Goal: Task Accomplishment & Management: Manage account settings

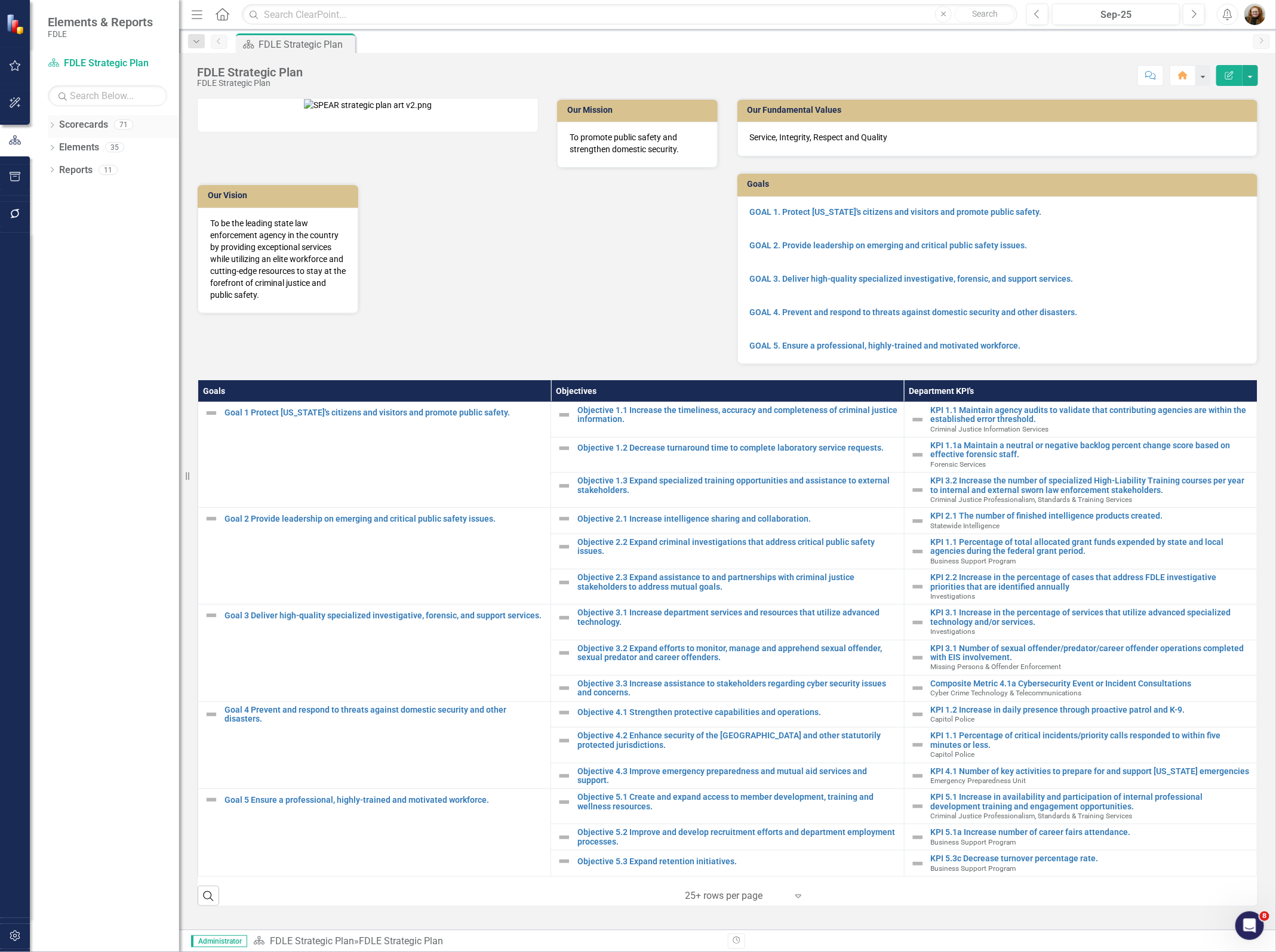
click at [52, 127] on icon "Dropdown" at bounding box center [51, 126] width 8 height 7
click at [55, 195] on icon "Dropdown" at bounding box center [57, 192] width 9 height 7
click at [68, 285] on icon "Dropdown" at bounding box center [69, 282] width 9 height 7
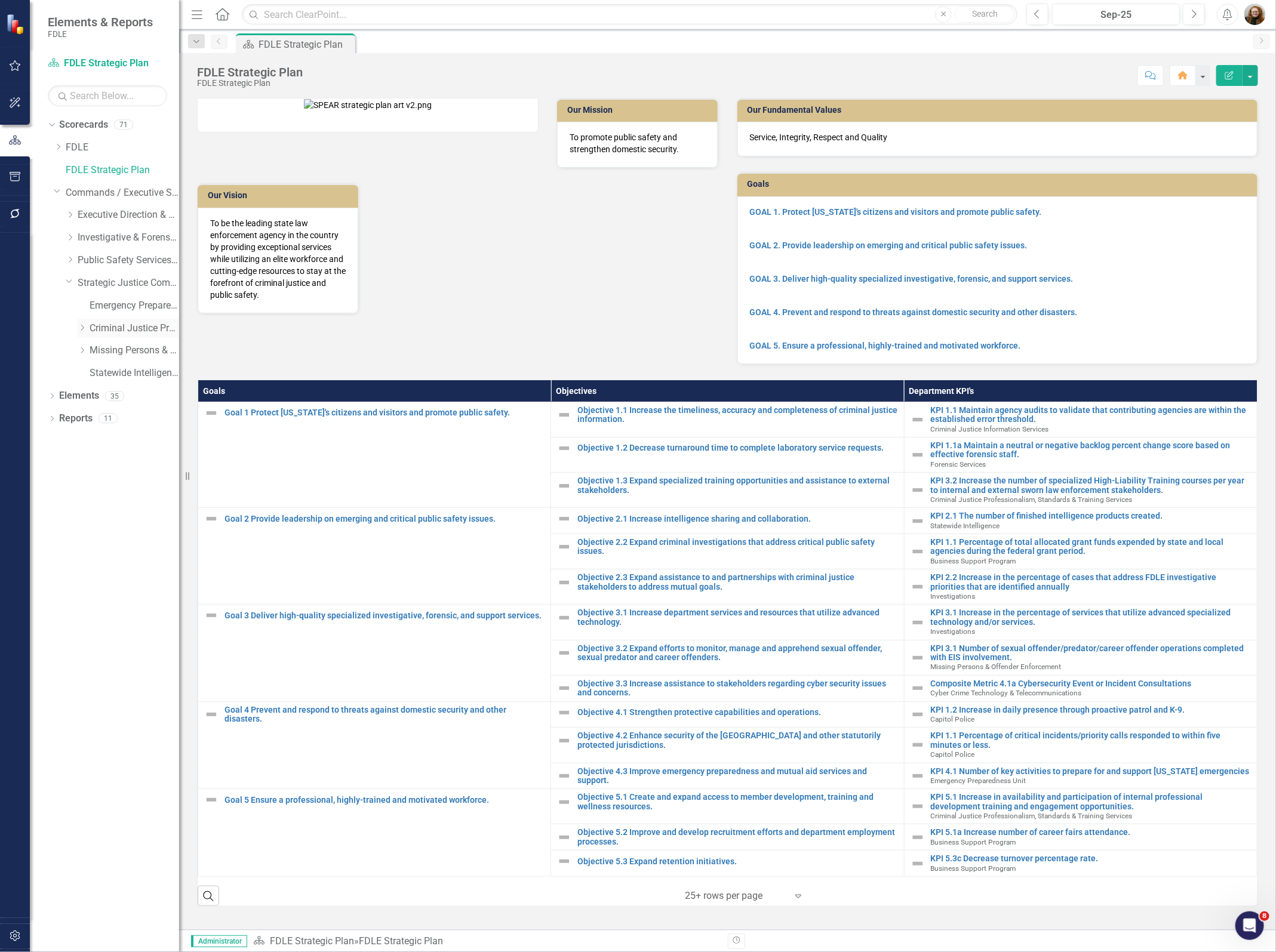
click at [98, 327] on link "Criminal Justice Professionalism, Standards & Training Services" at bounding box center [134, 329] width 89 height 14
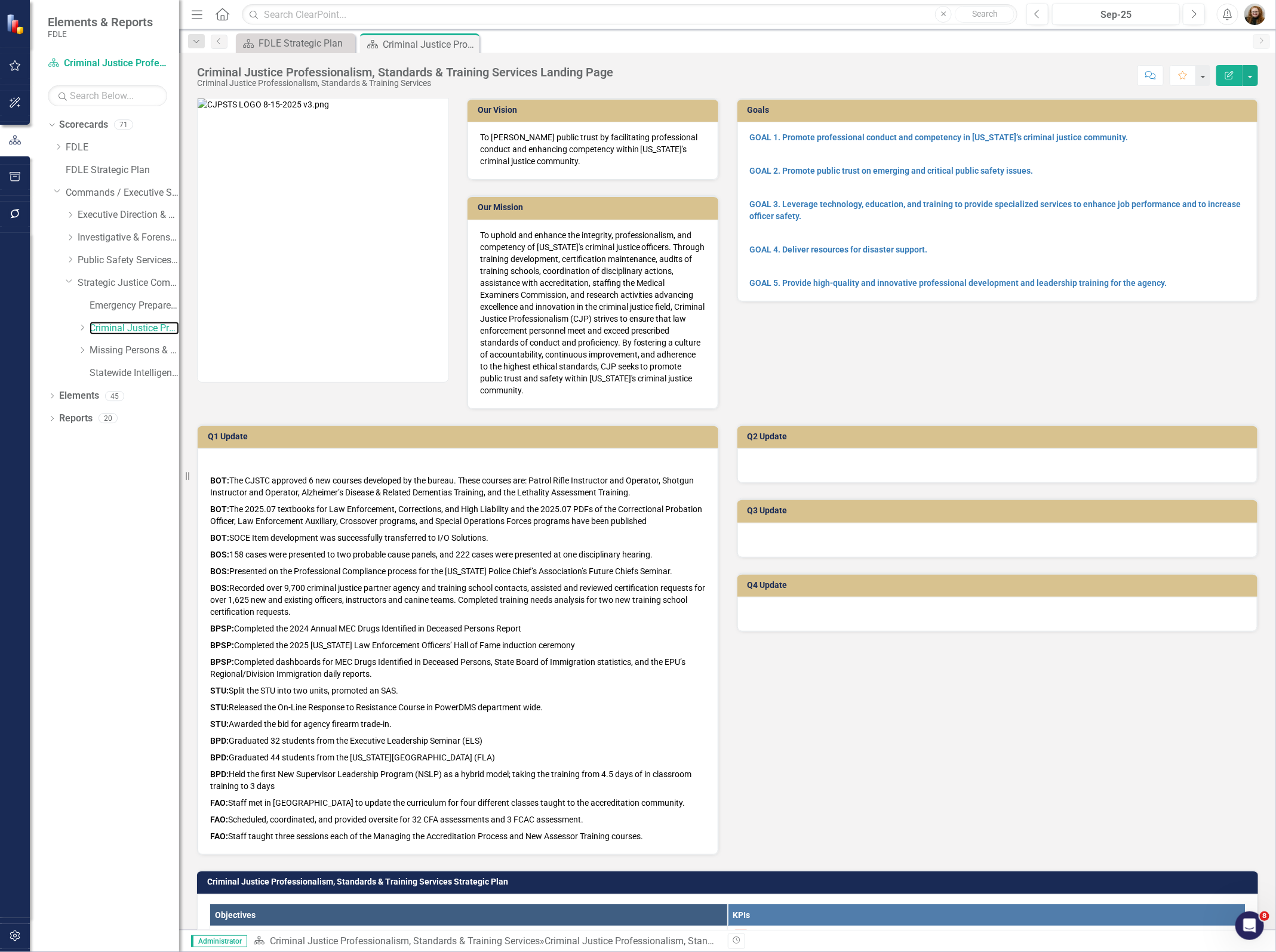
scroll to position [523, 0]
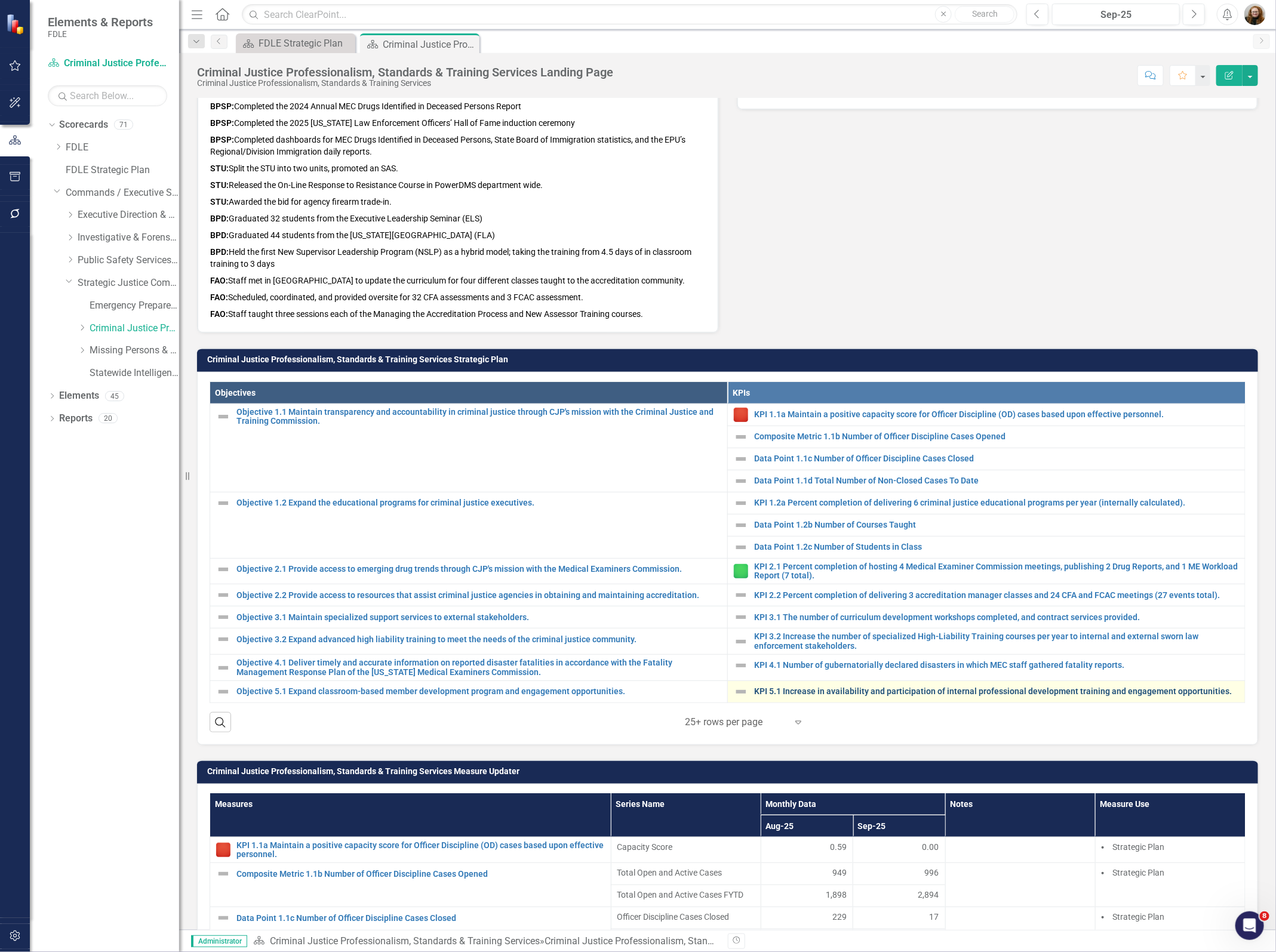
click at [868, 696] on link "KPI 5.1 Increase in availability and participation of internal professional dev…" at bounding box center [997, 691] width 485 height 9
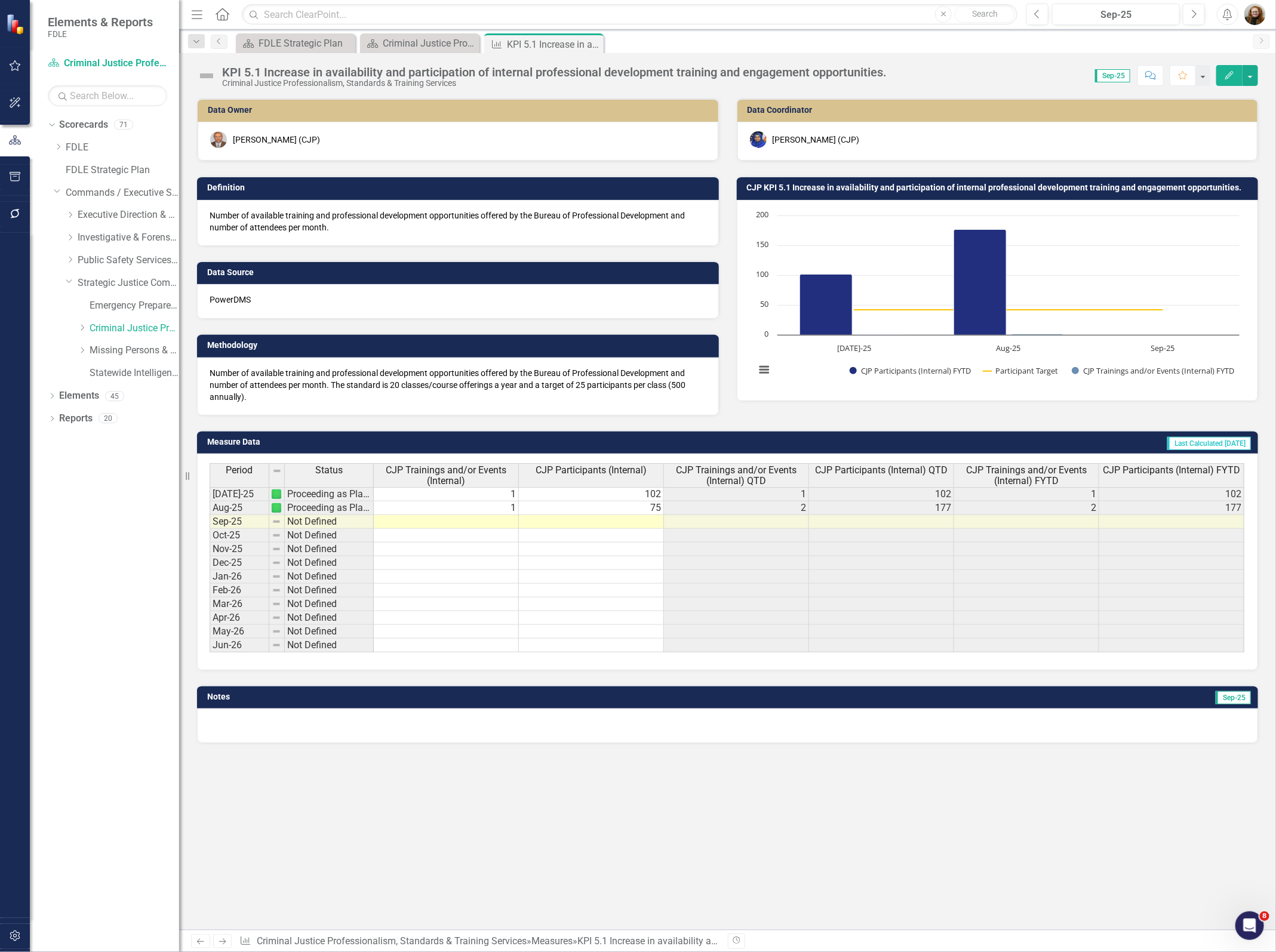
drag, startPoint x: 798, startPoint y: 863, endPoint x: 785, endPoint y: 800, distance: 64.3
click at [798, 863] on div "Data Owner [PERSON_NAME] (CJP) Definition Number of available training and prof…" at bounding box center [728, 514] width 1097 height 832
click at [376, 39] on icon "Scorecard" at bounding box center [372, 44] width 12 height 10
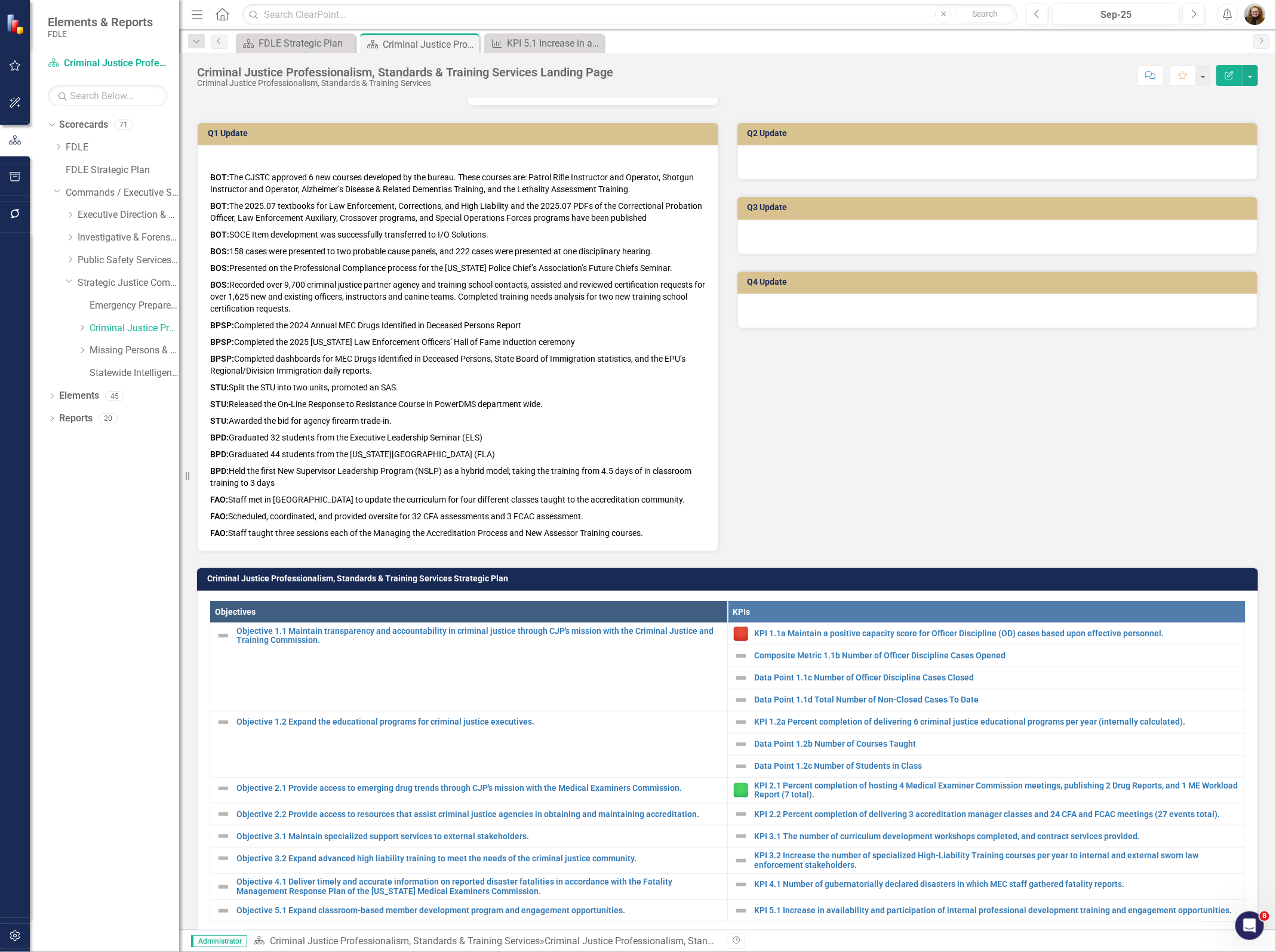
scroll to position [447, 0]
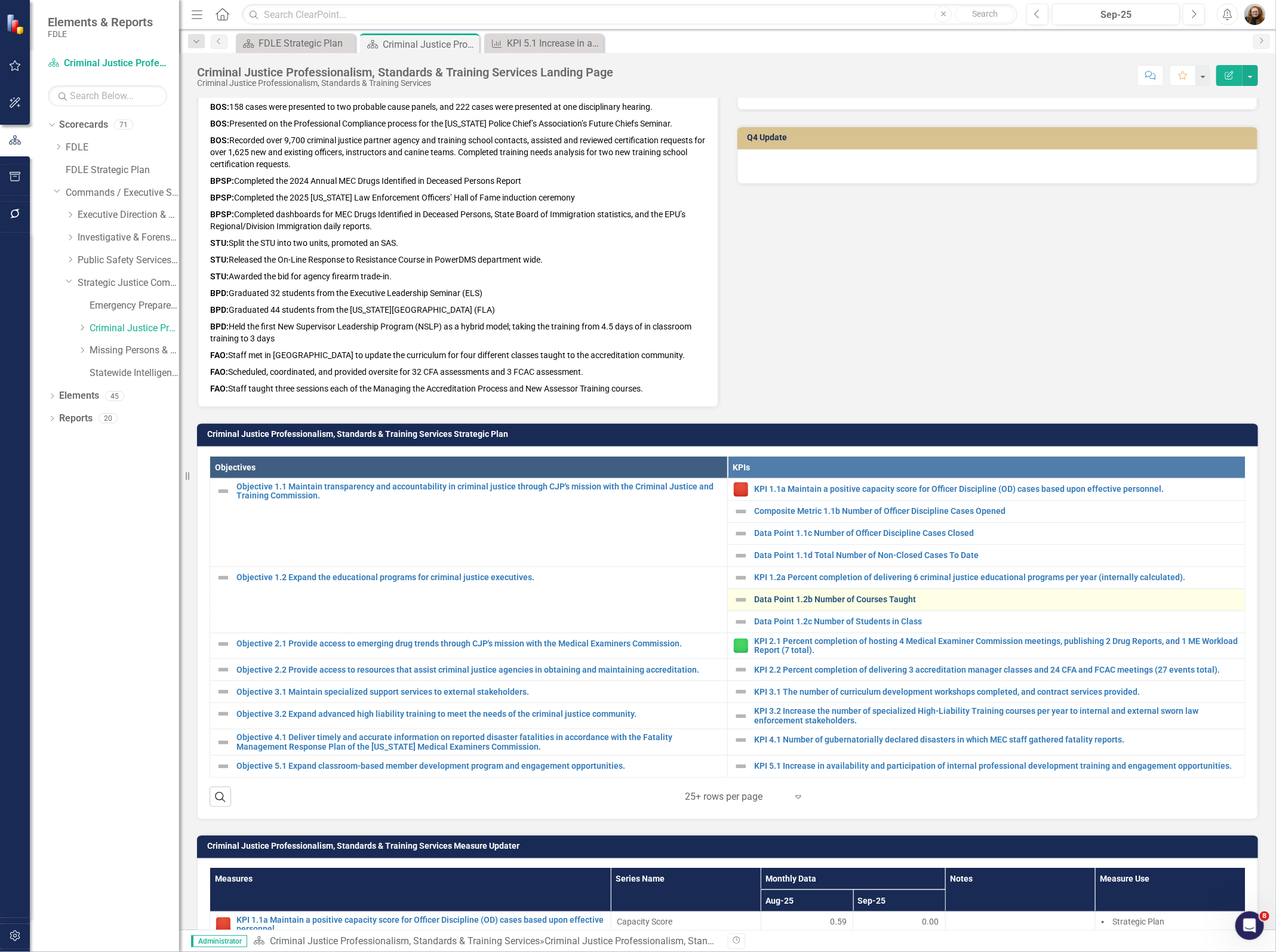
click at [808, 598] on link "Data Point 1.2b Number of Courses Taught" at bounding box center [997, 599] width 485 height 9
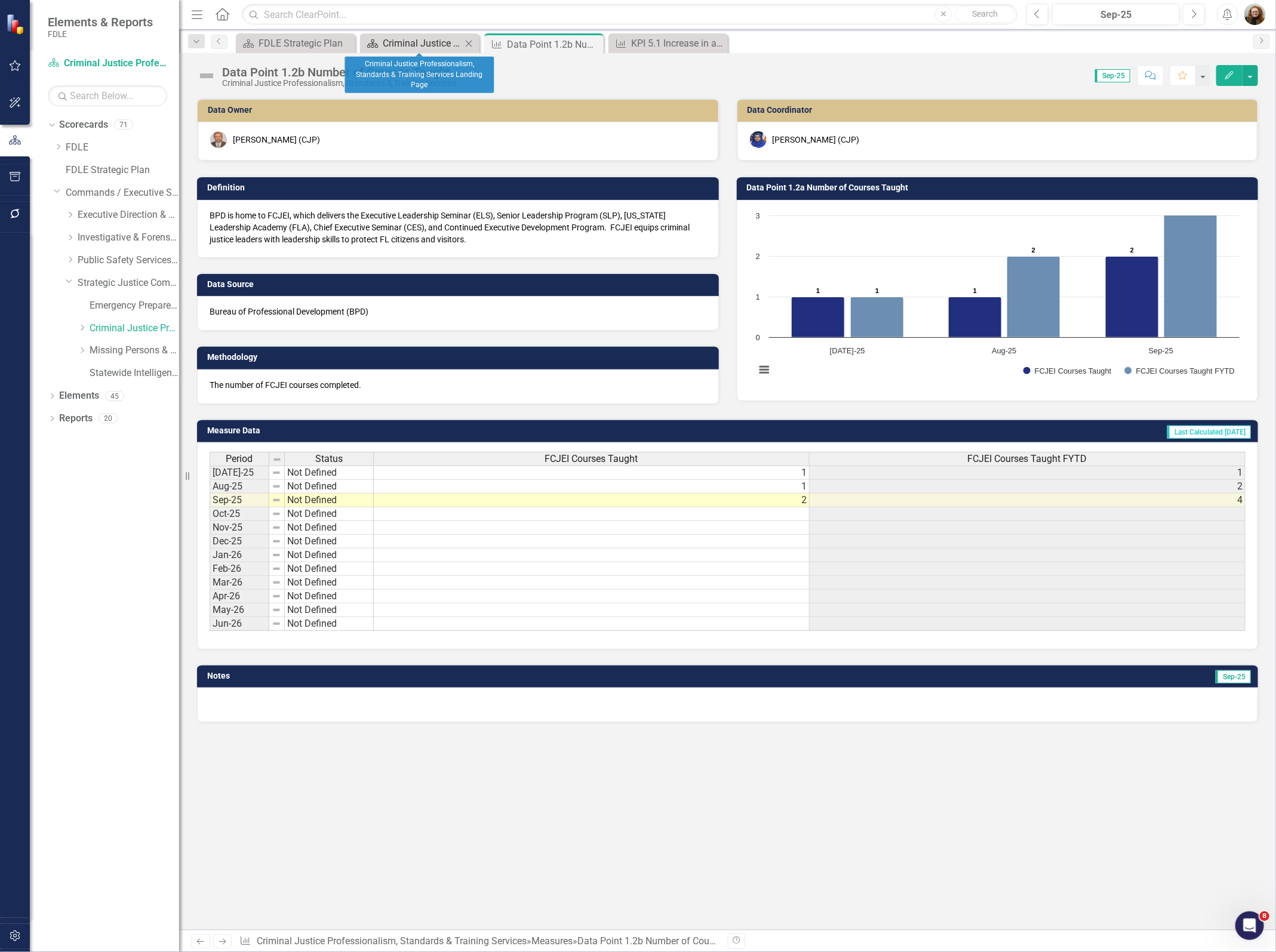
click at [422, 41] on div "Criminal Justice Professionalism, Standards & Training Services Landing Page" at bounding box center [423, 43] width 79 height 15
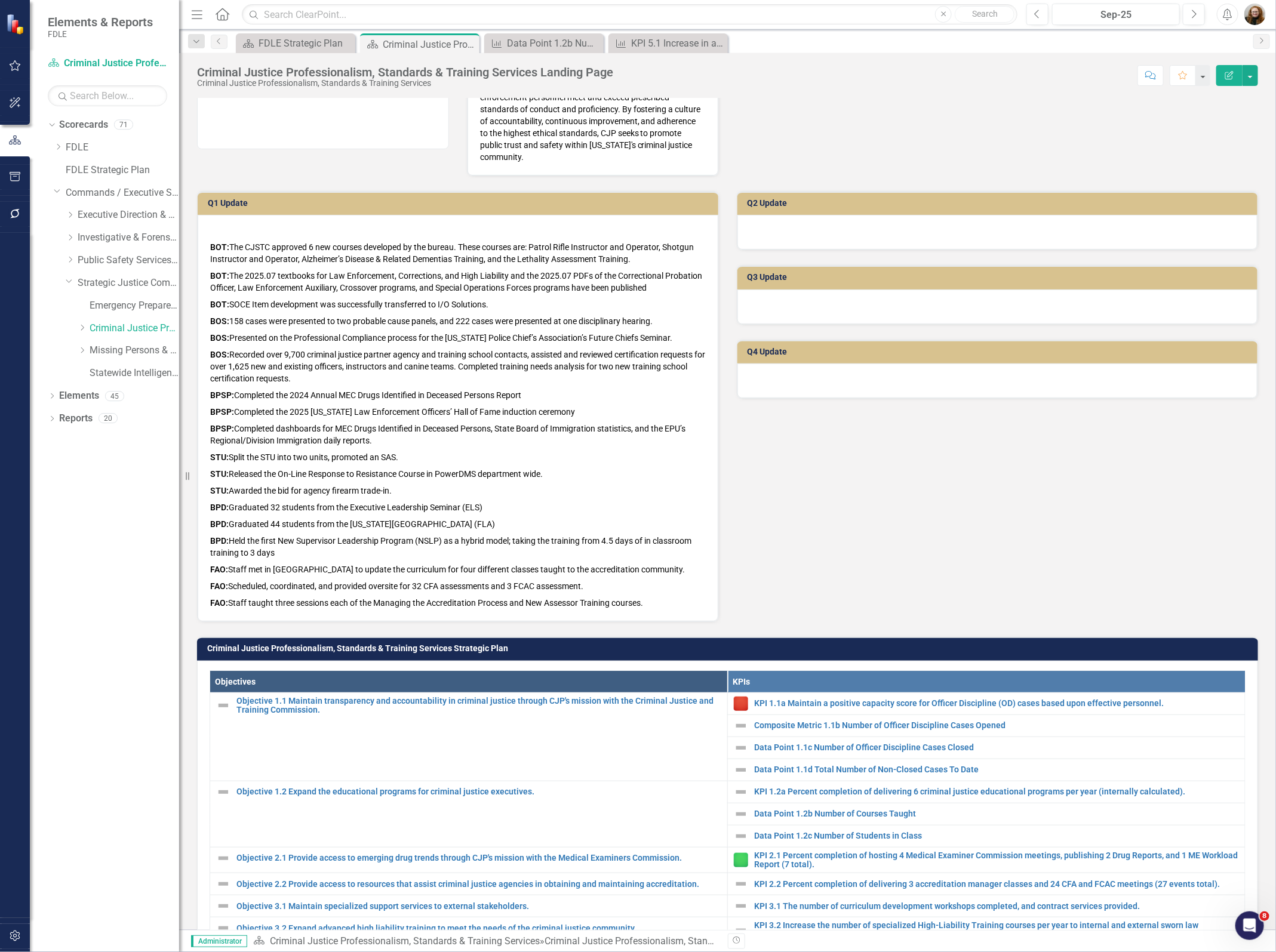
scroll to position [523, 0]
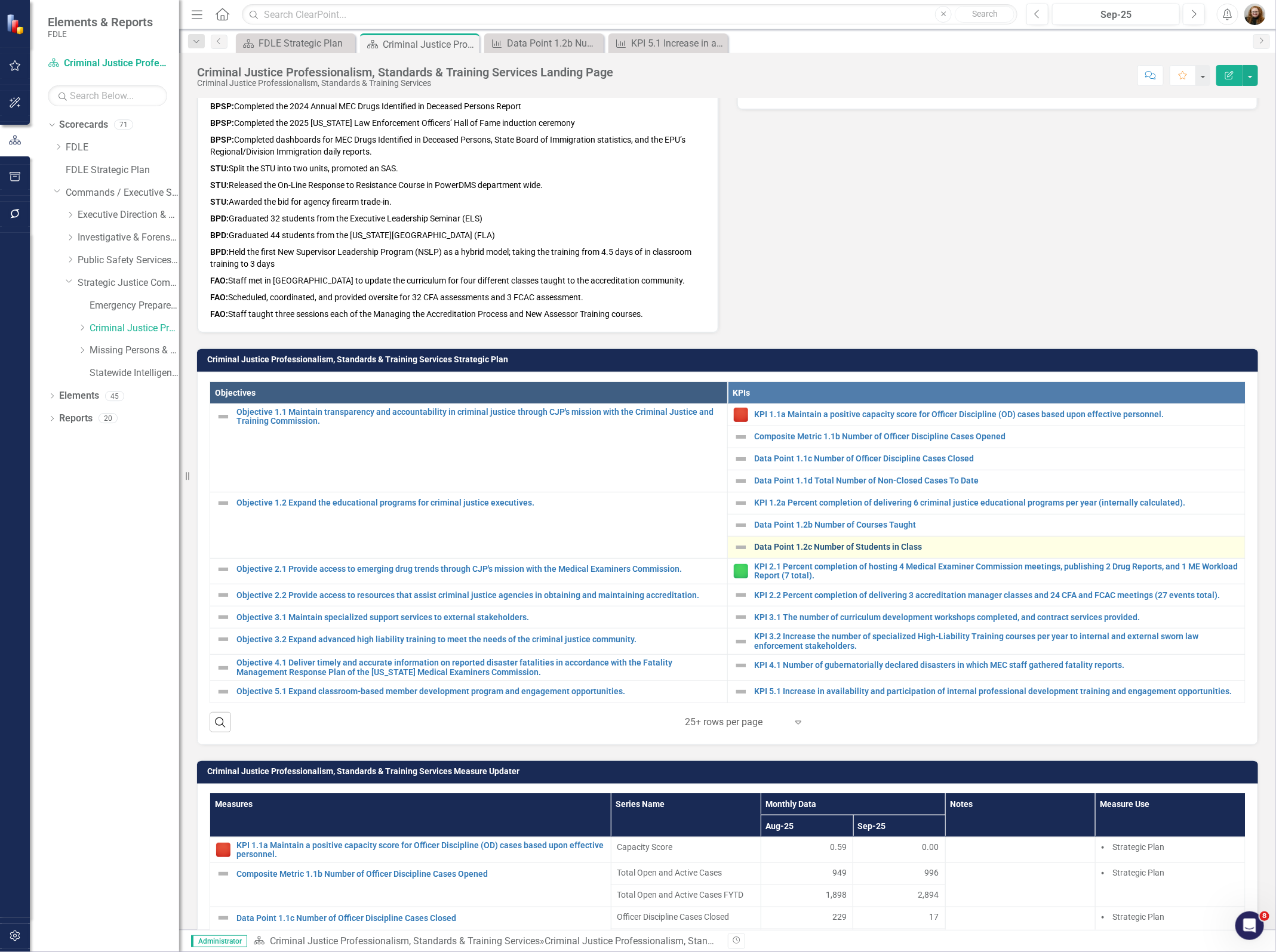
click at [846, 543] on link "Data Point 1.2c Number of Students in Class" at bounding box center [997, 546] width 485 height 9
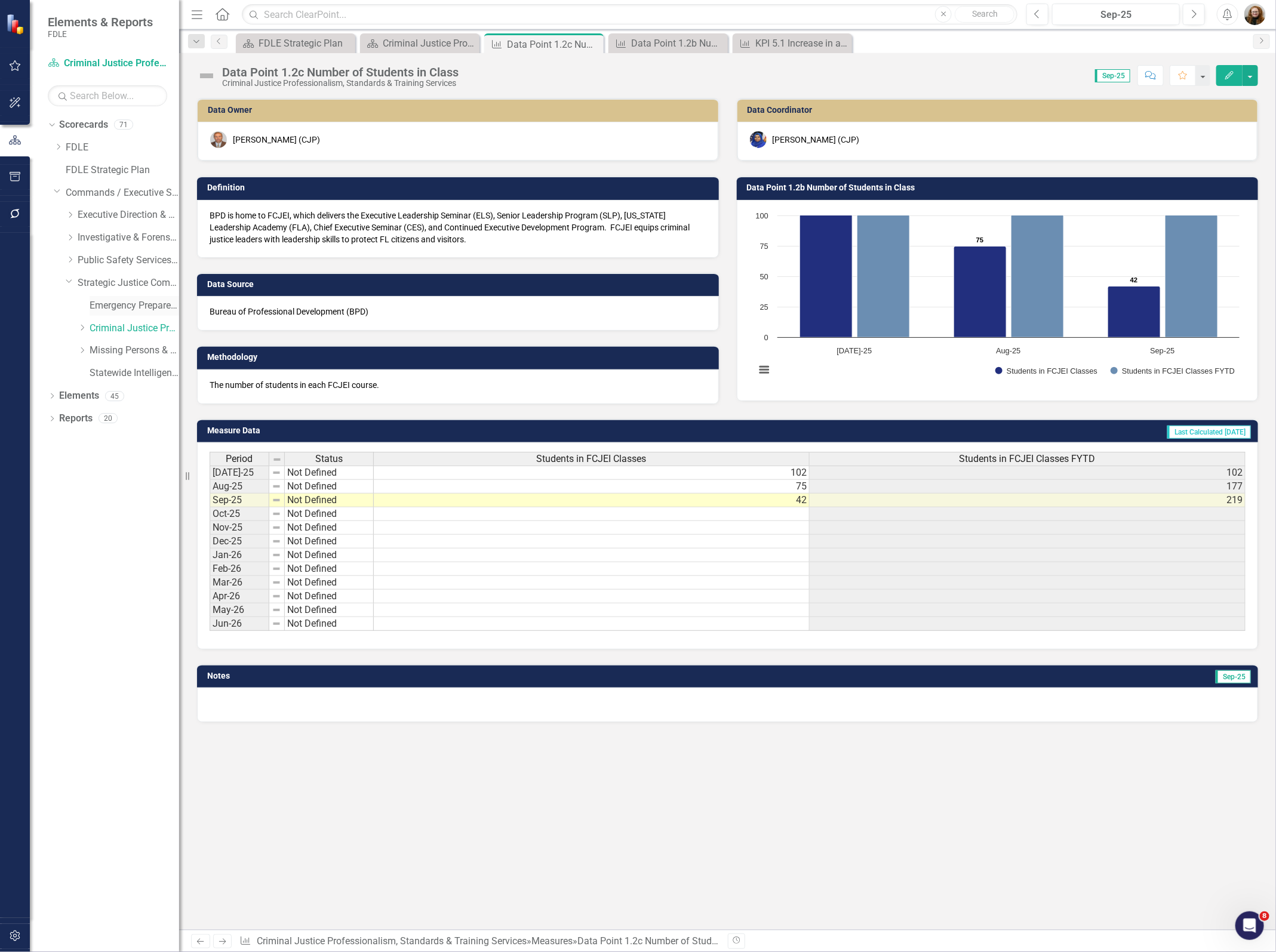
click at [98, 308] on link "Emergency Preparedness Unit" at bounding box center [134, 306] width 89 height 14
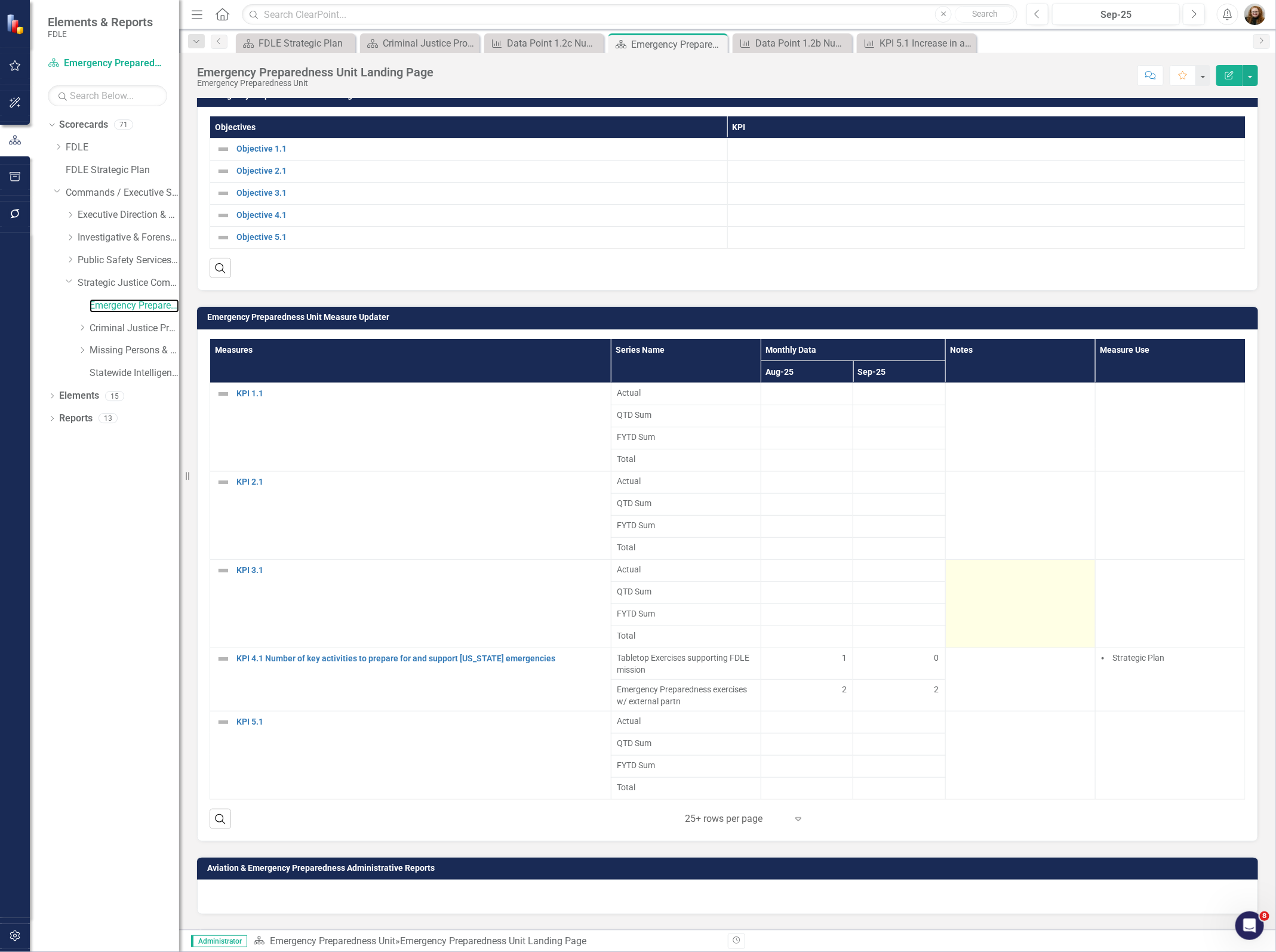
scroll to position [447, 0]
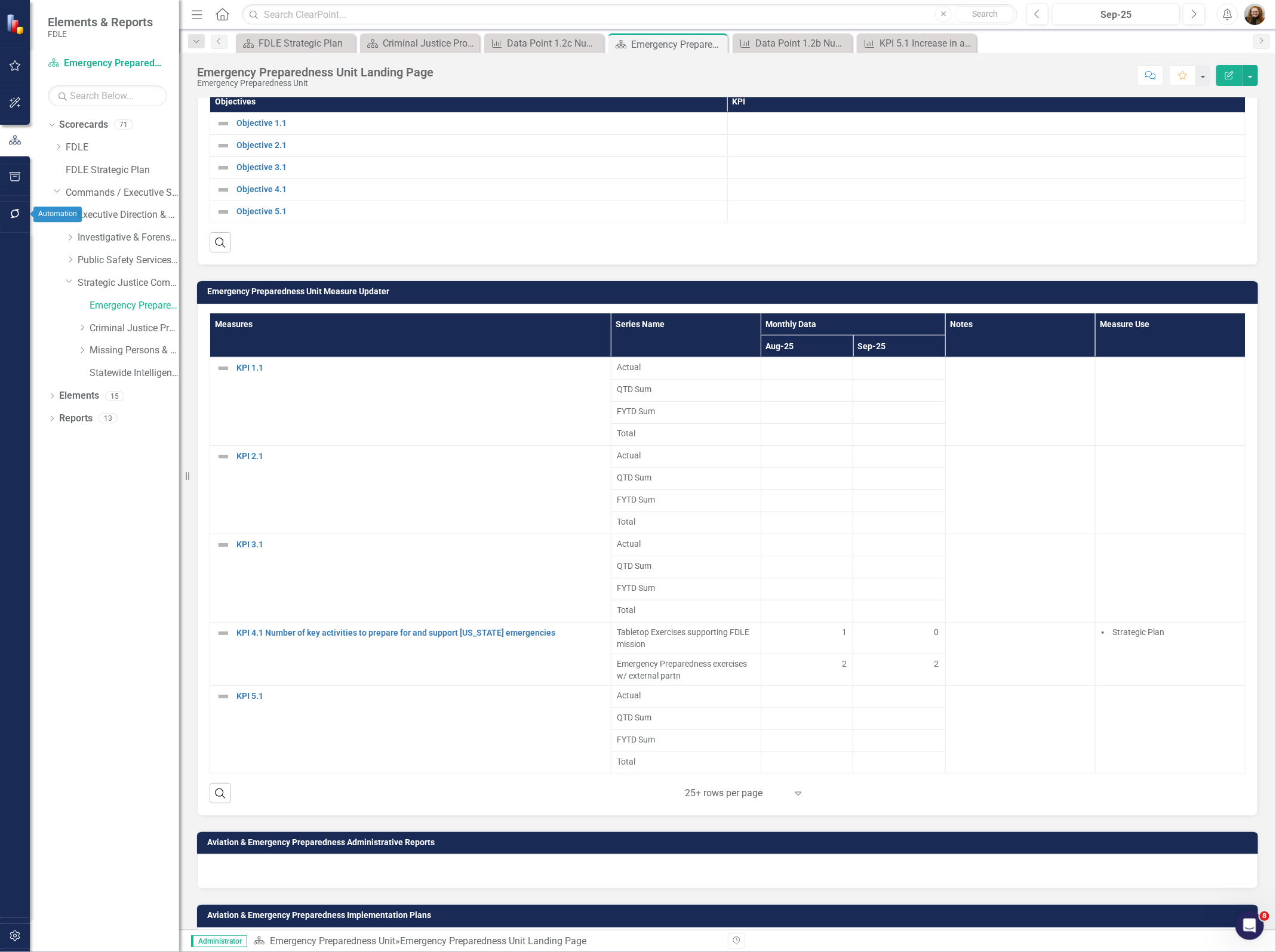
click at [17, 202] on button "button" at bounding box center [15, 214] width 27 height 25
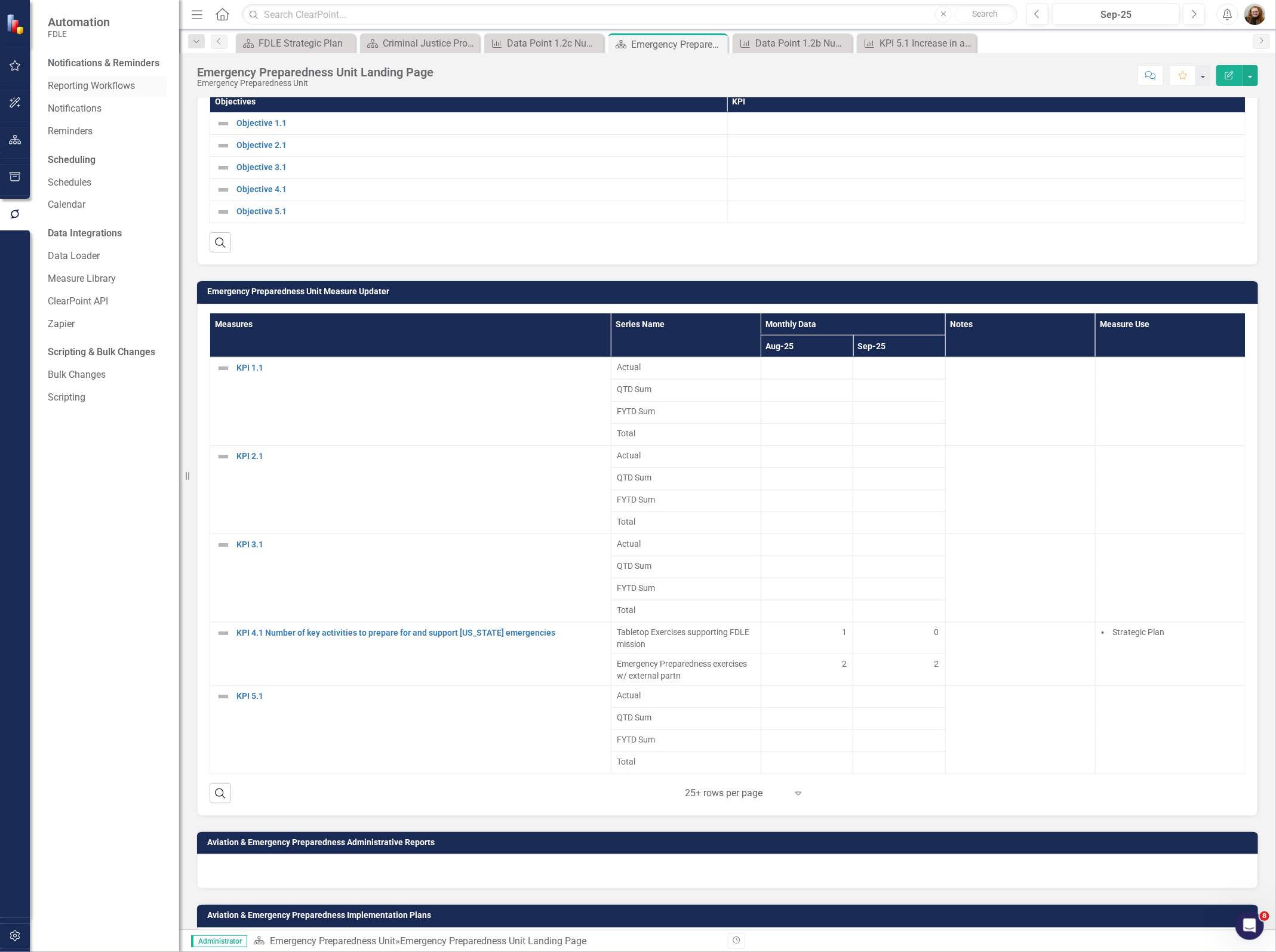
click at [67, 84] on link "Reporting Workflows" at bounding box center [107, 86] width 120 height 14
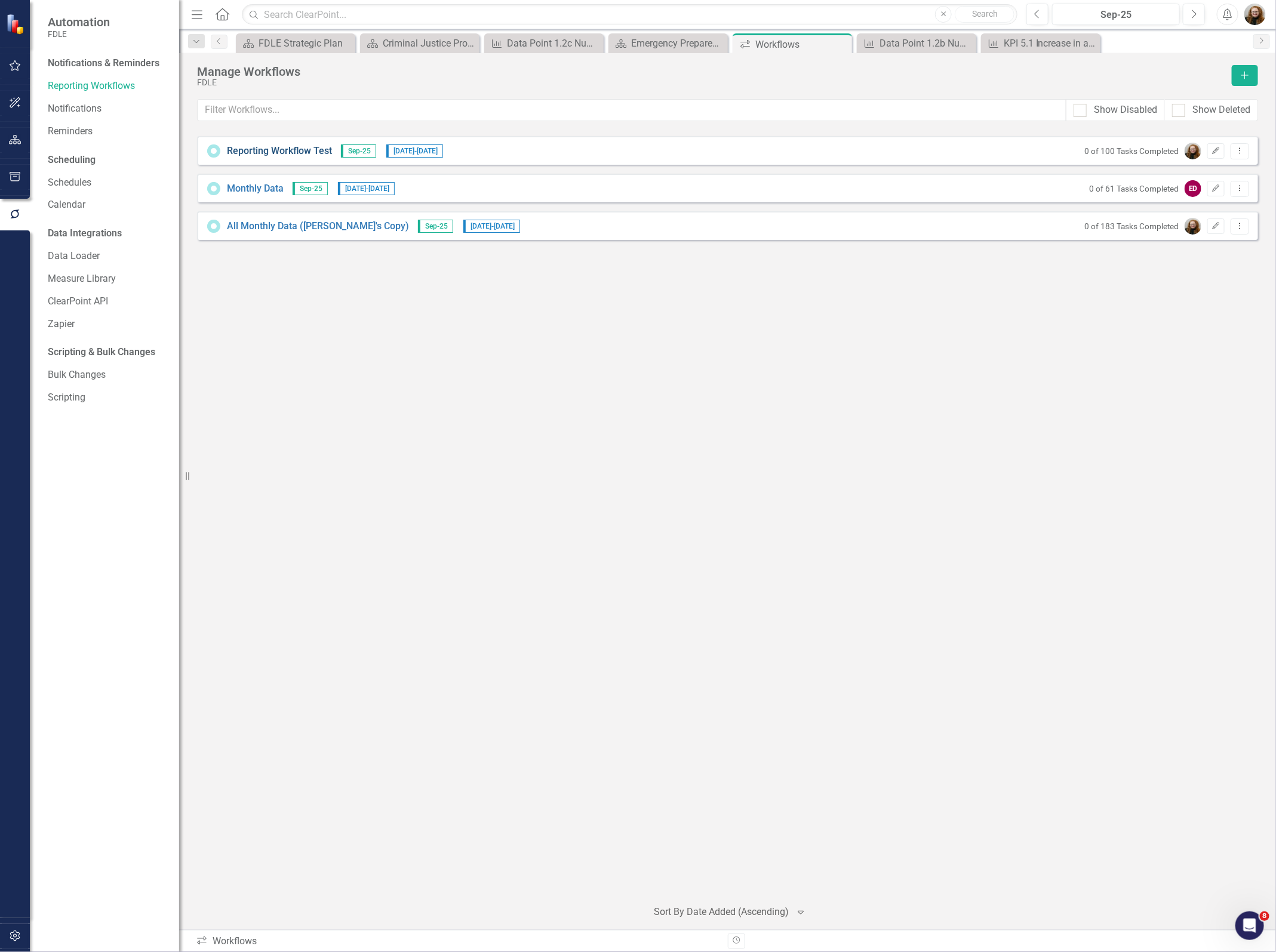
click at [287, 151] on link "Reporting Workflow Test" at bounding box center [279, 151] width 105 height 14
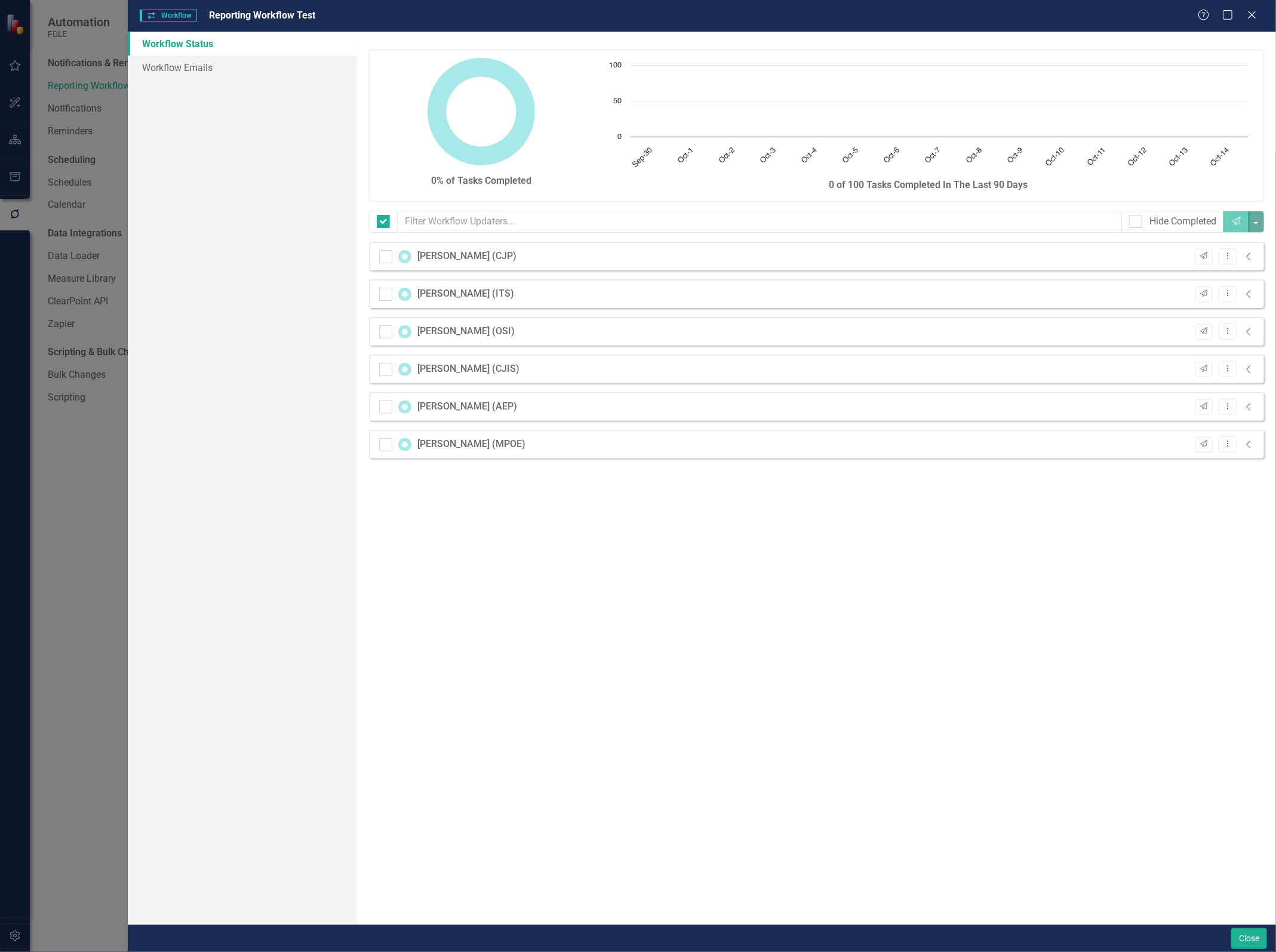
checkbox input "false"
click at [388, 415] on div "[PERSON_NAME] (AEP) 0 of 1 Tasks Completed Send Dropdown Menu Collapse" at bounding box center [817, 406] width 895 height 29
click at [381, 409] on div at bounding box center [385, 407] width 13 height 13
click at [381, 408] on input "checkbox" at bounding box center [383, 405] width 8 height 8
click at [1229, 413] on button "Dropdown Menu" at bounding box center [1227, 407] width 19 height 16
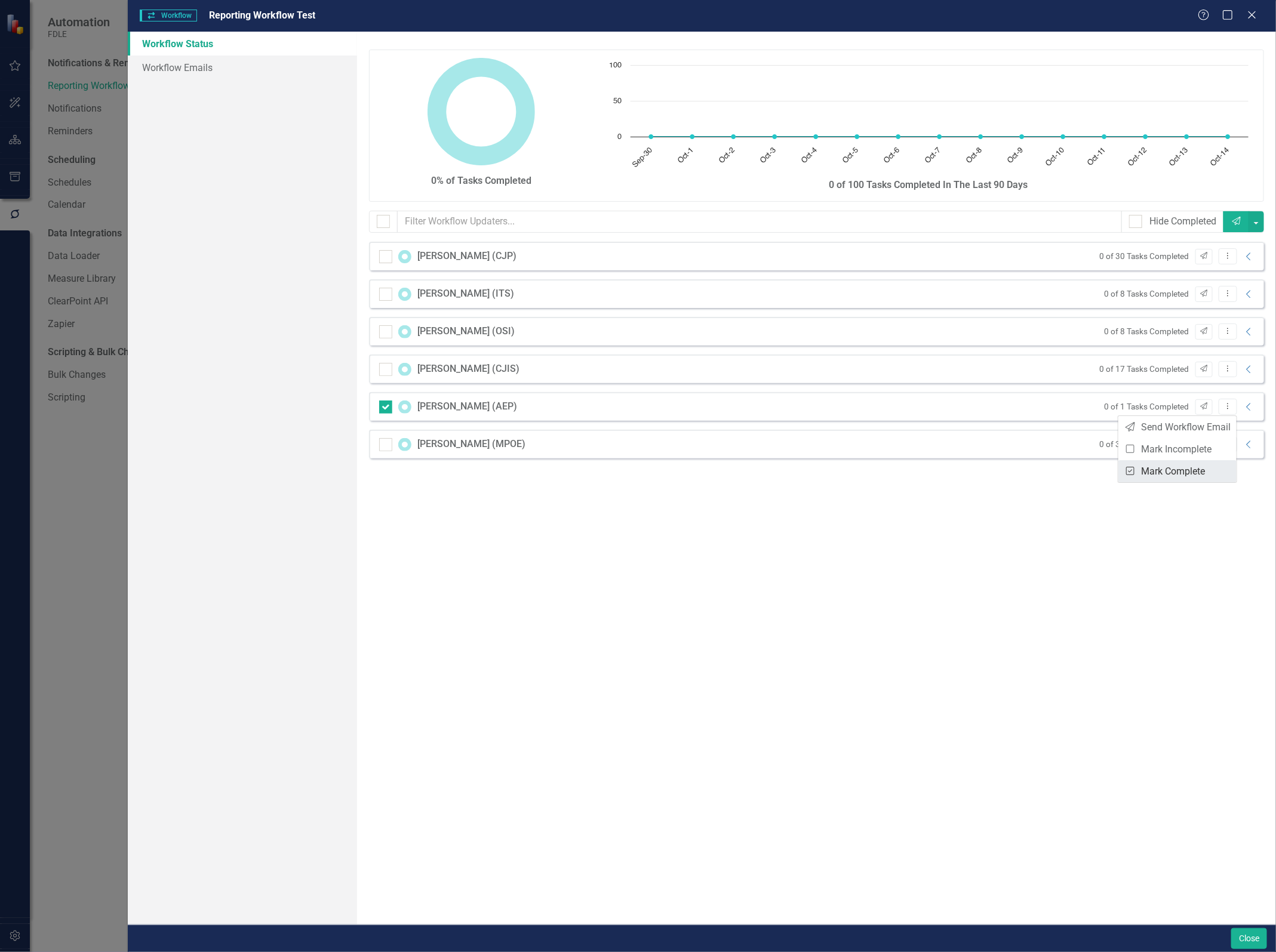
click at [1189, 470] on link "Mark Complete Mark Complete" at bounding box center [1176, 471] width 118 height 22
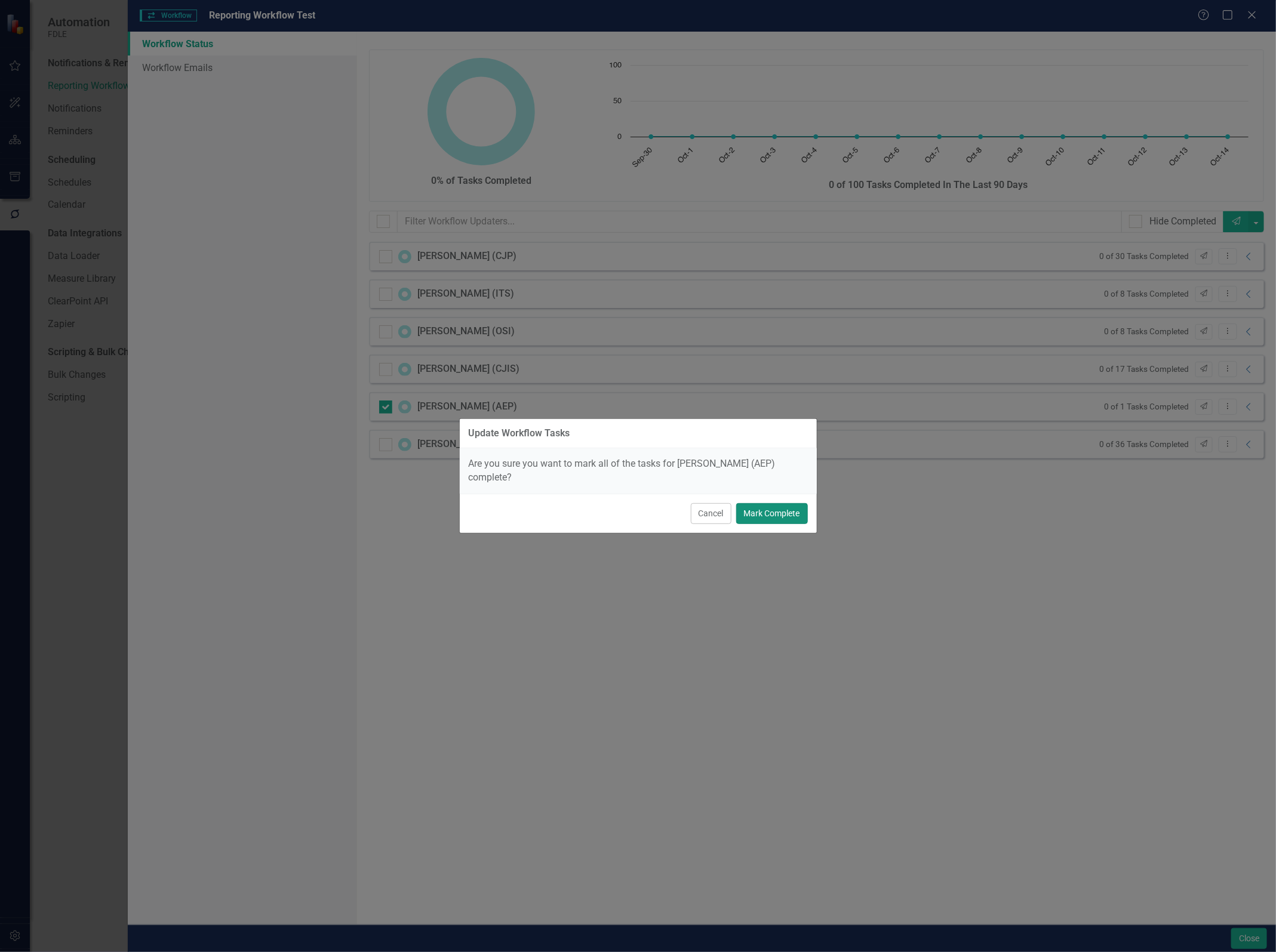
click at [761, 508] on button "Mark Complete" at bounding box center [772, 513] width 71 height 21
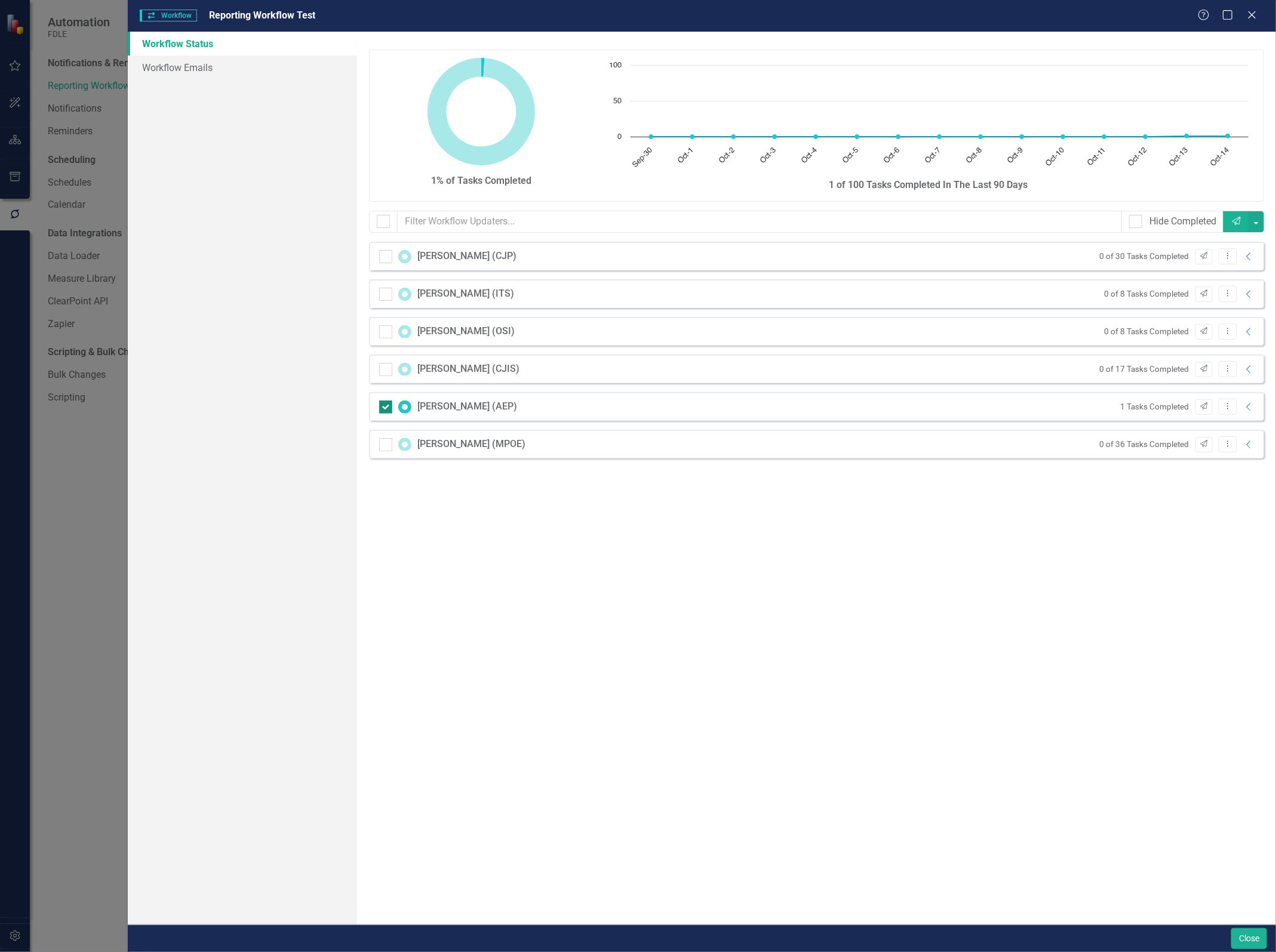
click at [388, 413] on div at bounding box center [385, 407] width 13 height 13
click at [387, 408] on input "checkbox" at bounding box center [383, 405] width 8 height 8
checkbox input "false"
click at [950, 573] on div "1% of Tasks Completed Chart Chart with 15 data points. The chart has 1 X axis d…" at bounding box center [817, 478] width 919 height 893
click at [383, 297] on div at bounding box center [385, 294] width 13 height 13
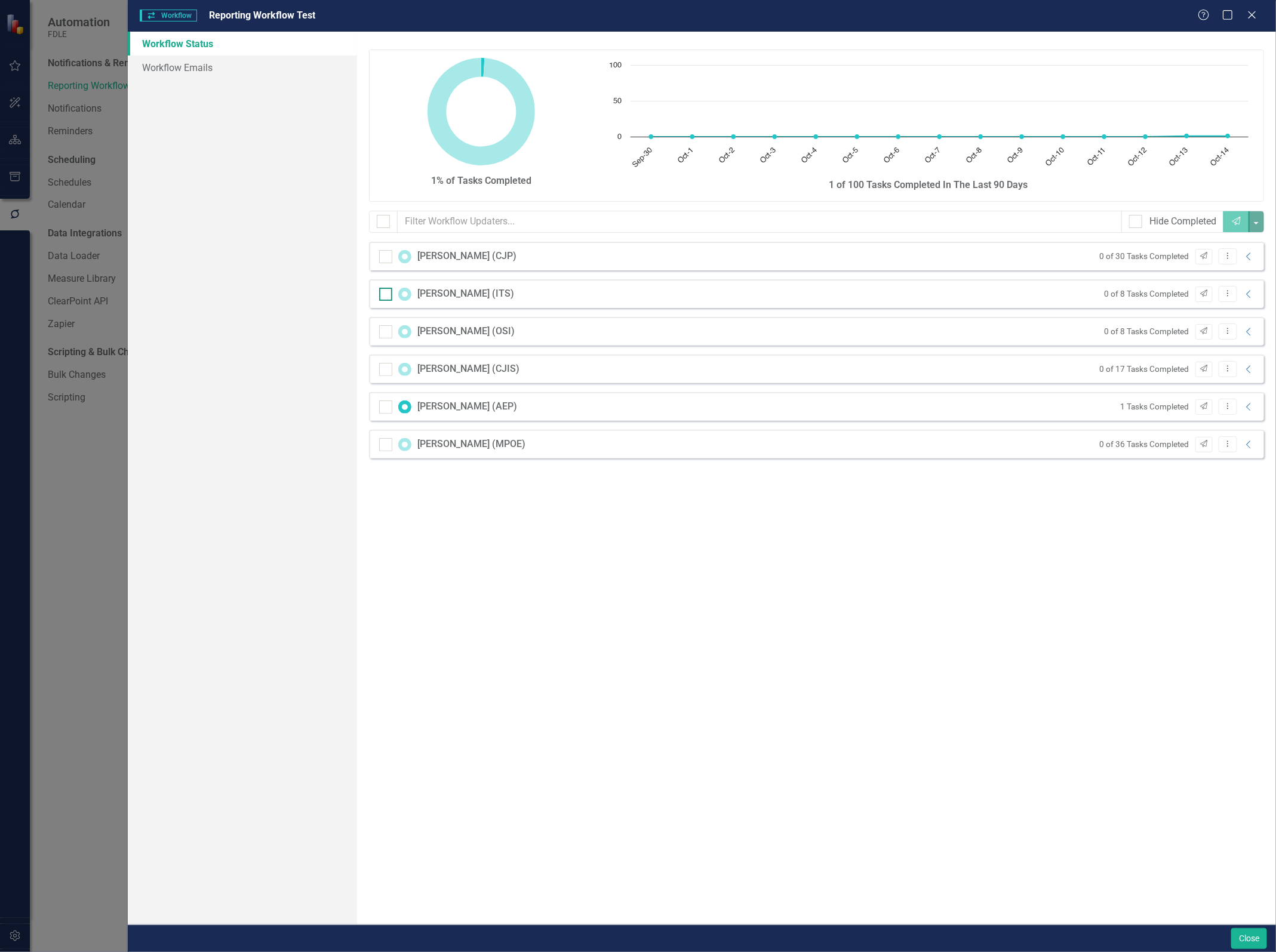
click at [383, 295] on input "checkbox" at bounding box center [383, 292] width 8 height 8
drag, startPoint x: 380, startPoint y: 297, endPoint x: 392, endPoint y: 294, distance: 12.4
click at [380, 297] on div at bounding box center [385, 294] width 13 height 13
click at [380, 295] on input "checkbox" at bounding box center [383, 292] width 8 height 8
checkbox input "false"
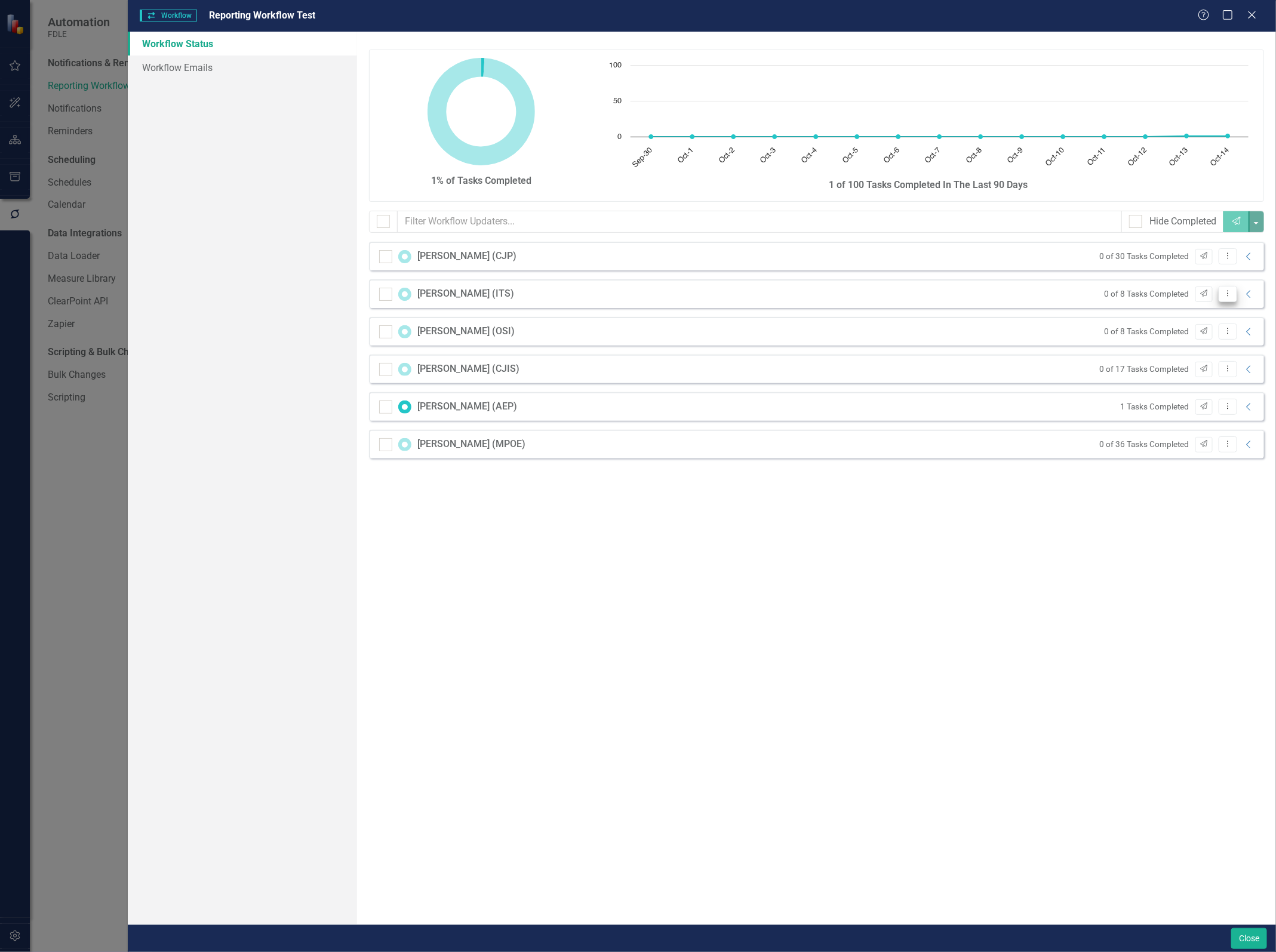
click at [1230, 294] on icon "Dropdown Menu" at bounding box center [1227, 293] width 10 height 8
click at [1180, 357] on link "Mark Complete Mark Complete" at bounding box center [1176, 359] width 118 height 22
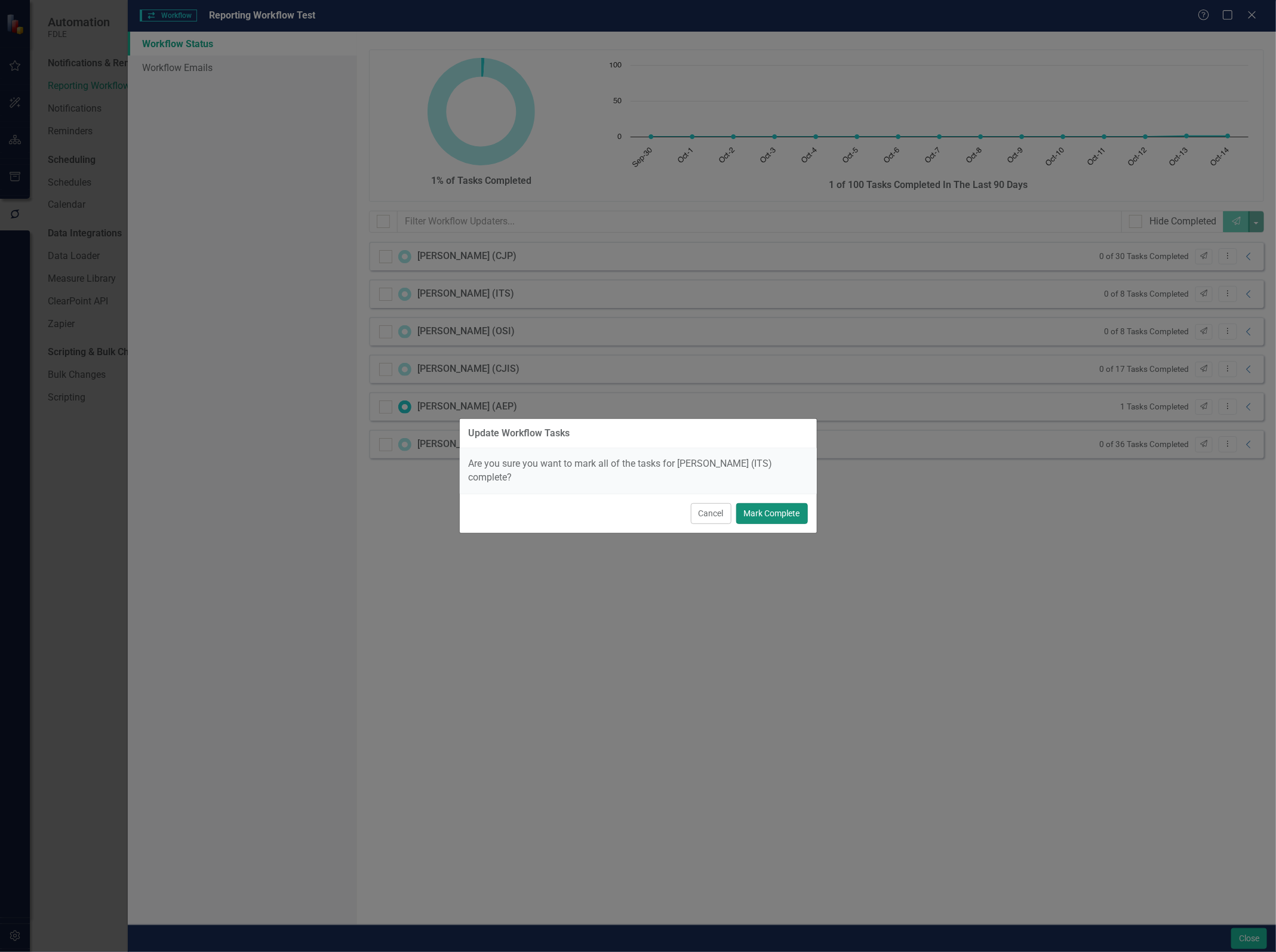
click at [780, 518] on button "Mark Complete" at bounding box center [772, 513] width 71 height 21
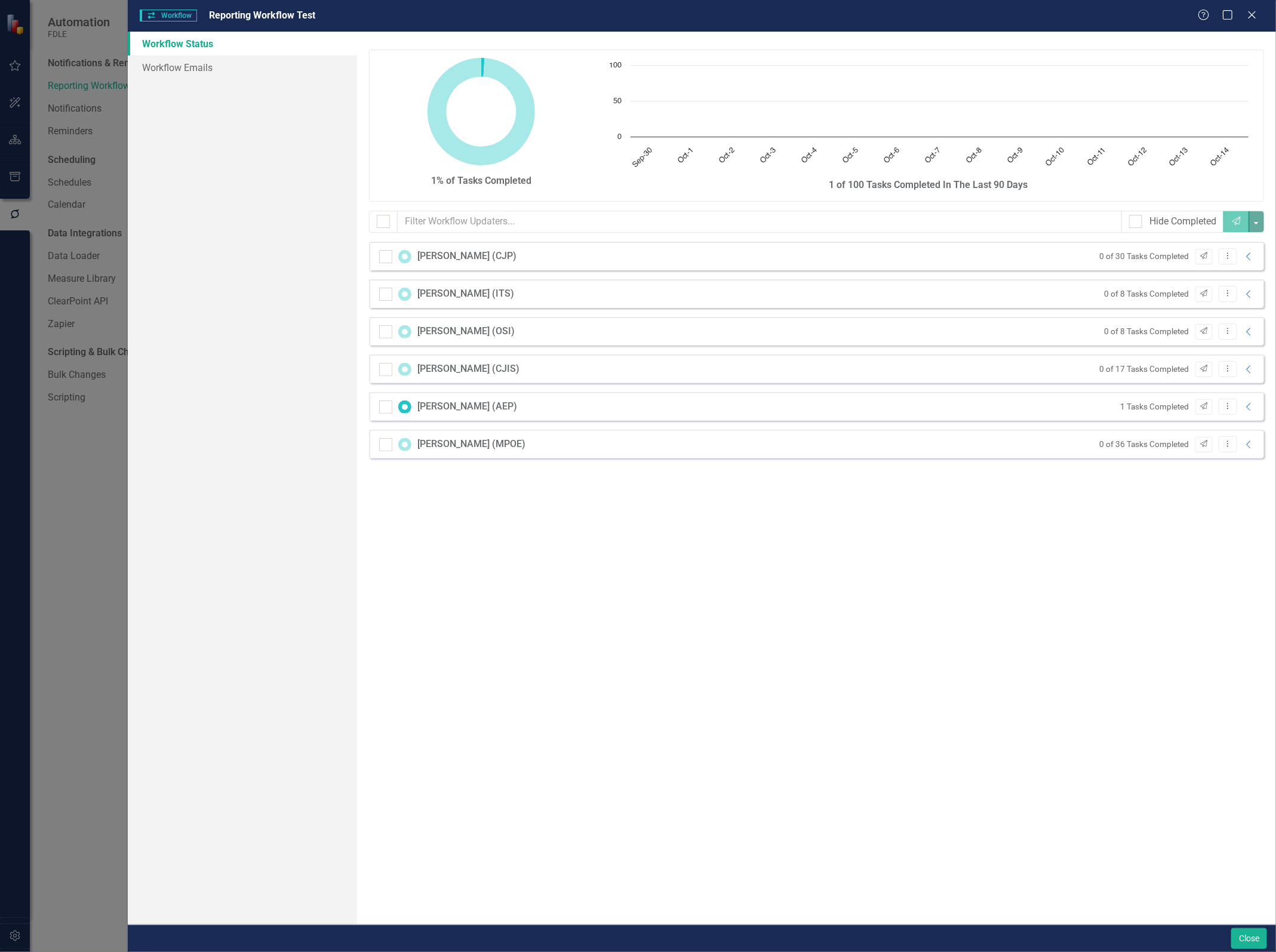
click at [1004, 618] on div "1% of Tasks Completed Chart Chart with 15 data points. The chart has 1 X axis d…" at bounding box center [817, 478] width 919 height 893
click at [1247, 14] on icon "Close" at bounding box center [1251, 14] width 15 height 11
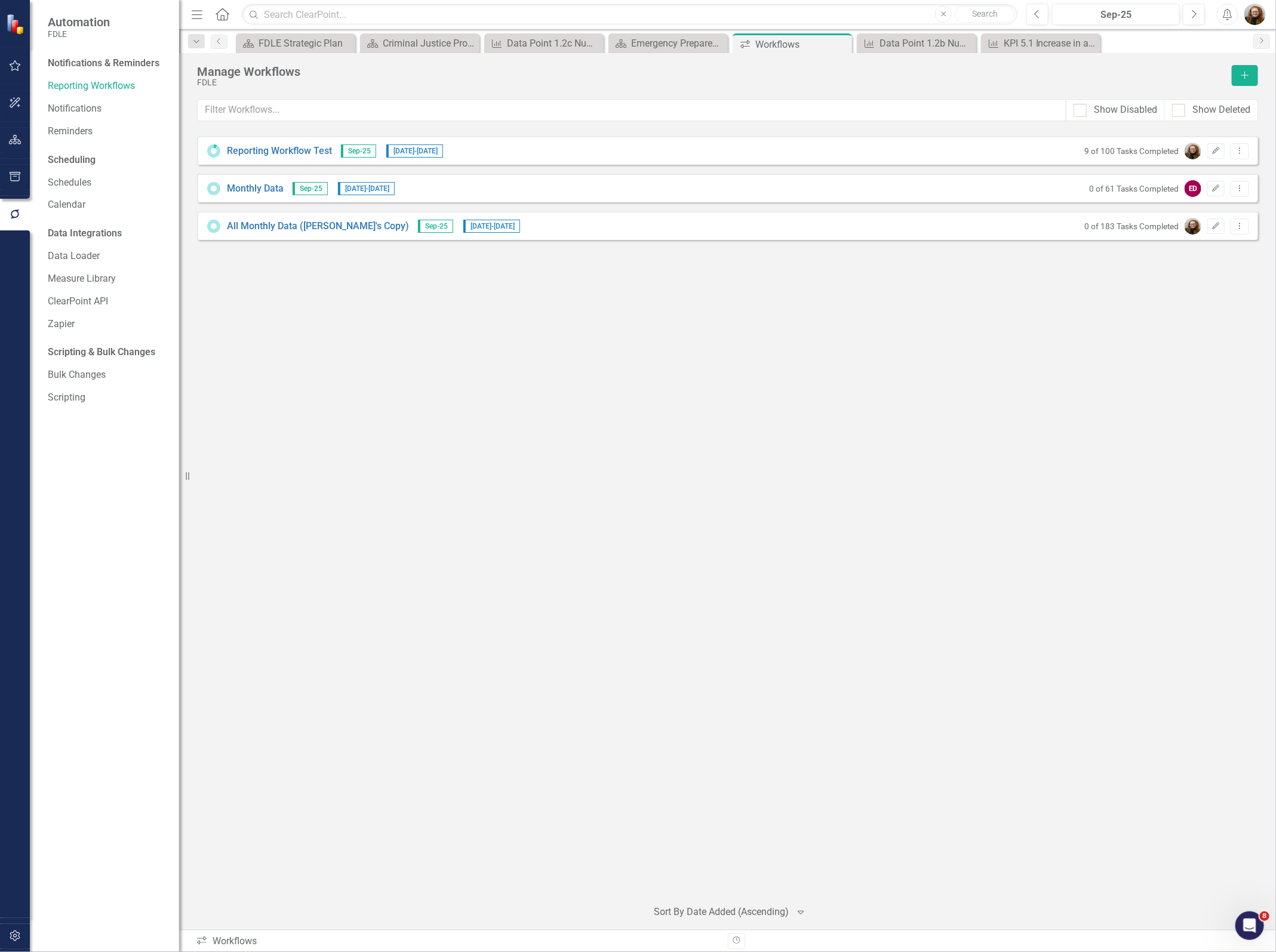
drag, startPoint x: 413, startPoint y: 442, endPoint x: 397, endPoint y: 386, distance: 58.2
click at [411, 441] on div "Reporting Workflow Test Sep-25 [DATE] - [DATE] 9 of 100 Tasks Completed Edit Dr…" at bounding box center [728, 512] width 1061 height 752
click at [1221, 152] on button "Edit" at bounding box center [1215, 151] width 17 height 16
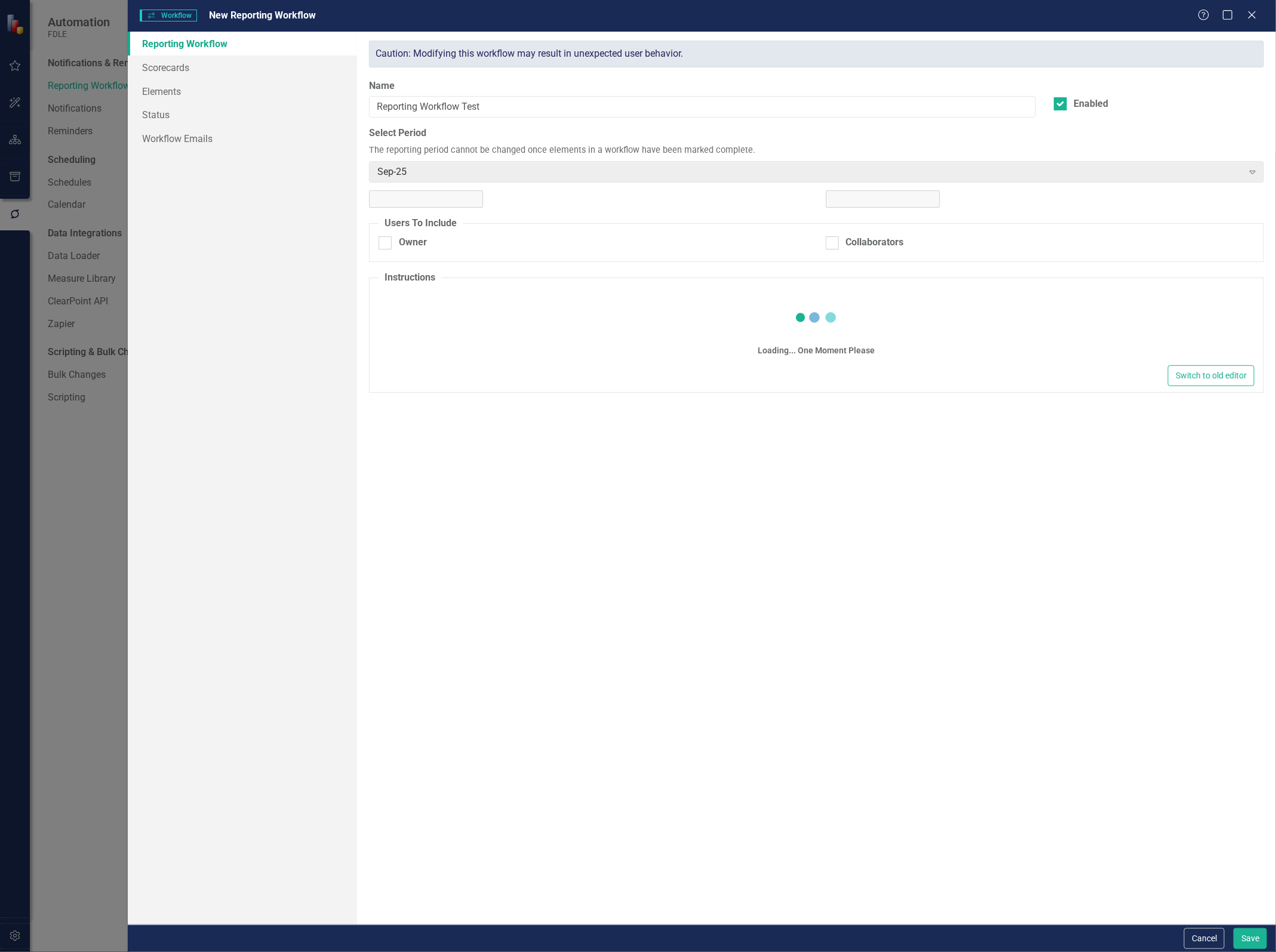
checkbox input "true"
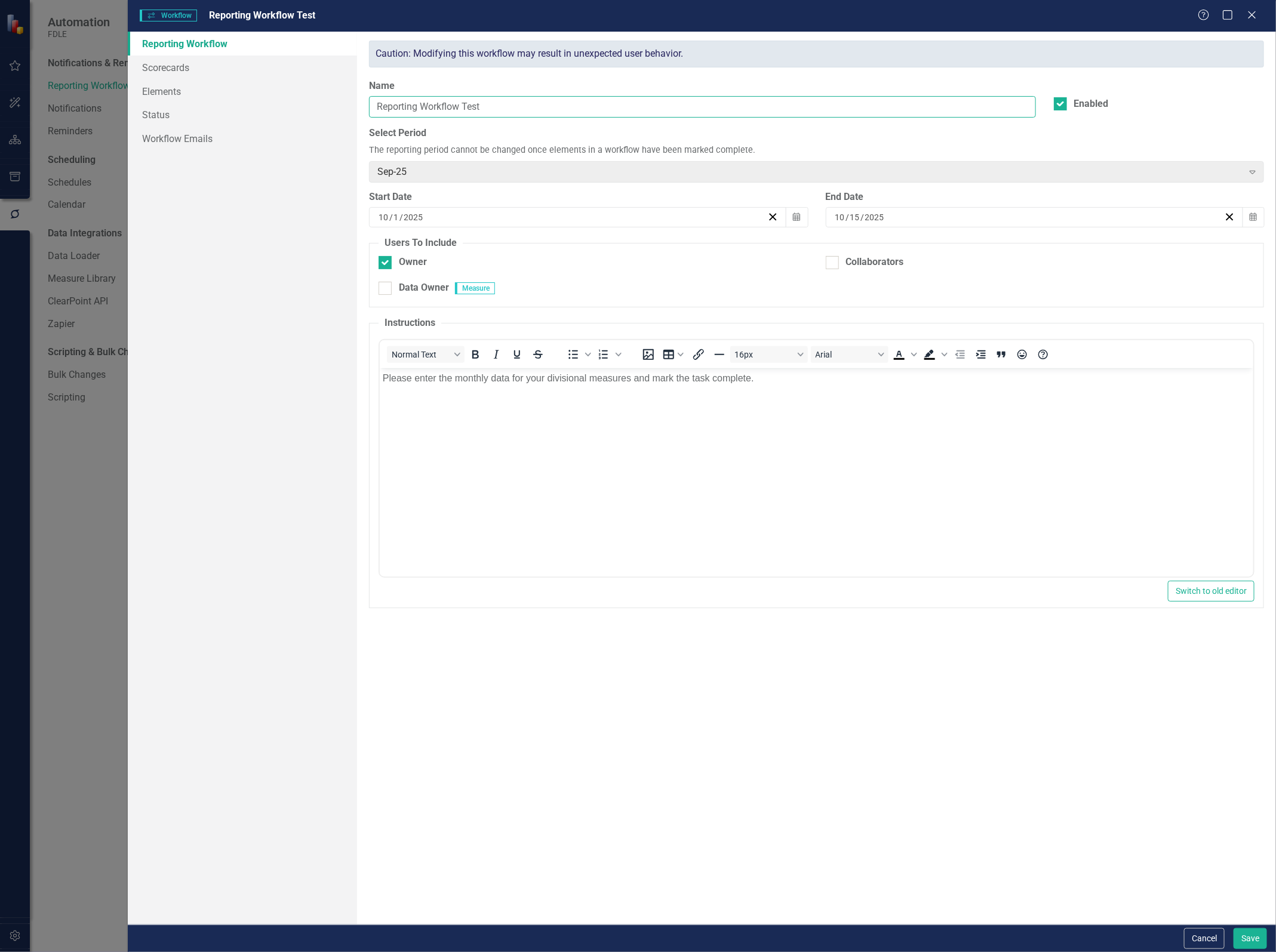
drag, startPoint x: 464, startPoint y: 106, endPoint x: 527, endPoint y: 106, distance: 63.0
click at [527, 106] on input "Reporting Workflow Test" at bounding box center [702, 107] width 666 height 22
click at [1246, 19] on icon "Close" at bounding box center [1252, 15] width 12 height 10
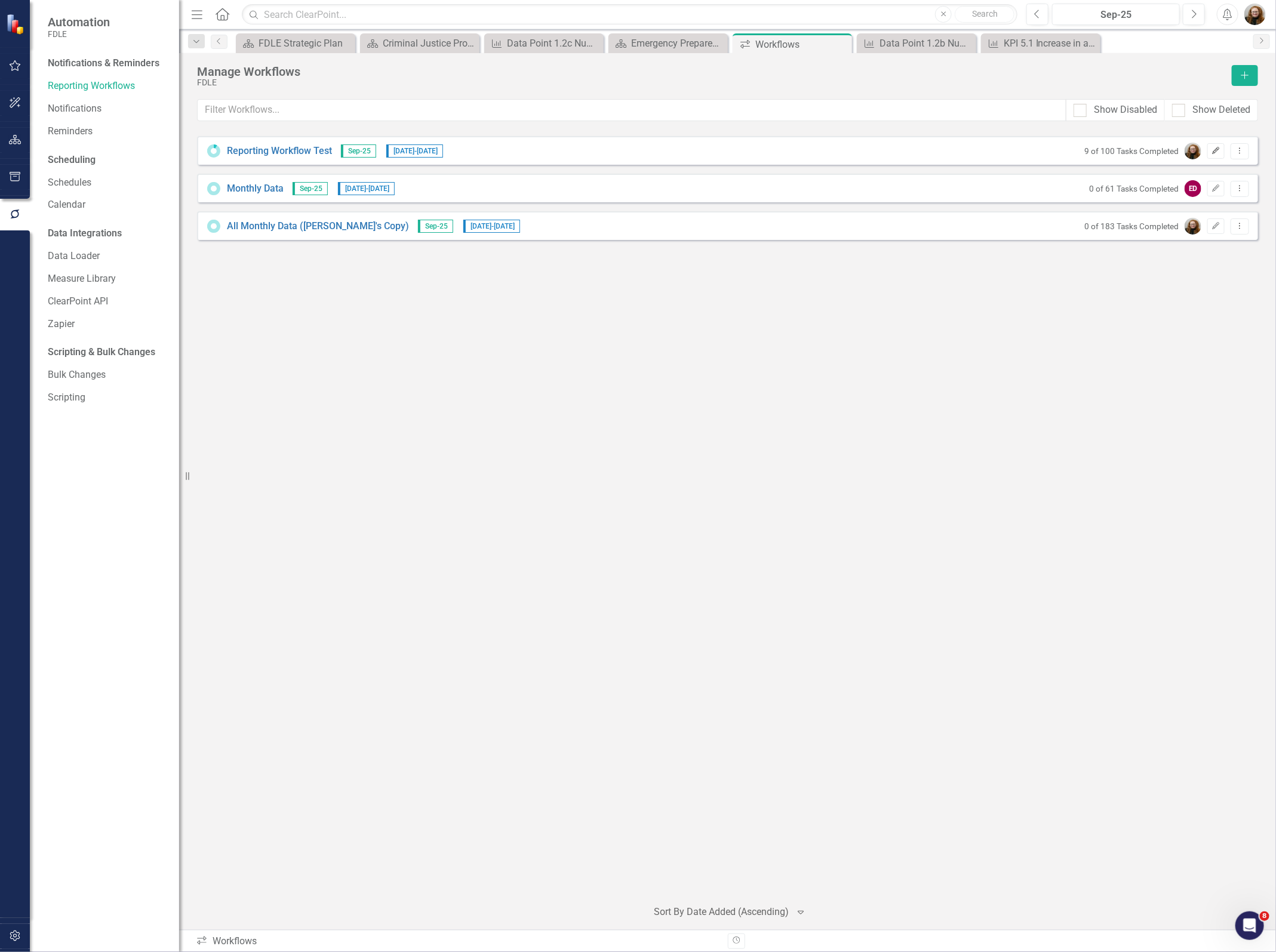
click at [1222, 146] on button "Edit" at bounding box center [1215, 151] width 17 height 16
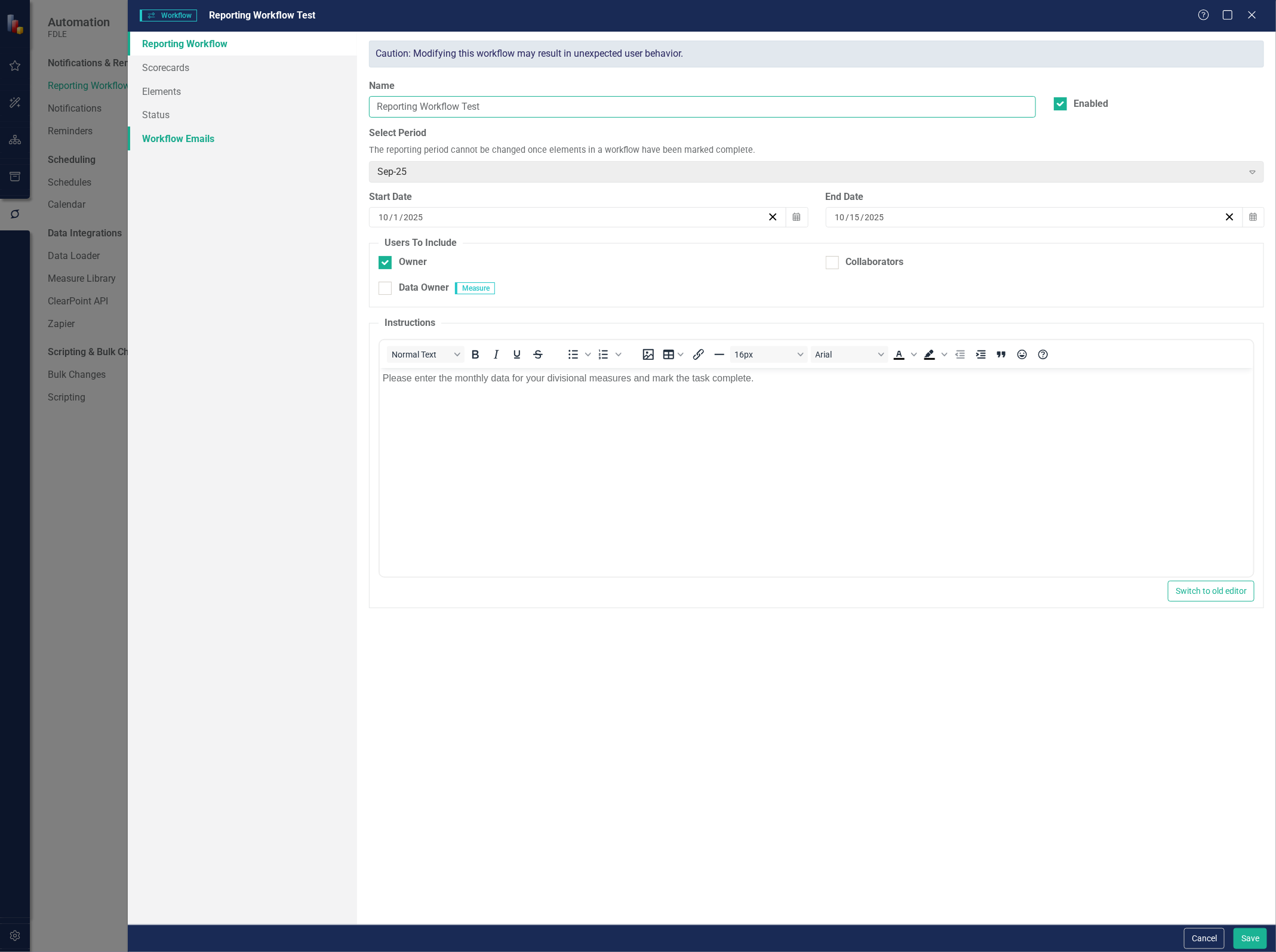
drag, startPoint x: 521, startPoint y: 111, endPoint x: 279, endPoint y: 130, distance: 242.7
click at [279, 130] on div "Reporting Workflow Scorecards Elements Status Workflow Emails Reporting Workflo…" at bounding box center [702, 478] width 1148 height 893
type input "Monthly Data - [PERSON_NAME]"
click at [1246, 937] on button "Save" at bounding box center [1250, 938] width 34 height 21
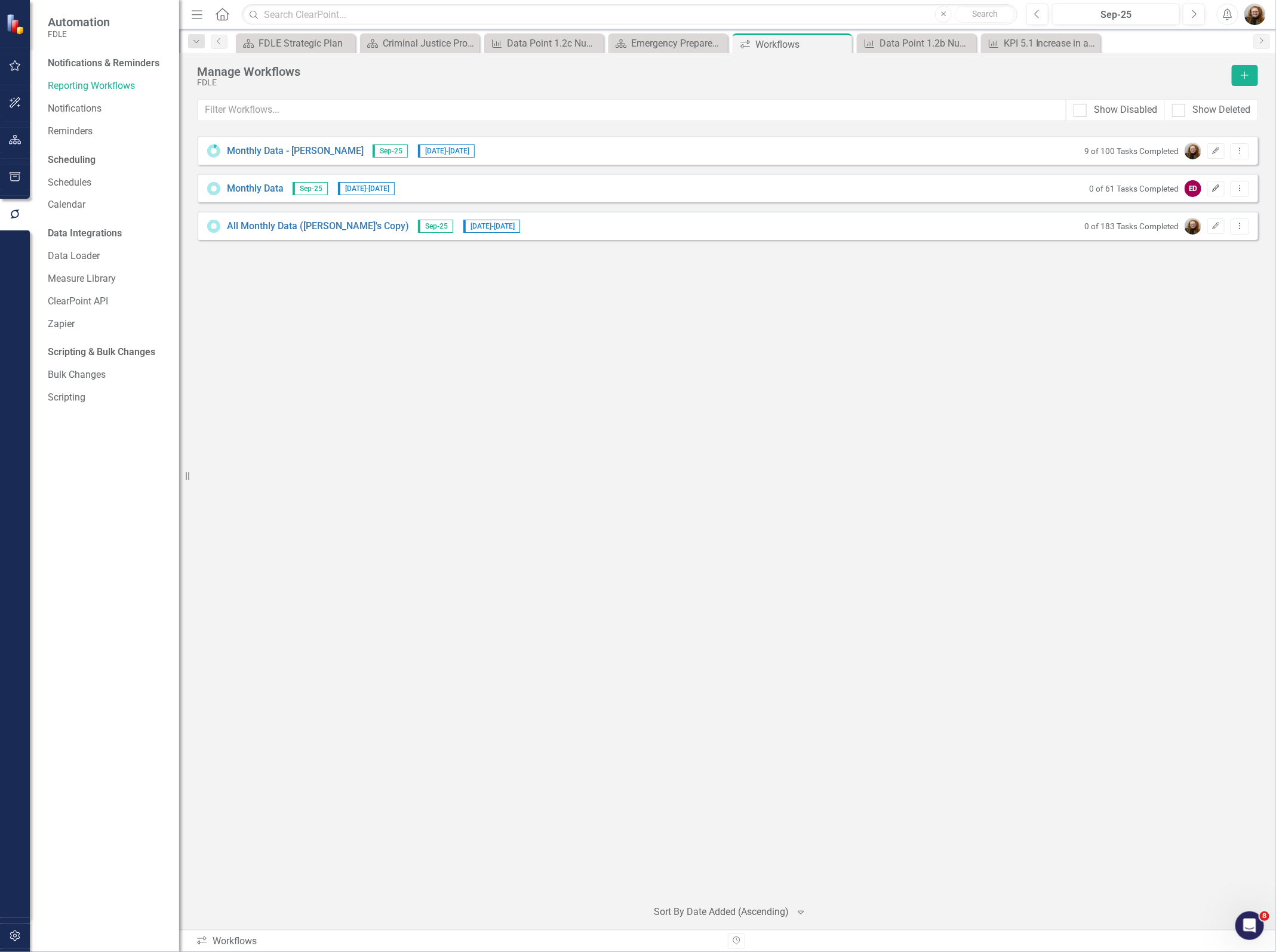
click at [1223, 194] on button "Edit" at bounding box center [1215, 189] width 17 height 16
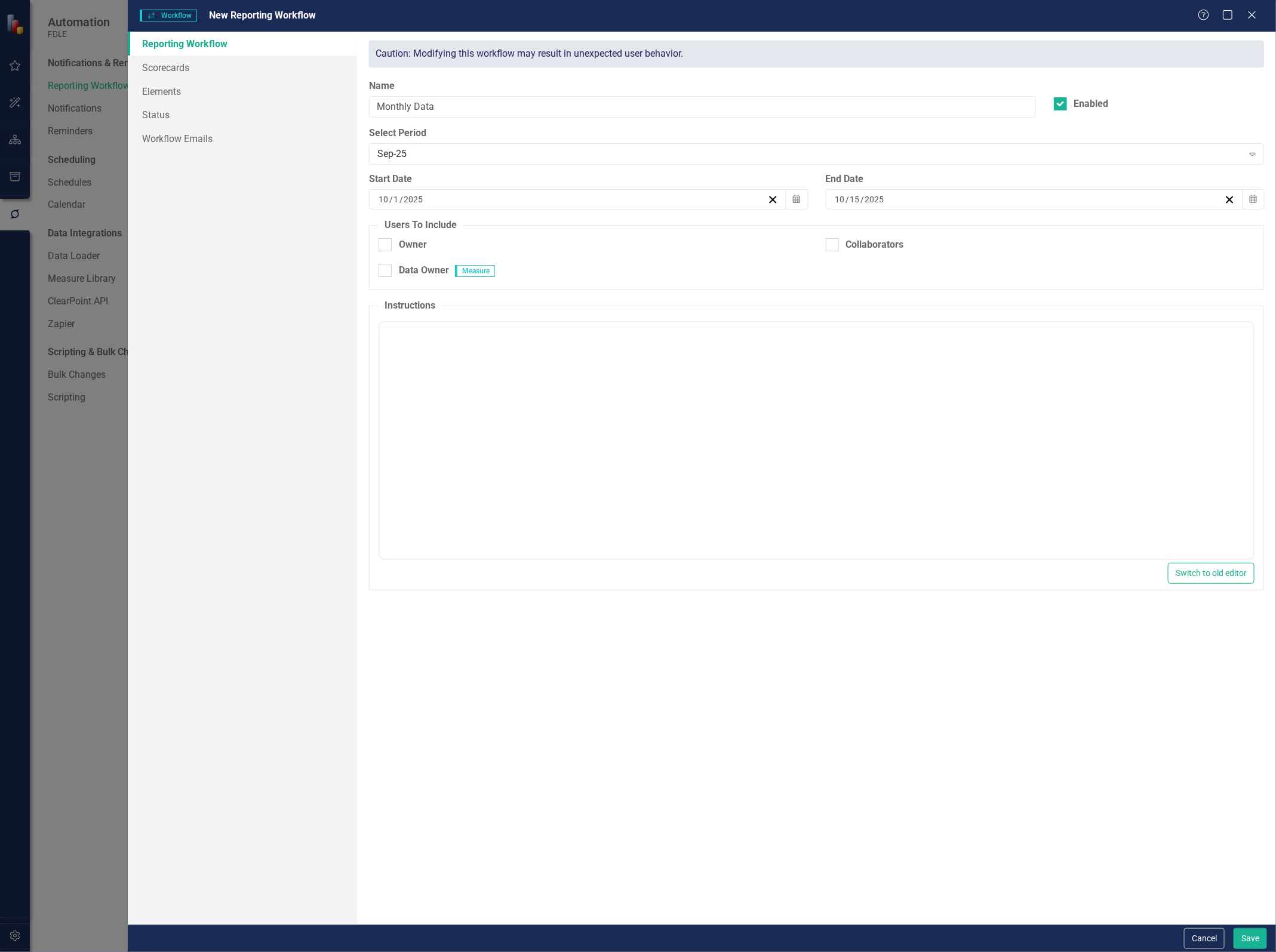
checkbox input "true"
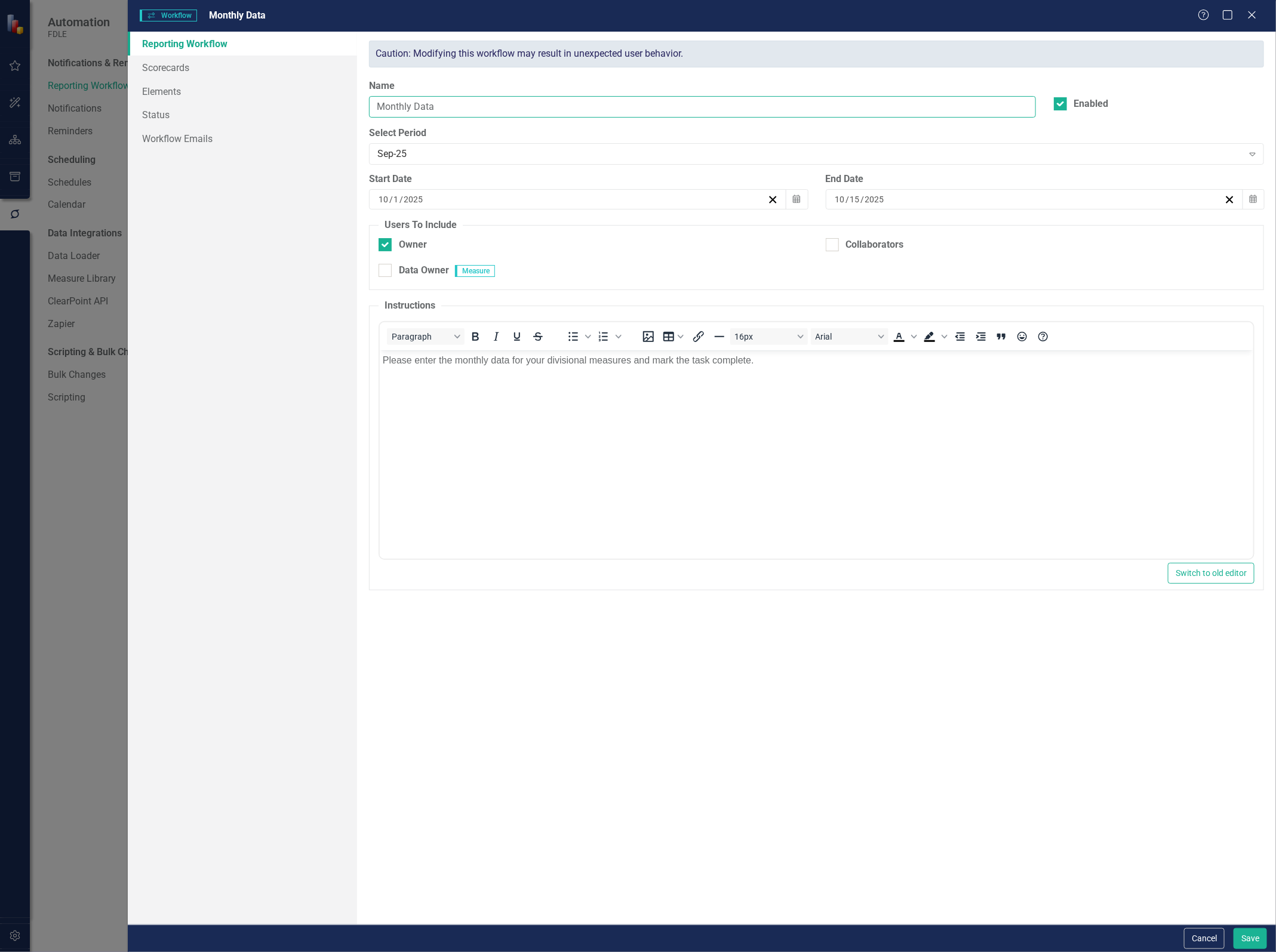
click at [468, 114] on input "Monthly Data" at bounding box center [702, 107] width 666 height 22
type input "Monthly Data - [PERSON_NAME]"
click at [1251, 932] on button "Save" at bounding box center [1250, 938] width 34 height 21
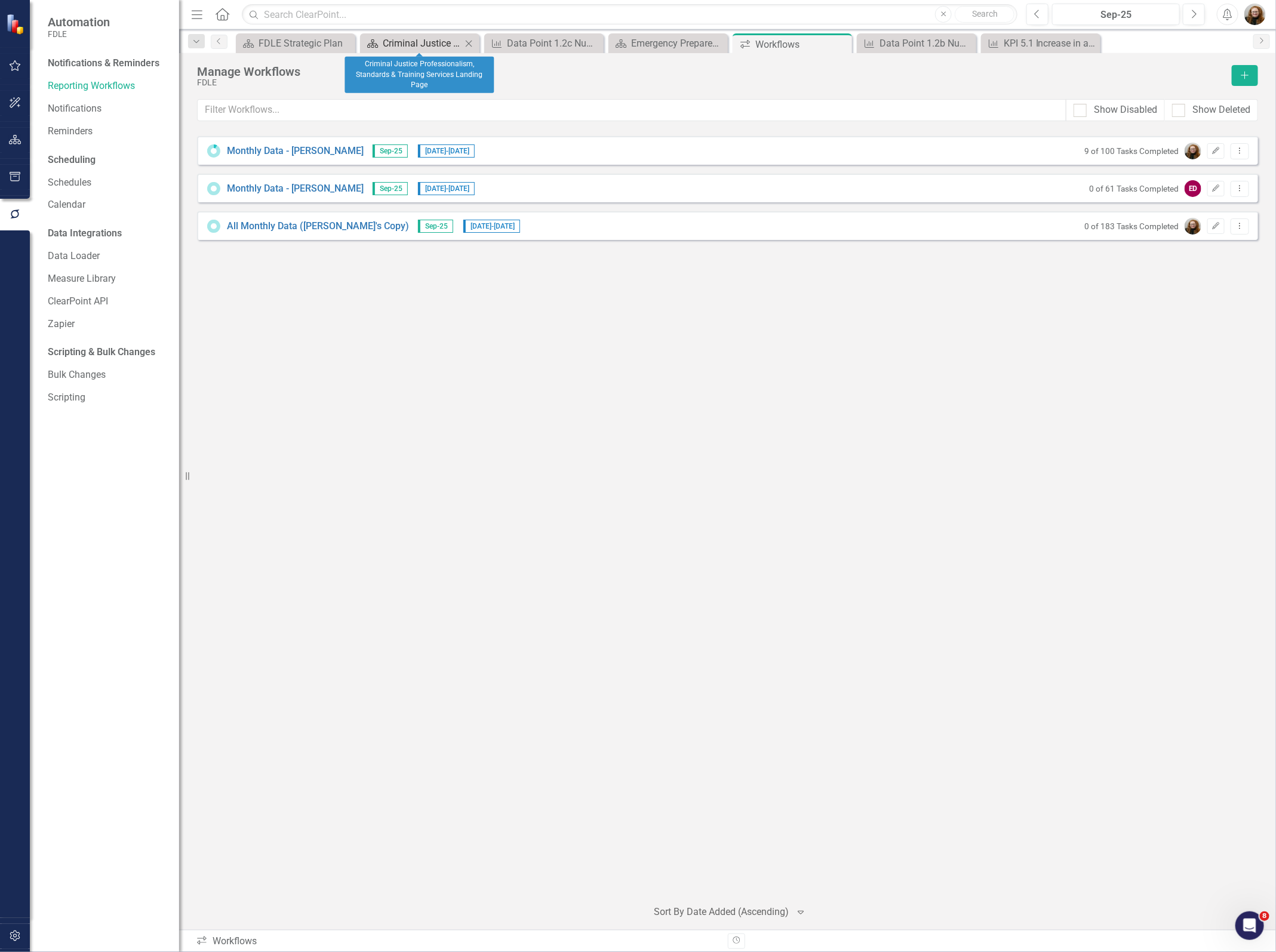
click at [419, 45] on div "Criminal Justice Professionalism, Standards & Training Services Landing Page" at bounding box center [423, 43] width 79 height 15
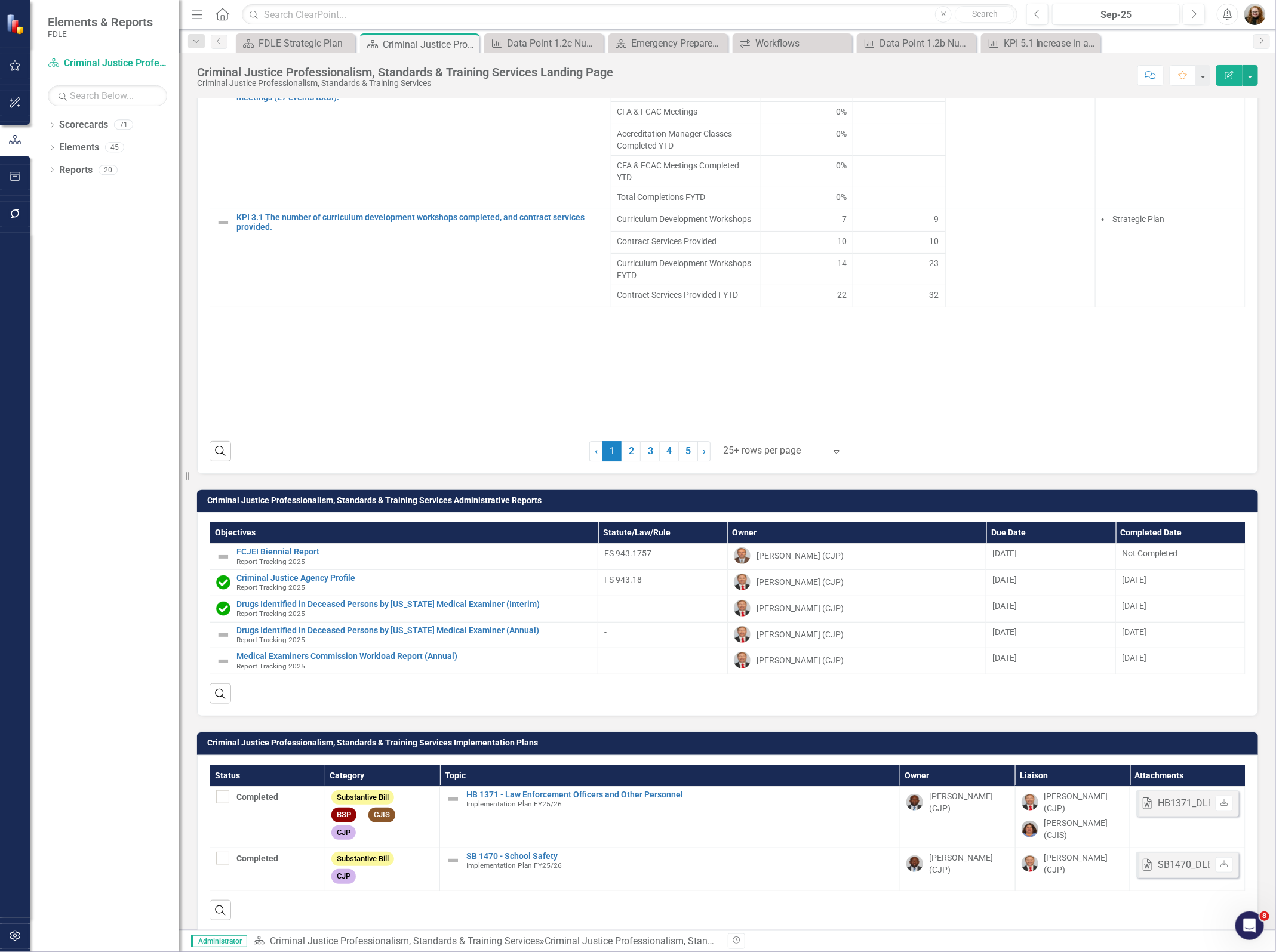
scroll to position [1705, 0]
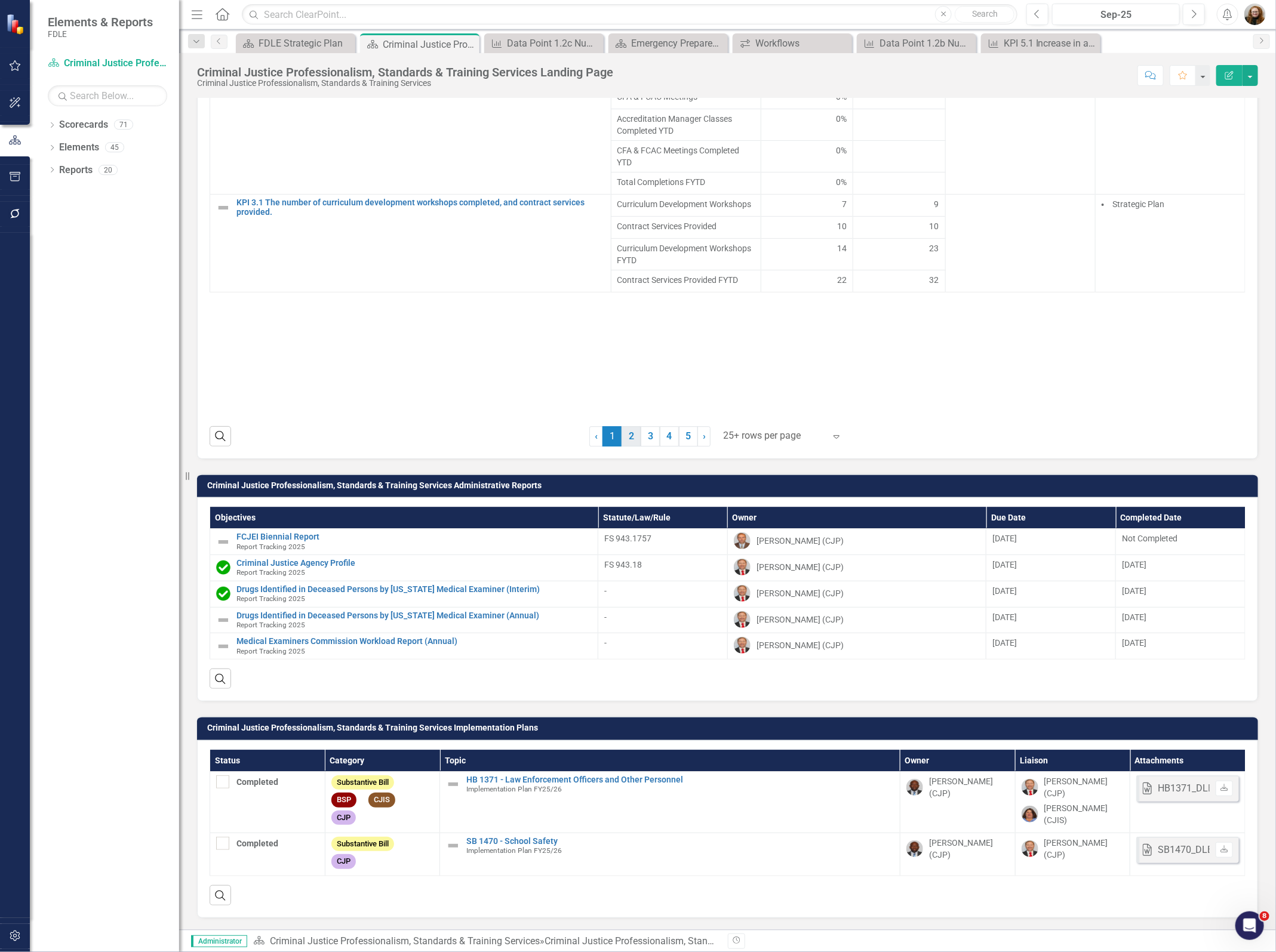
click at [626, 429] on link "2" at bounding box center [631, 436] width 19 height 21
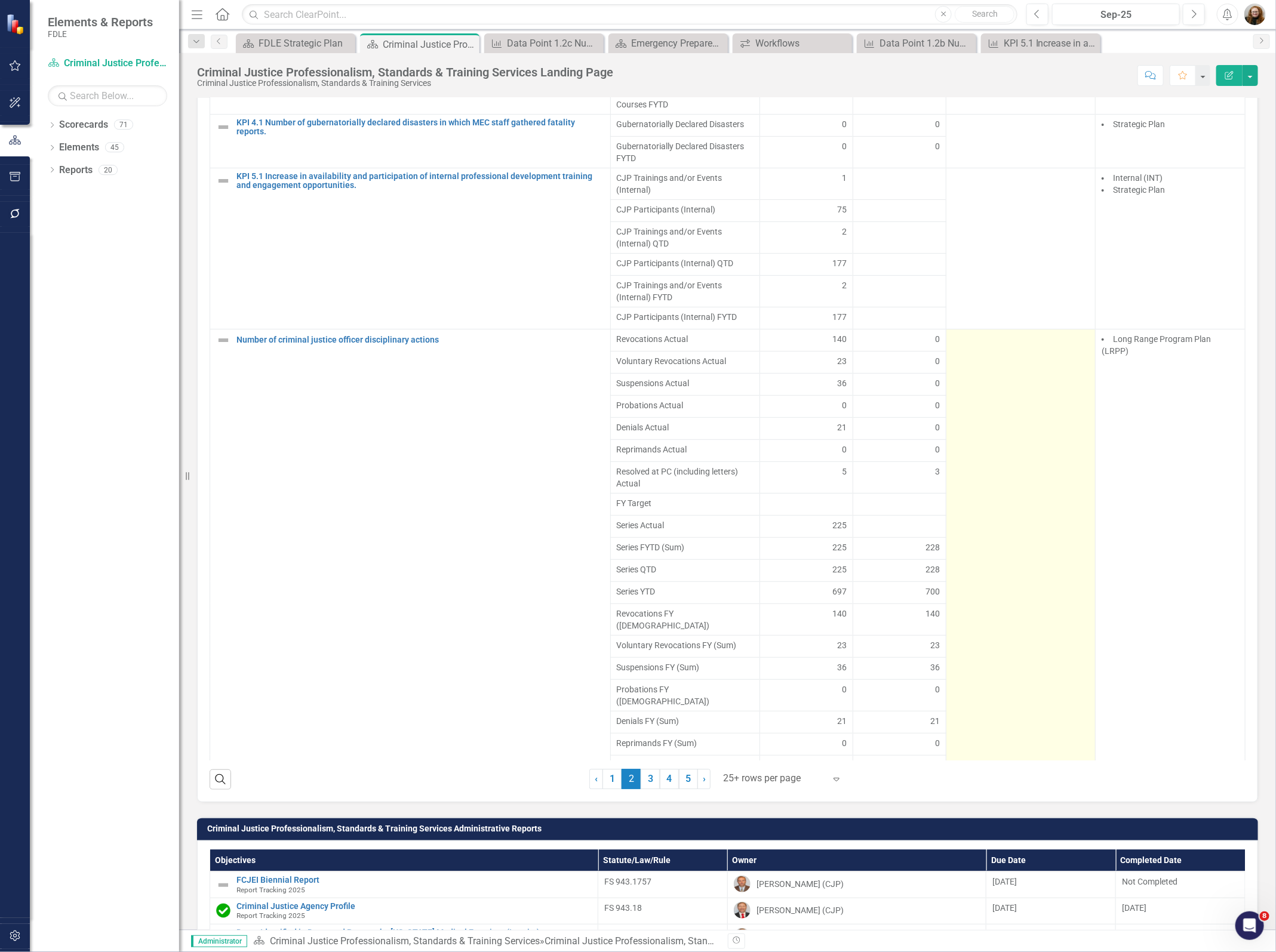
scroll to position [1147, 0]
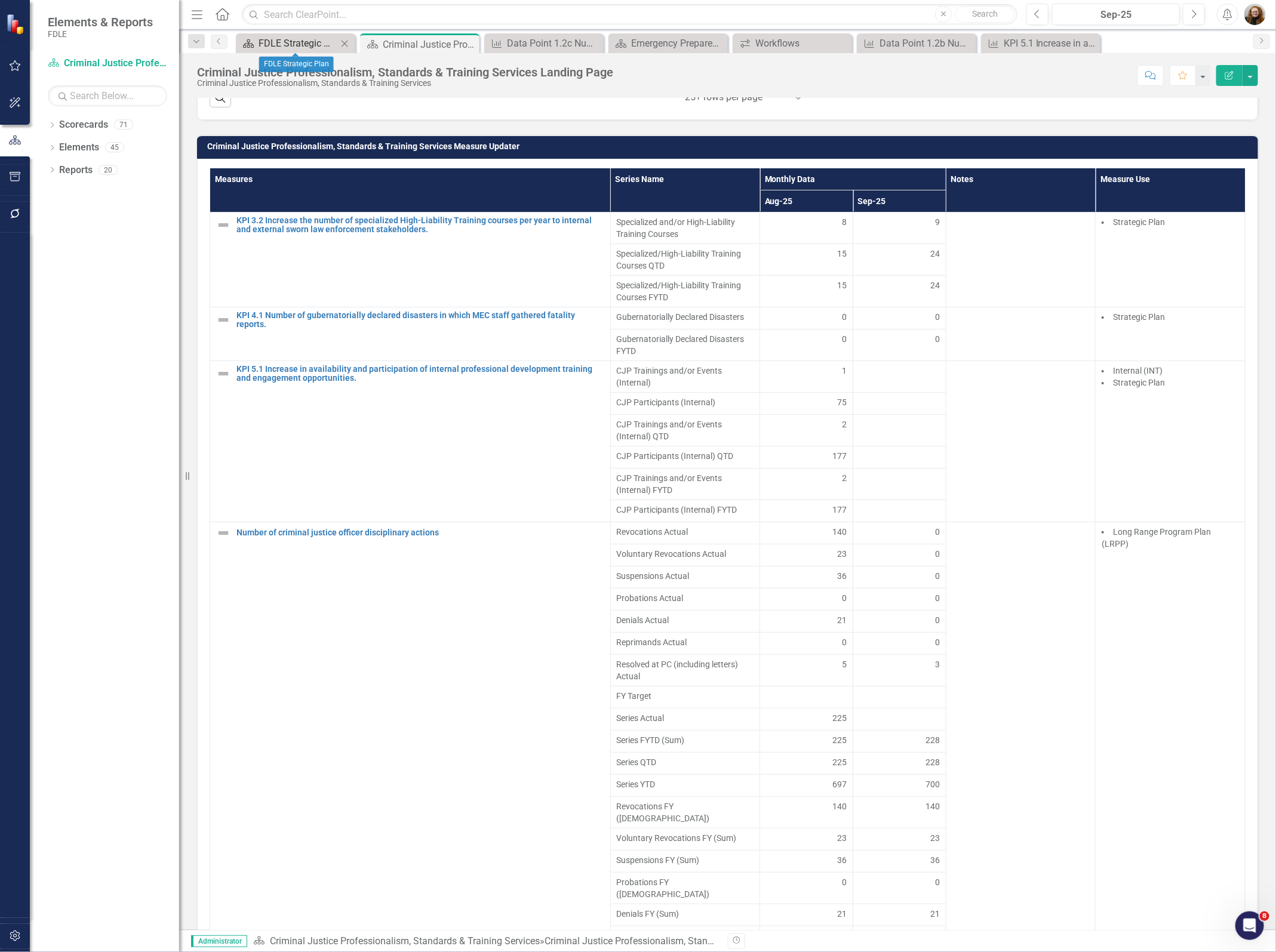
click at [317, 46] on div "FDLE Strategic Plan" at bounding box center [298, 43] width 79 height 15
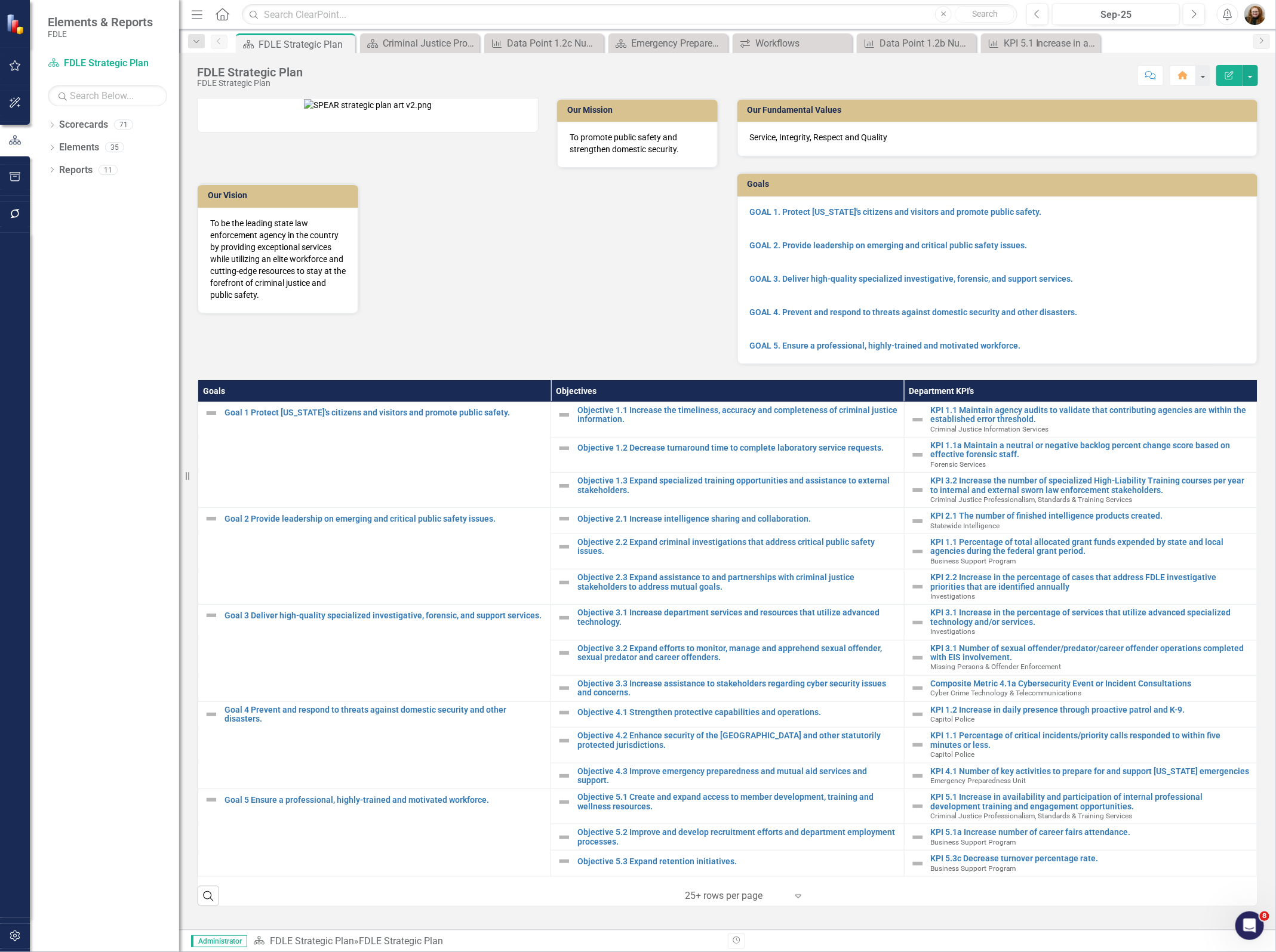
click at [43, 130] on div "Dropdown Scorecards 71 Dropdown FDLE Commissioner's Initiative Team Project Das…" at bounding box center [104, 532] width 149 height 836
click at [48, 126] on icon "Dropdown" at bounding box center [51, 126] width 8 height 7
click at [54, 196] on icon "Dropdown" at bounding box center [57, 192] width 9 height 7
click at [70, 285] on icon "Dropdown" at bounding box center [69, 282] width 9 height 7
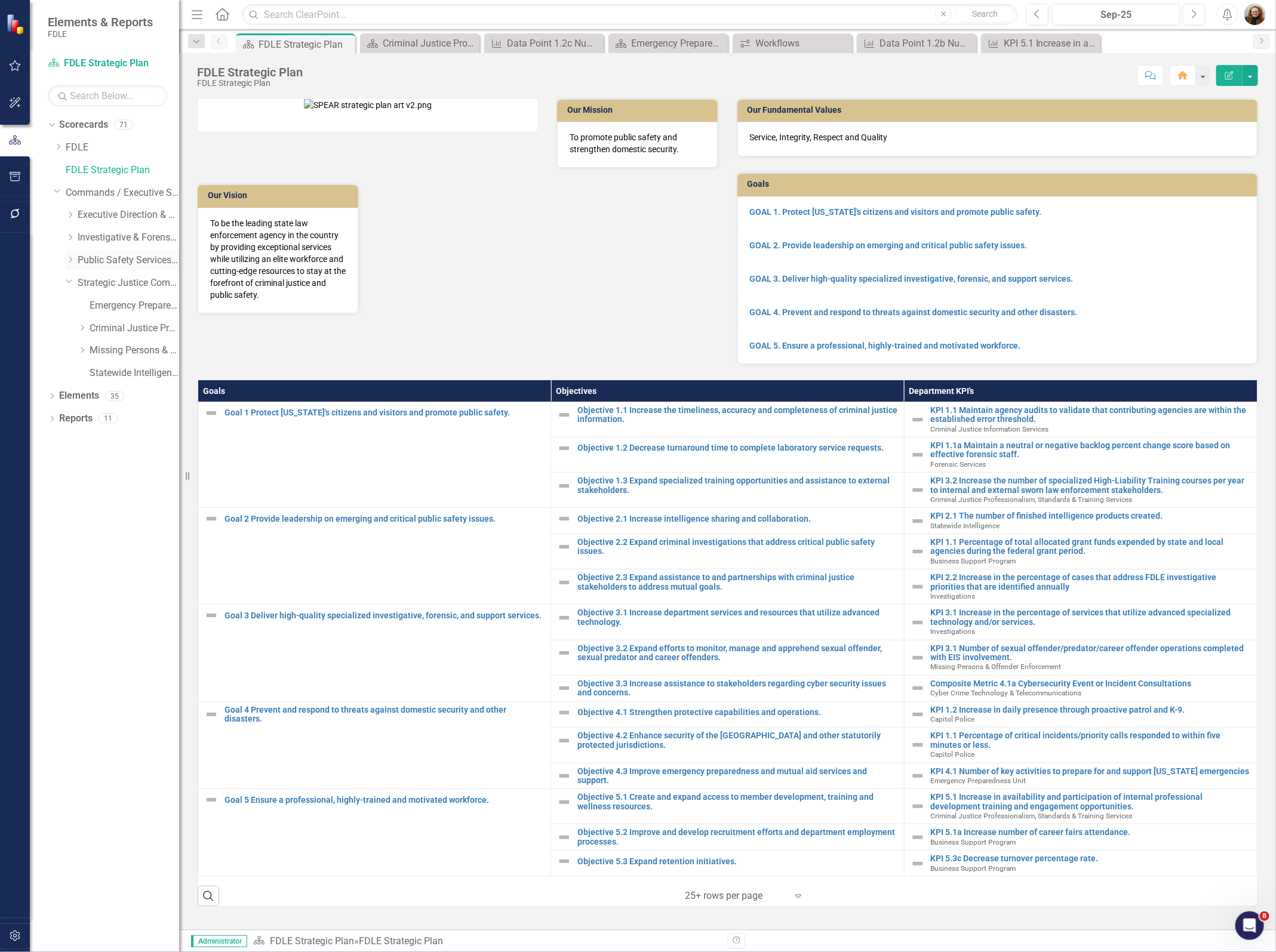
click at [71, 264] on div "Dropdown" at bounding box center [69, 260] width 9 height 10
click at [99, 311] on link "Criminal Justice Information Services" at bounding box center [134, 306] width 89 height 14
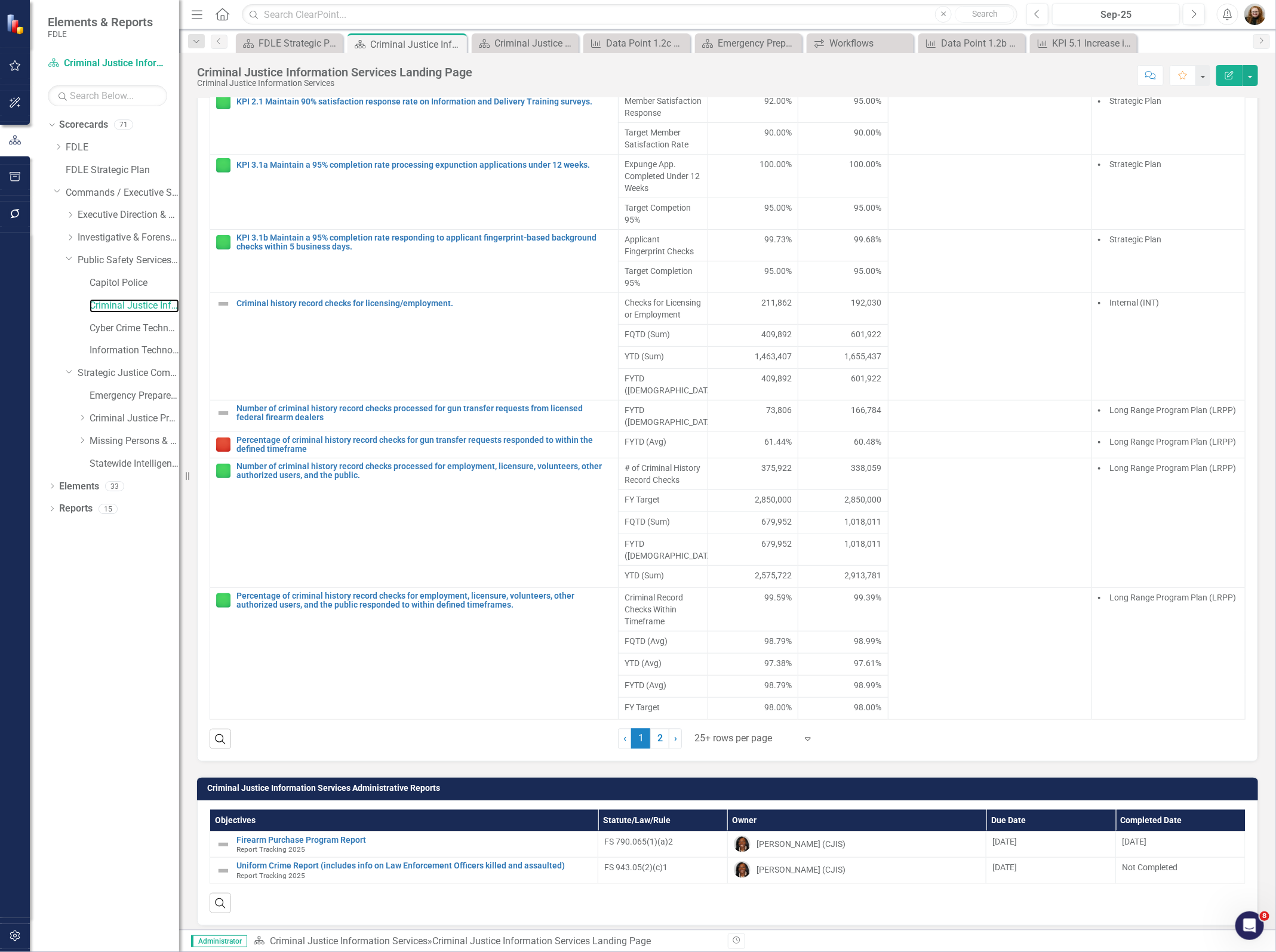
scroll to position [970, 0]
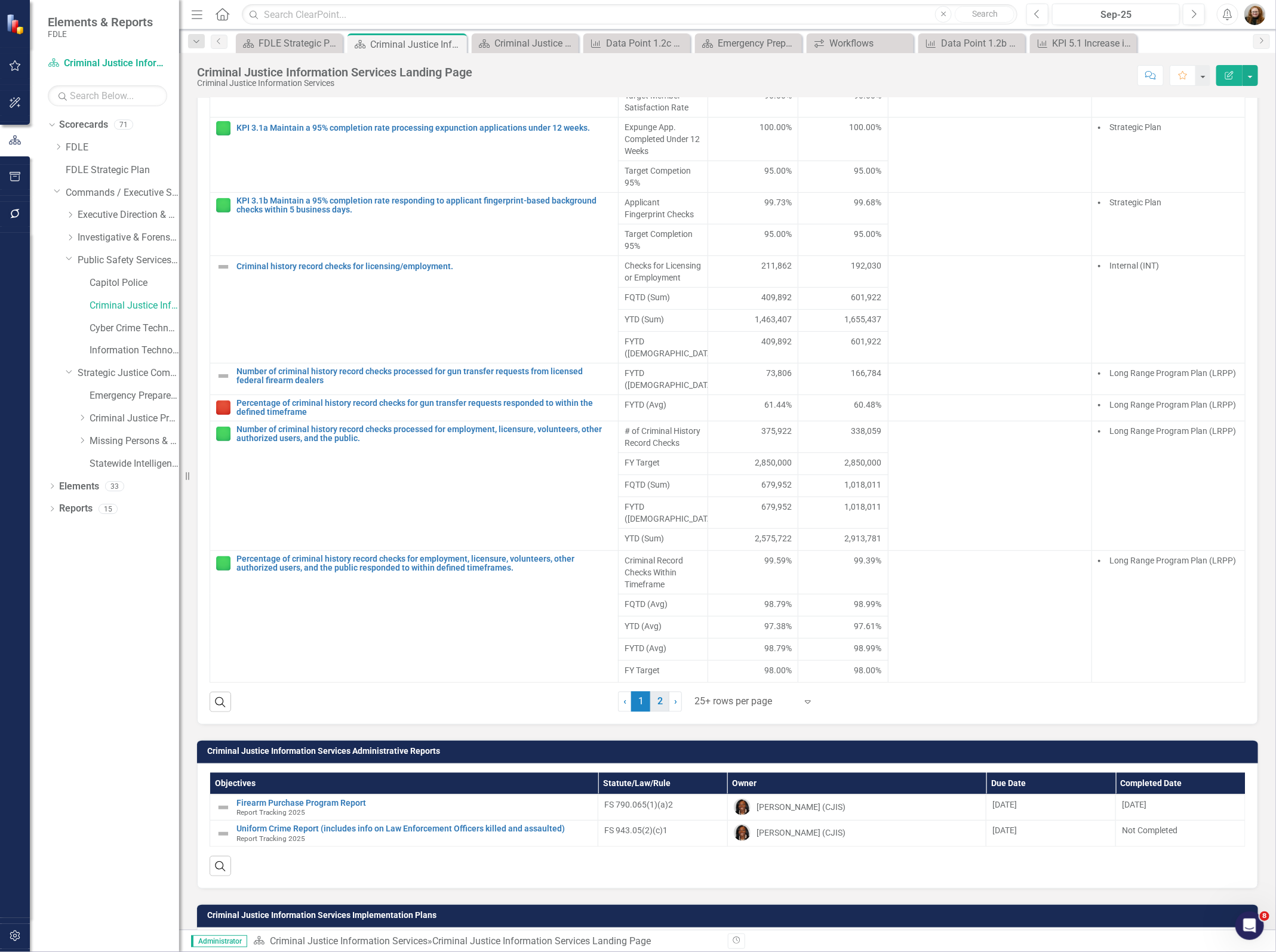
click at [656, 712] on link "2" at bounding box center [659, 702] width 19 height 21
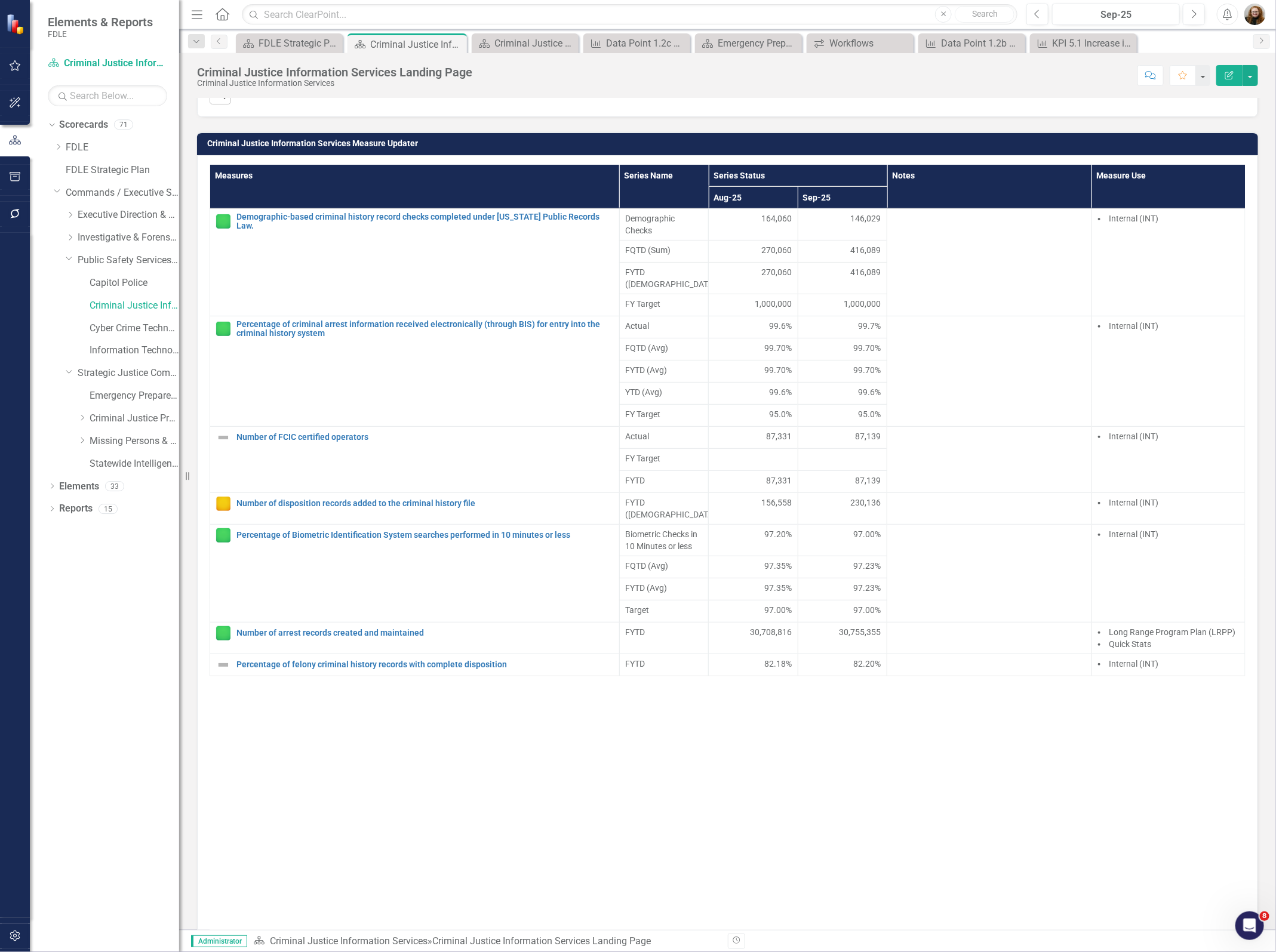
scroll to position [896, 0]
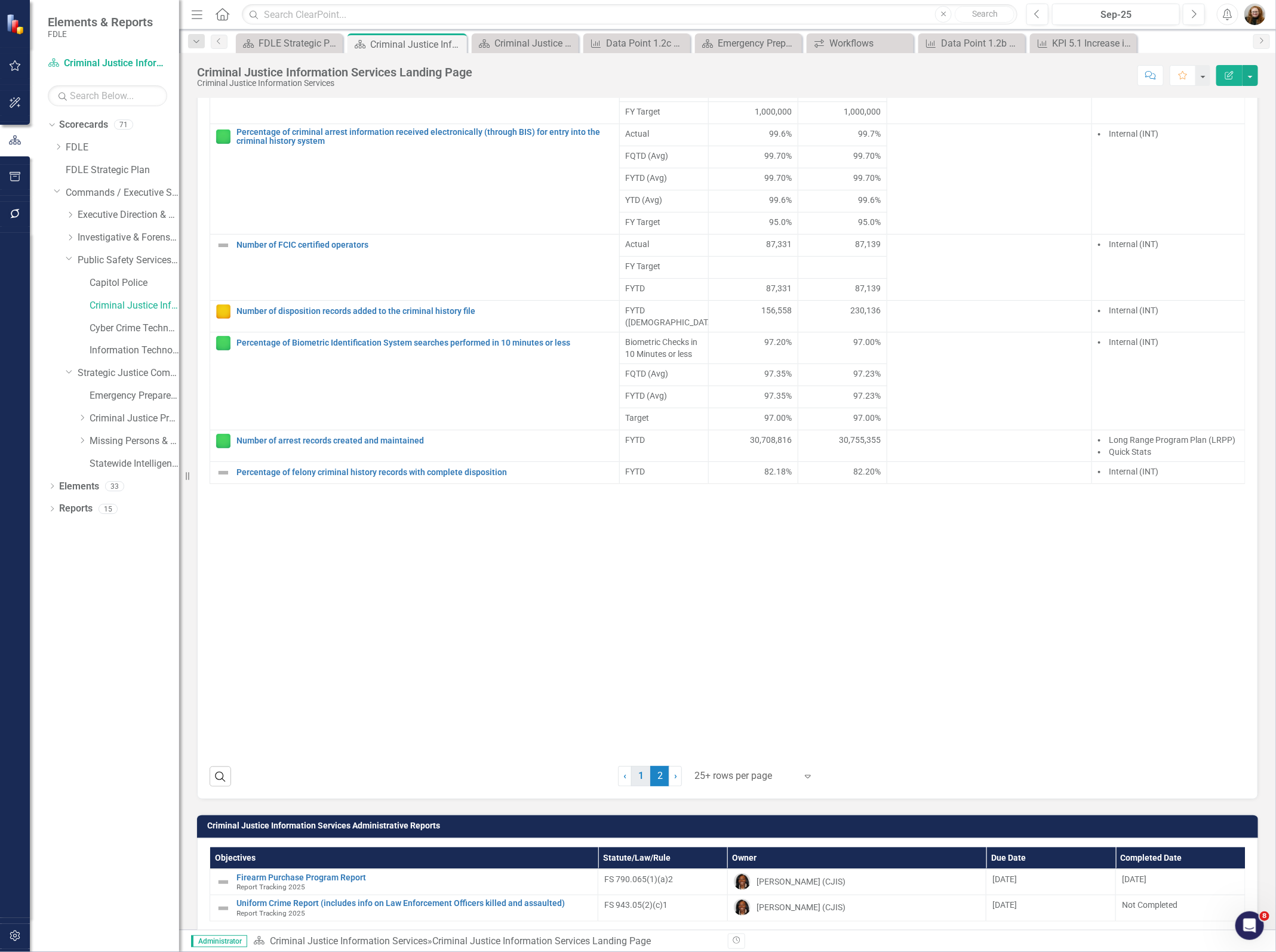
click at [634, 787] on link "1" at bounding box center [639, 776] width 19 height 21
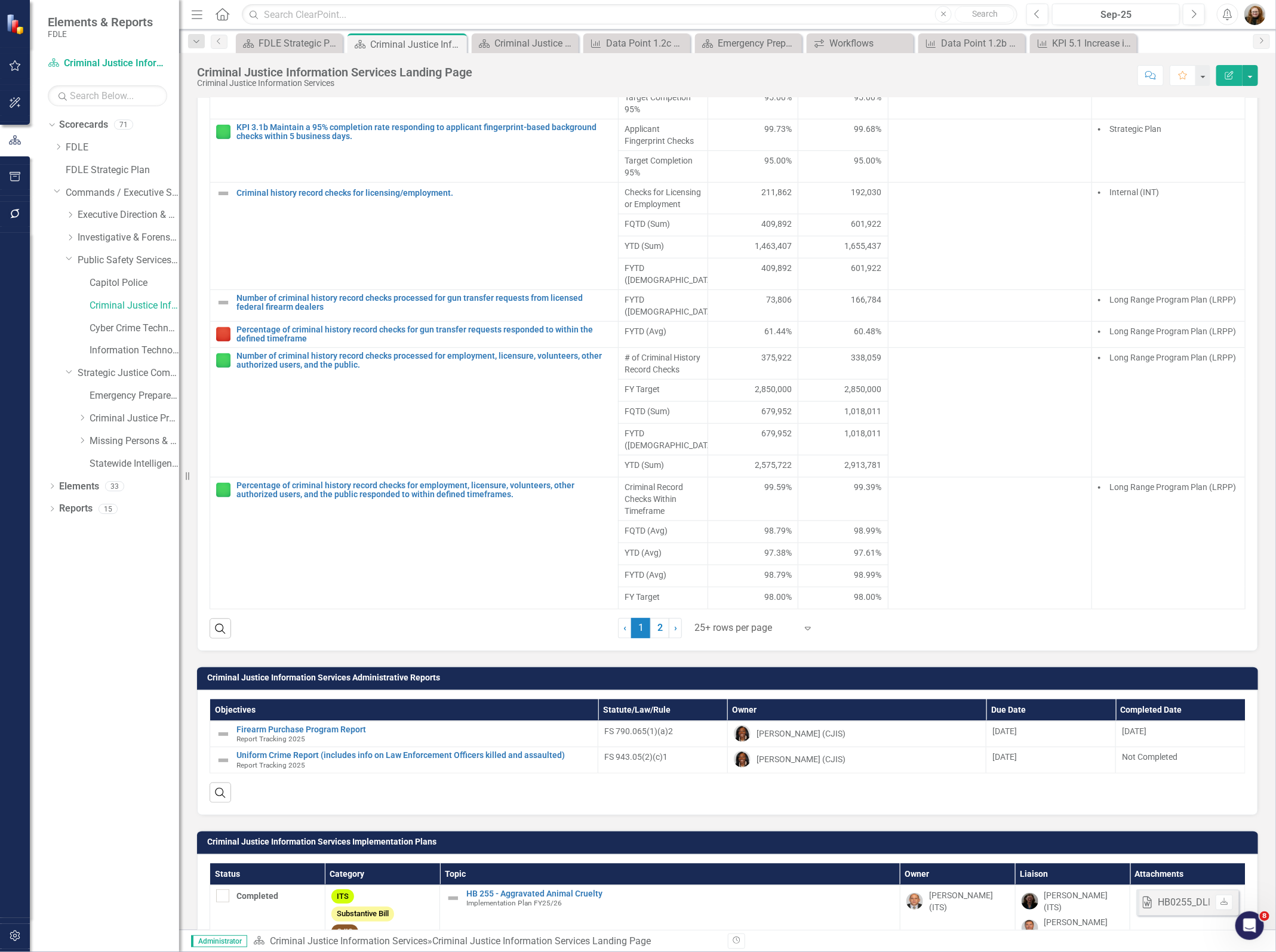
scroll to position [1044, 0]
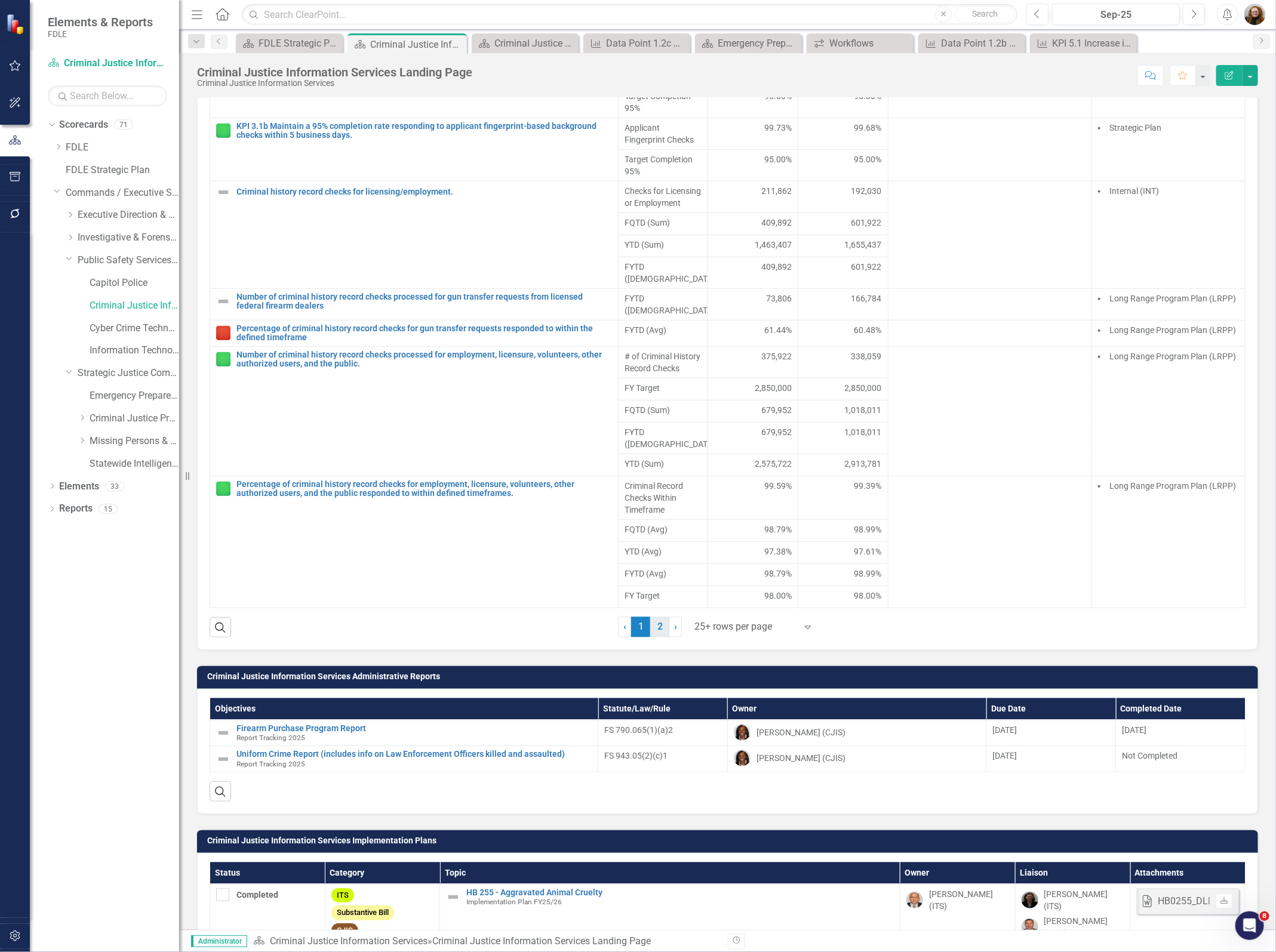
click at [655, 637] on link "2" at bounding box center [659, 627] width 19 height 21
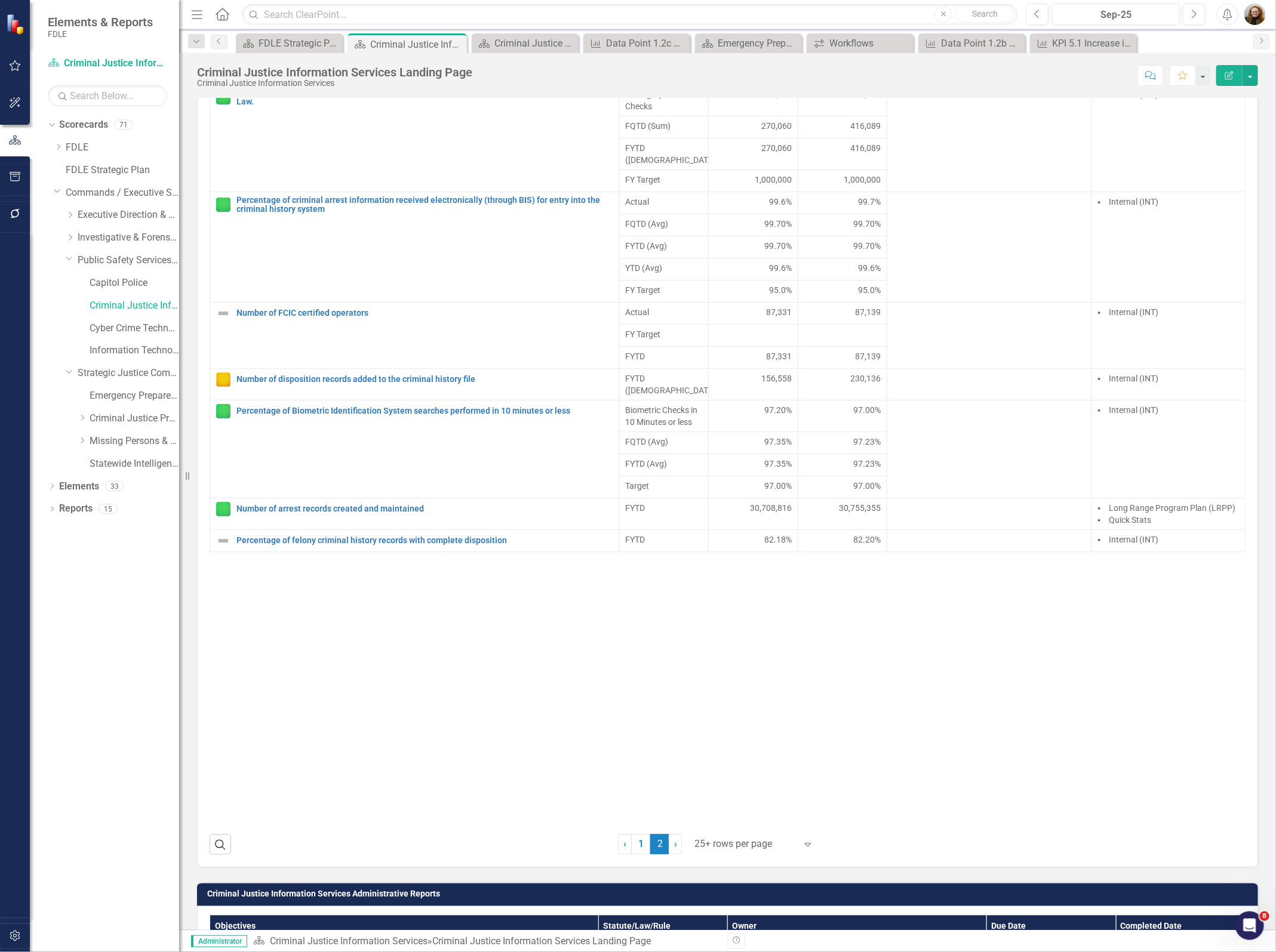
scroll to position [820, 0]
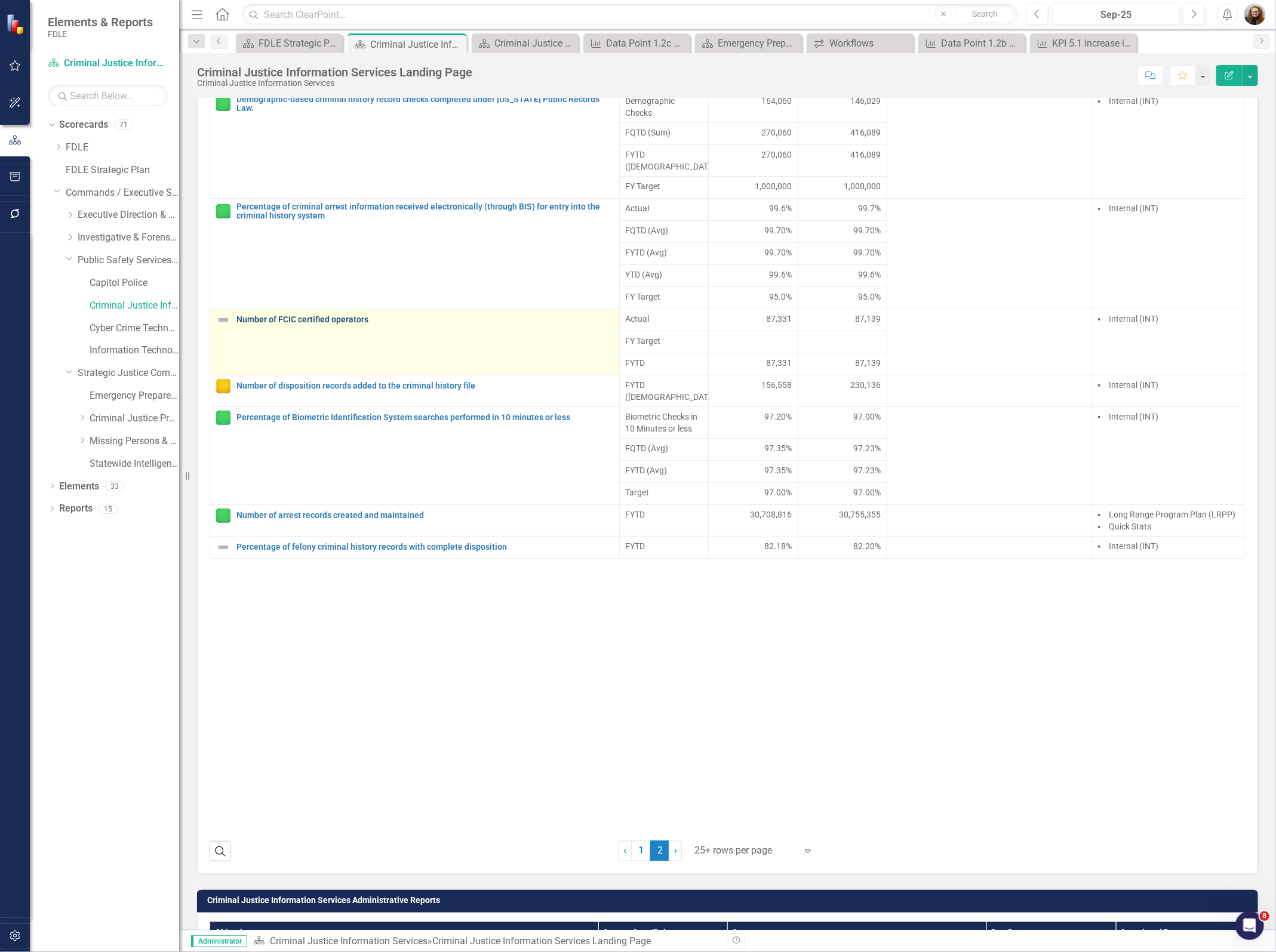
click at [333, 324] on link "Number of FCIC certified operators" at bounding box center [425, 319] width 377 height 9
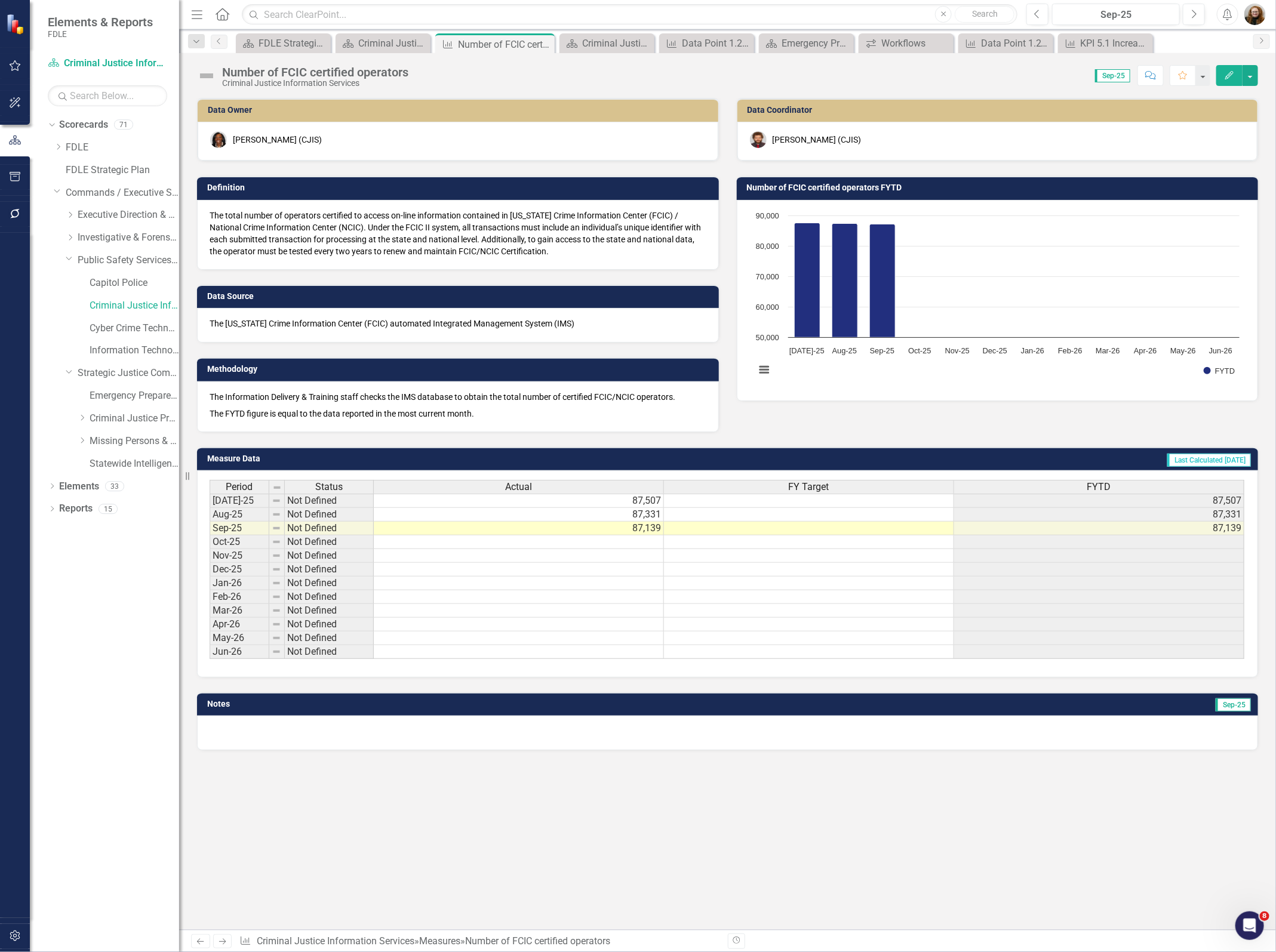
click at [819, 487] on span "FY Target" at bounding box center [809, 487] width 41 height 11
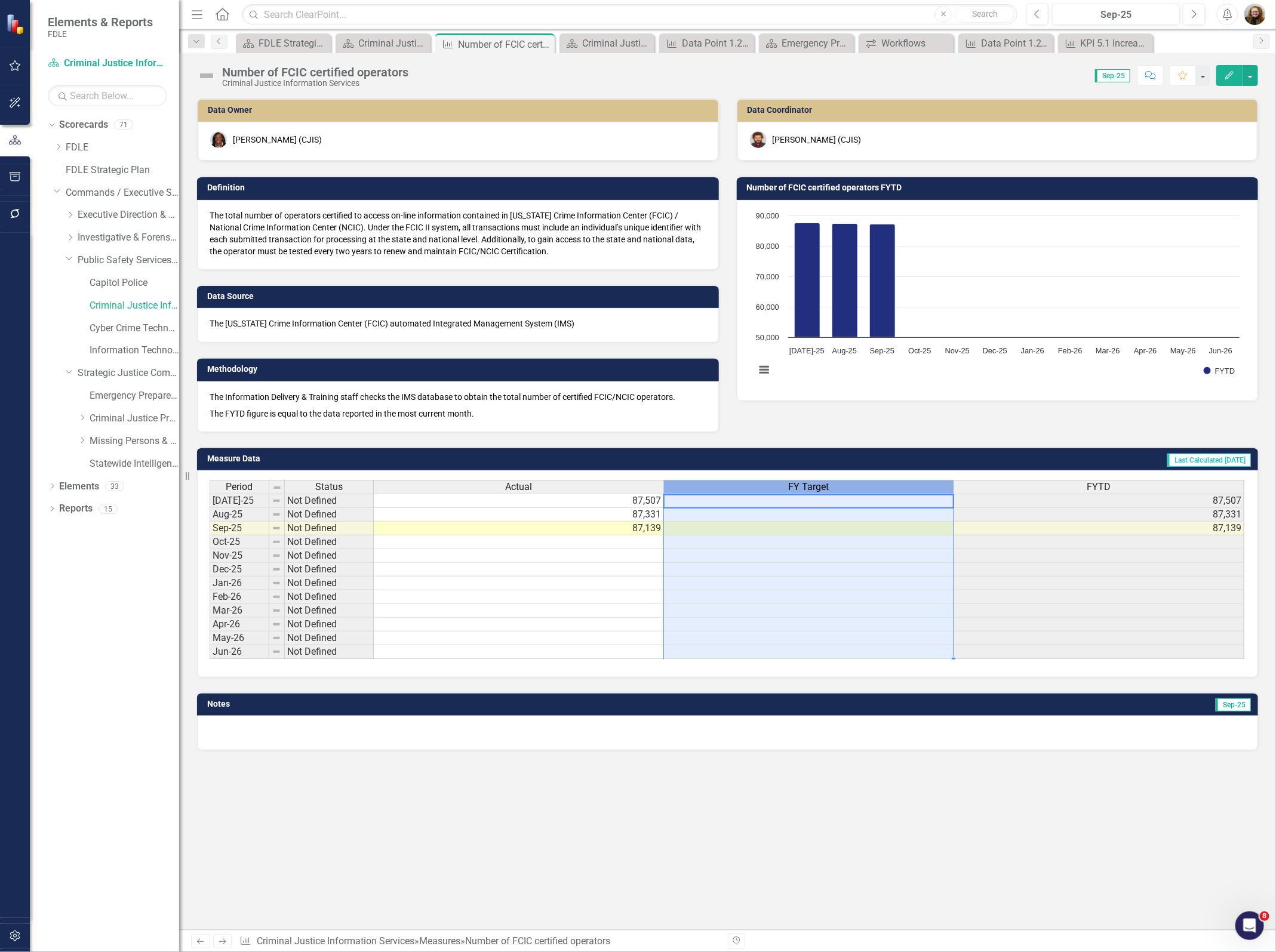
click at [819, 487] on span "FY Target" at bounding box center [809, 487] width 41 height 11
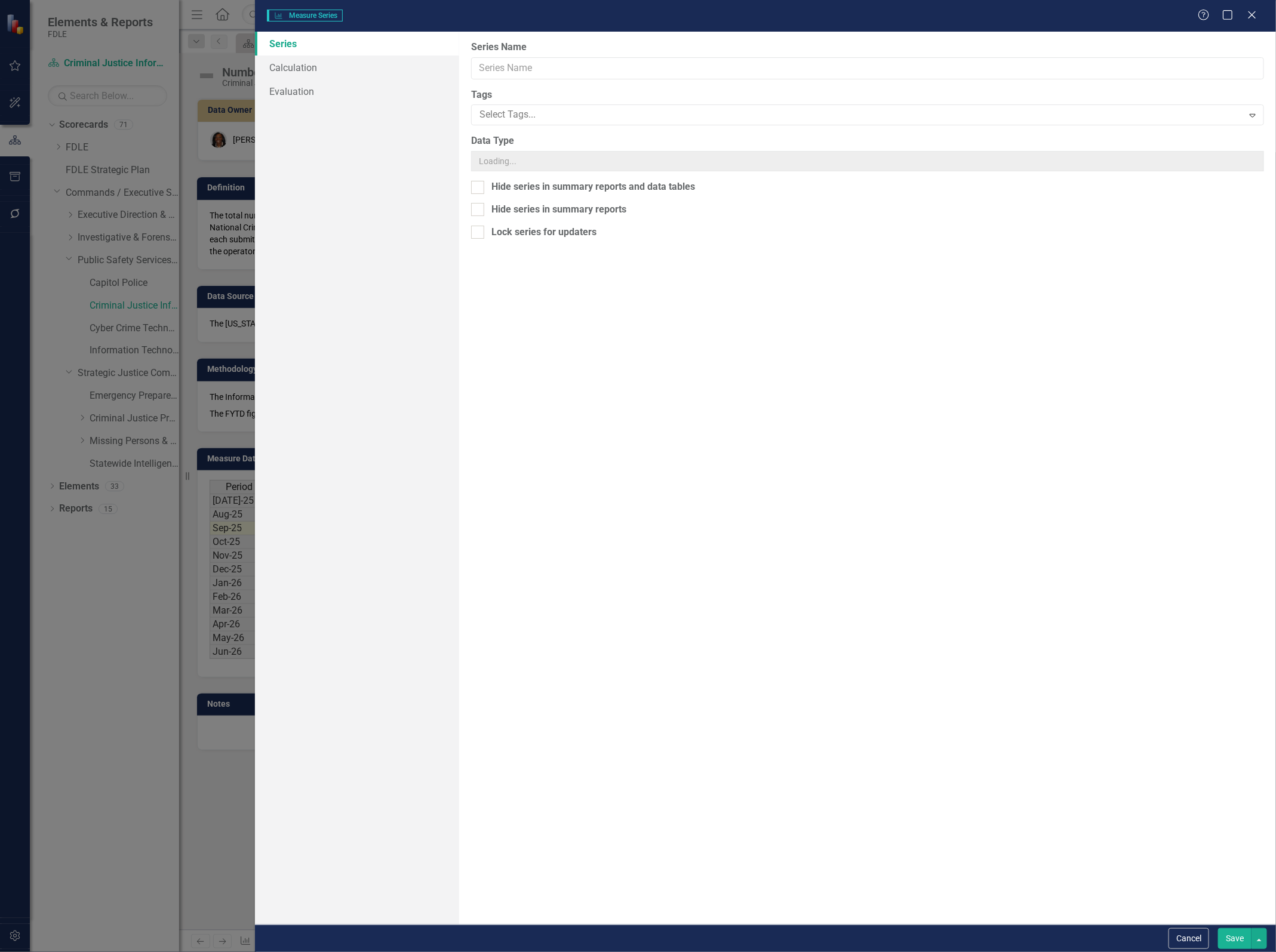
type input "FY Target"
checkbox input "true"
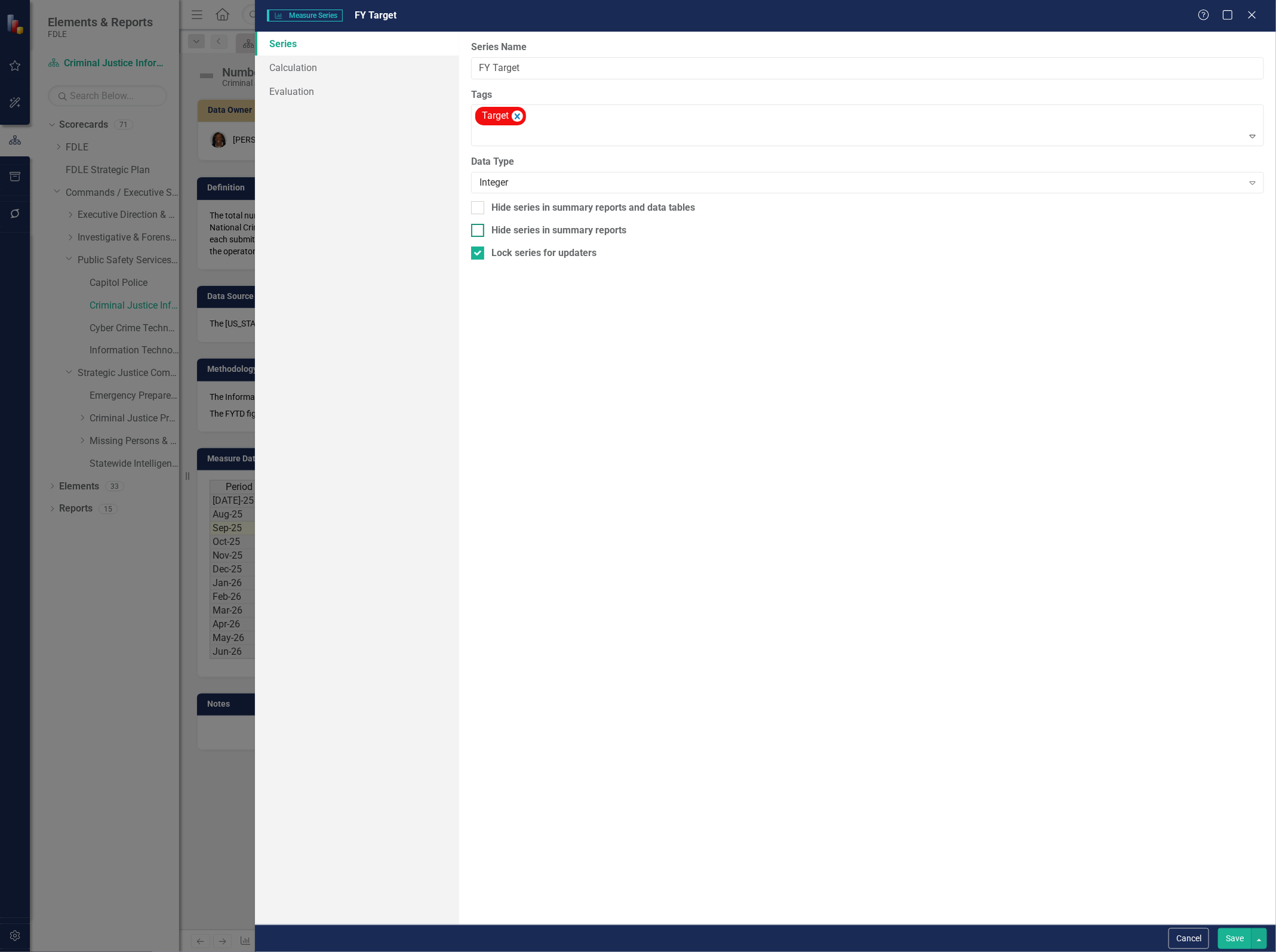
click at [478, 235] on div at bounding box center [477, 230] width 13 height 13
click at [478, 232] on input "Hide series in summary reports" at bounding box center [475, 228] width 8 height 8
checkbox input "true"
click at [474, 213] on div at bounding box center [477, 207] width 13 height 13
click at [474, 209] on input "Hide series in summary reports and data tables" at bounding box center [475, 205] width 8 height 8
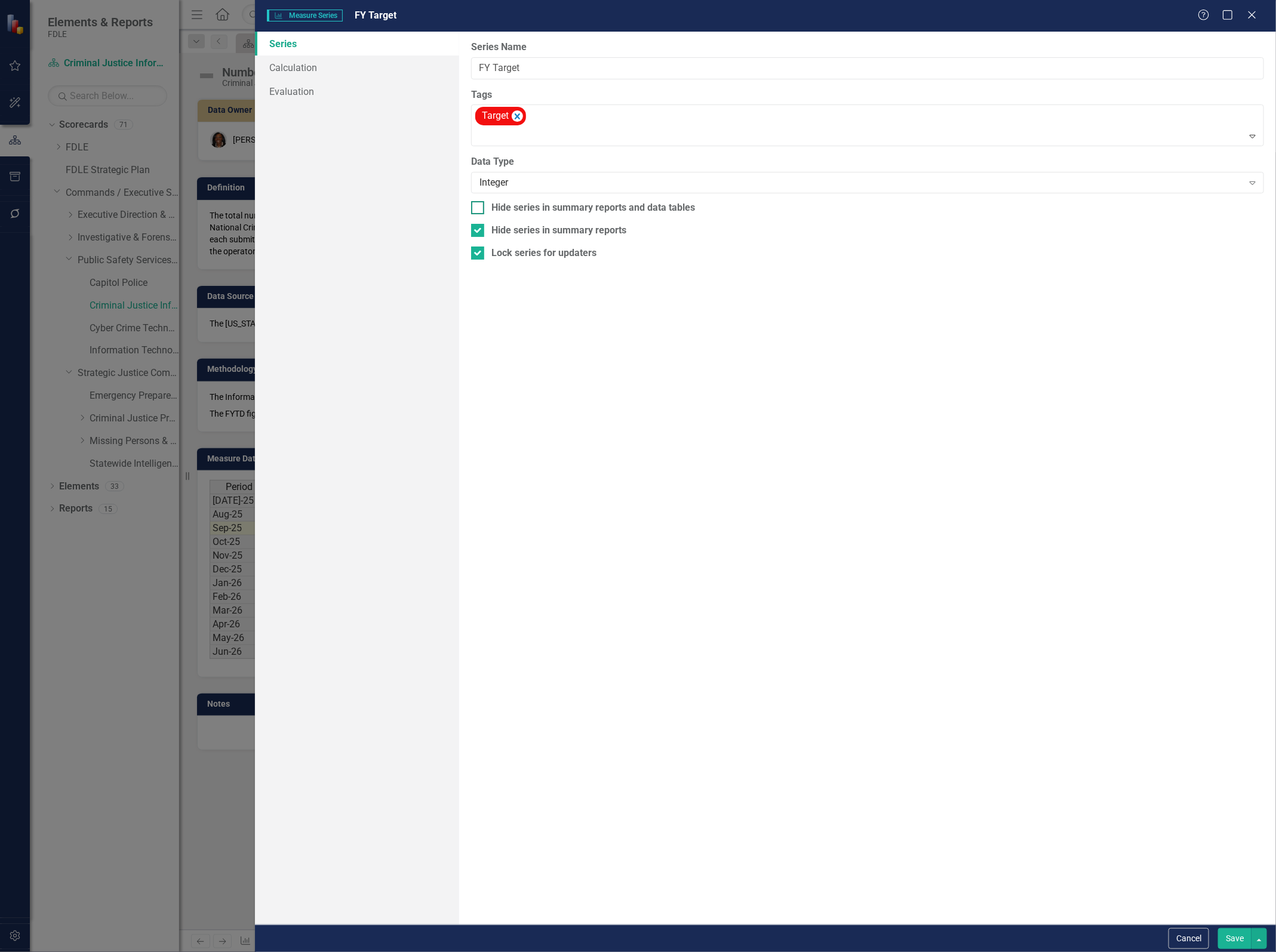
checkbox input "true"
click at [478, 228] on input "Hide series in summary reports" at bounding box center [475, 228] width 8 height 8
checkbox input "false"
click at [1239, 938] on button "Save" at bounding box center [1234, 938] width 34 height 21
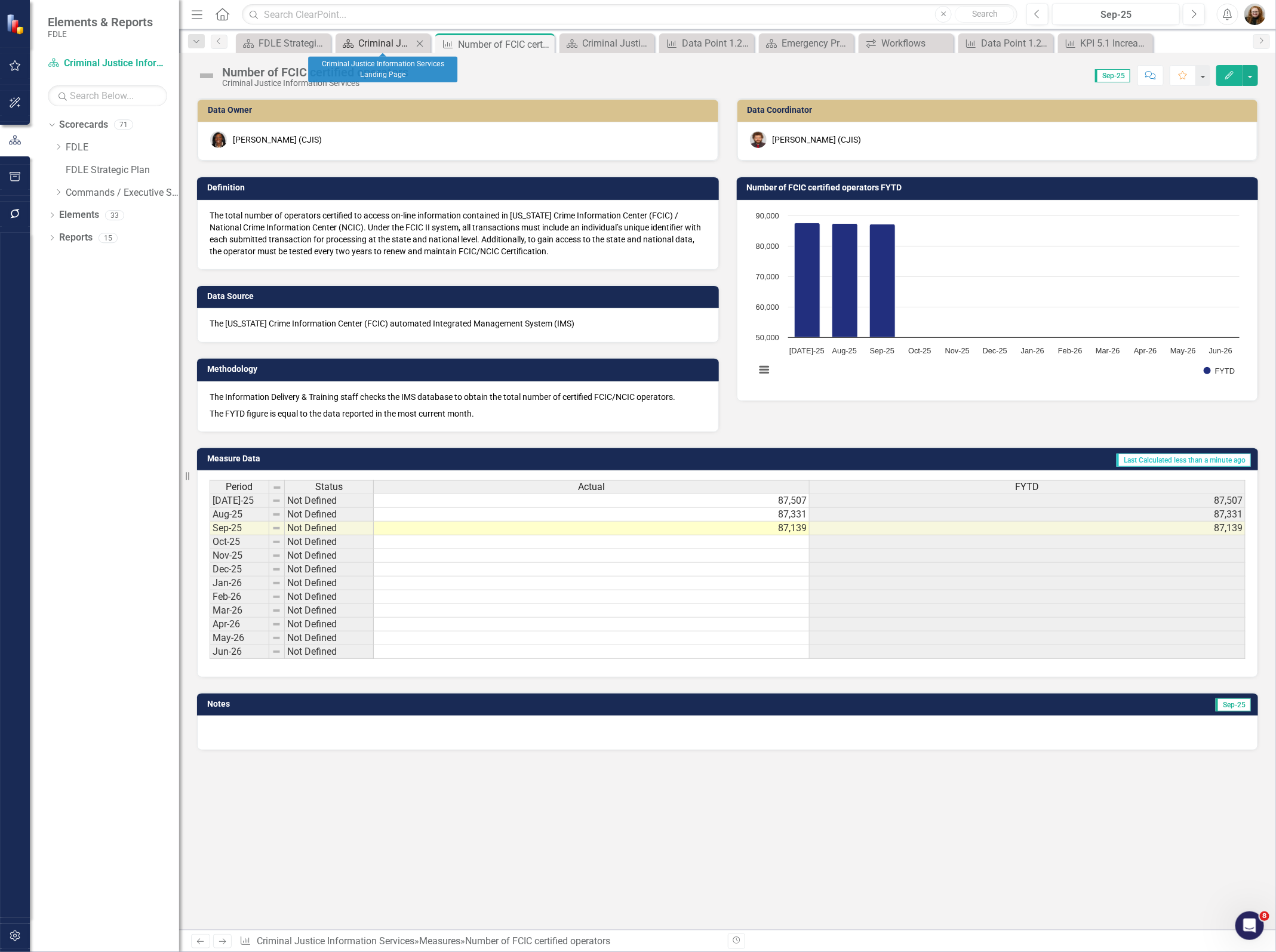
click at [386, 41] on div "Criminal Justice Information Services Landing Page" at bounding box center [385, 43] width 54 height 15
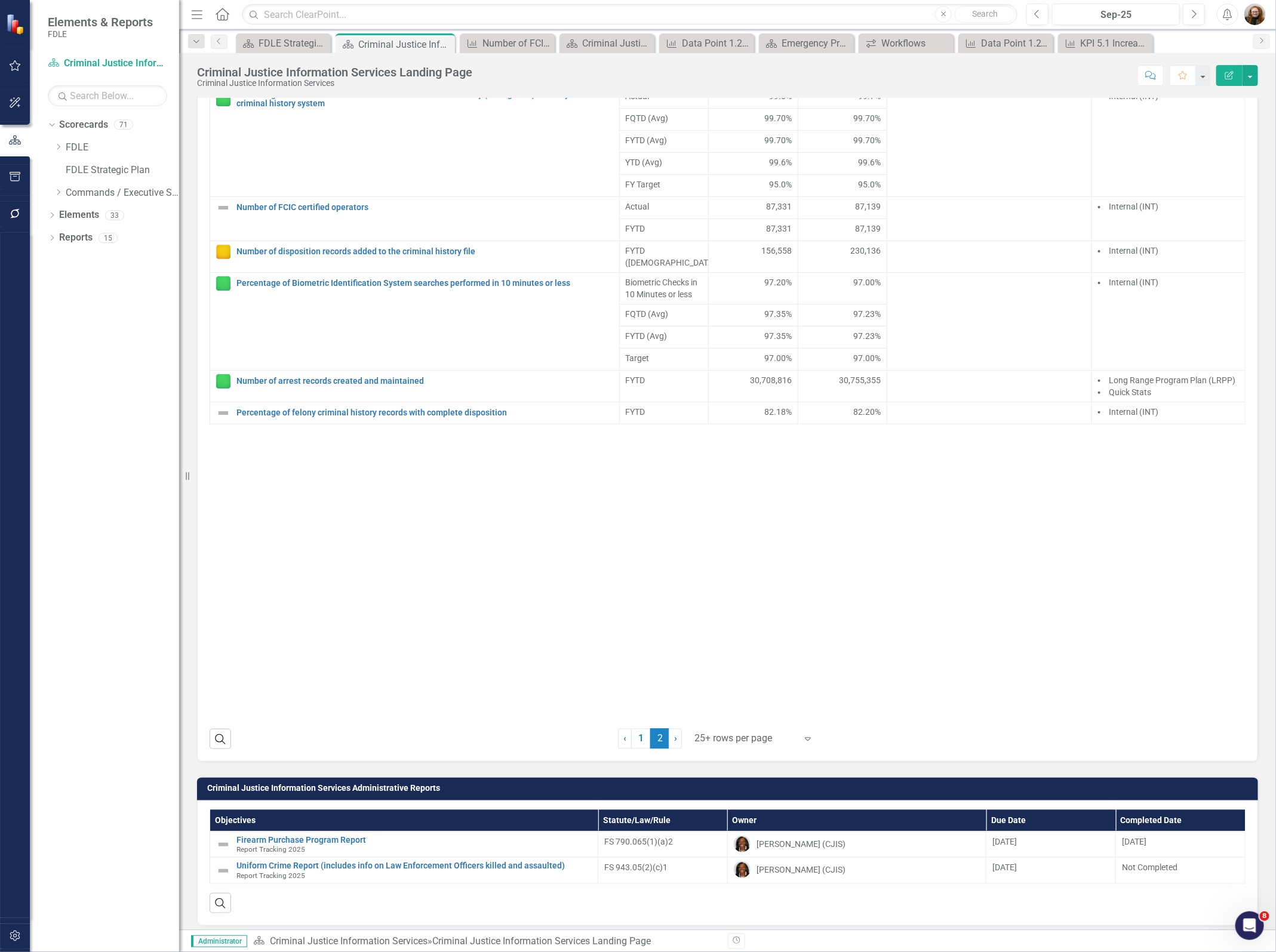
scroll to position [970, 0]
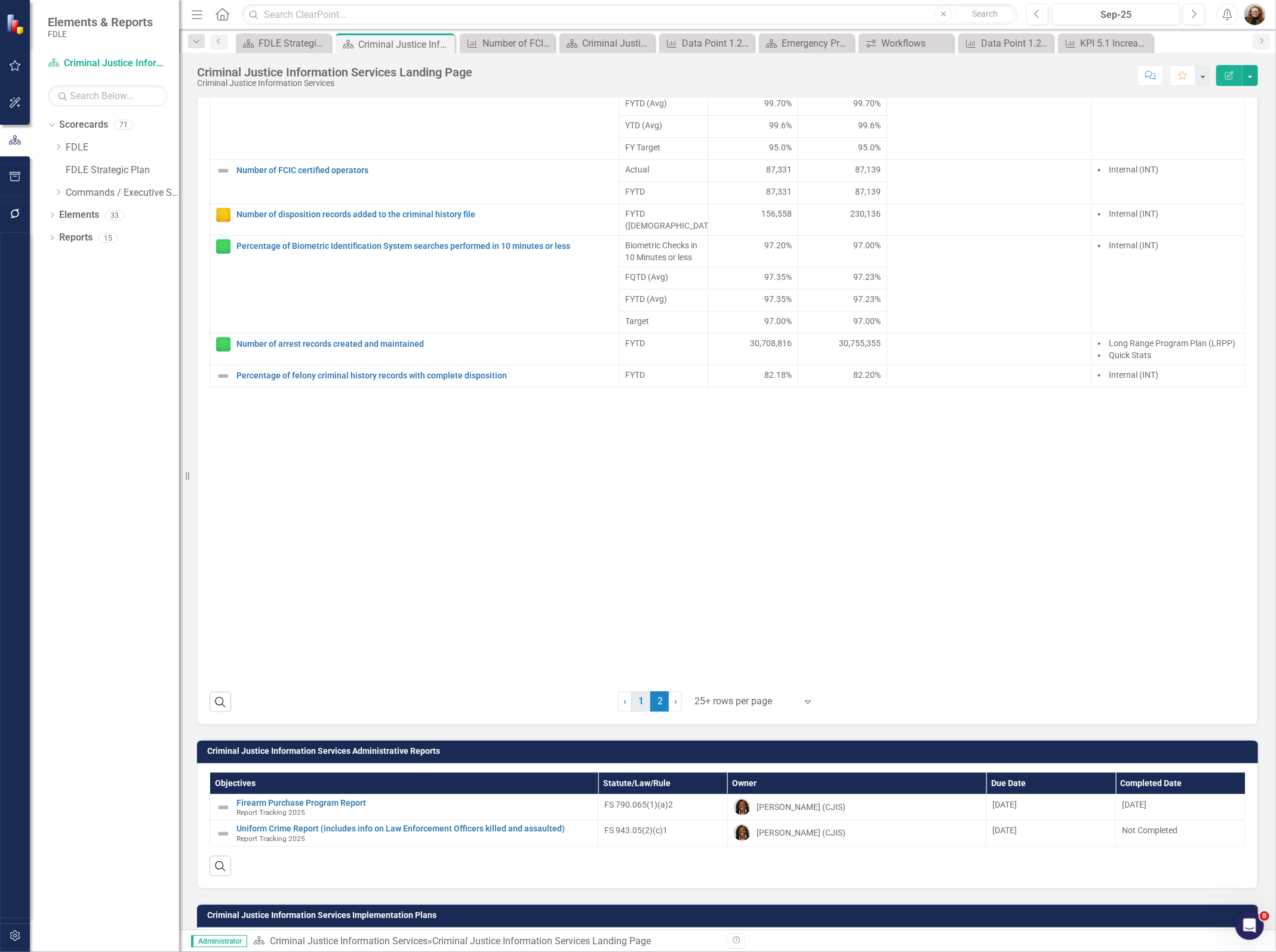
click at [634, 712] on link "1" at bounding box center [639, 702] width 19 height 21
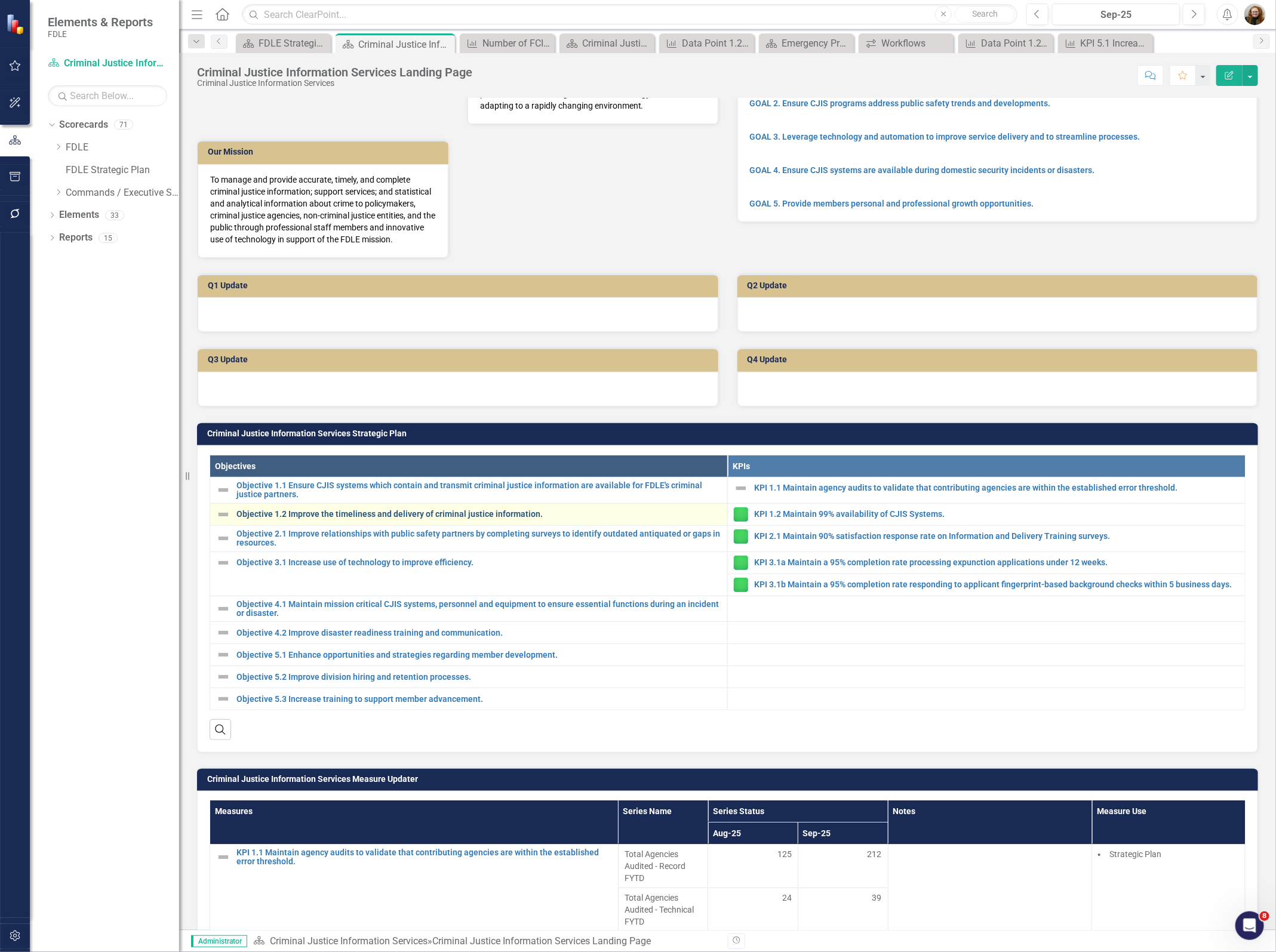
scroll to position [0, 0]
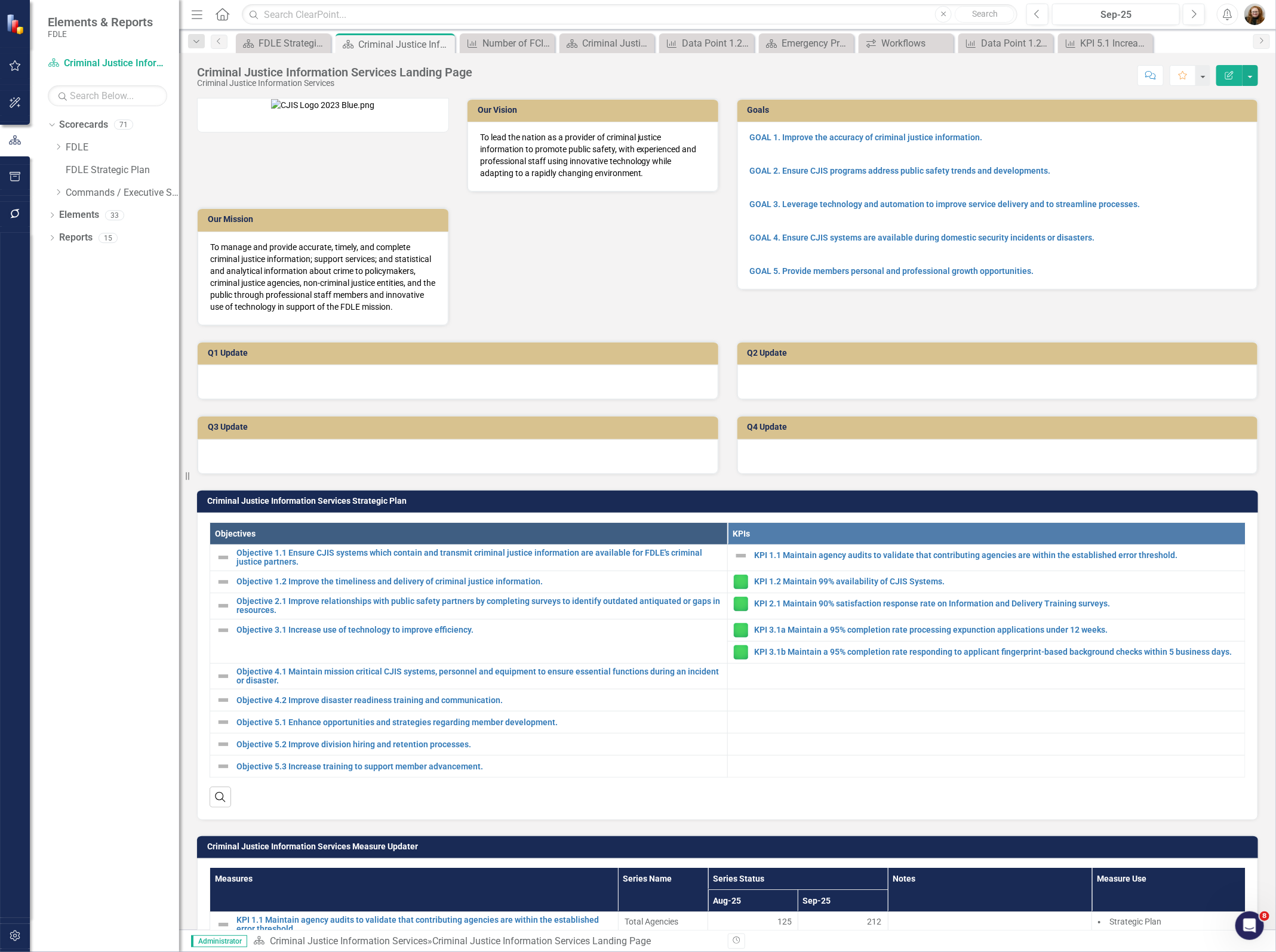
click at [138, 777] on div "Dropdown Scorecards 71 Dropdown FDLE Commissioner's Initiative Team Project Das…" at bounding box center [104, 532] width 149 height 836
click at [269, 39] on div "FDLE Strategic Plan" at bounding box center [285, 43] width 54 height 15
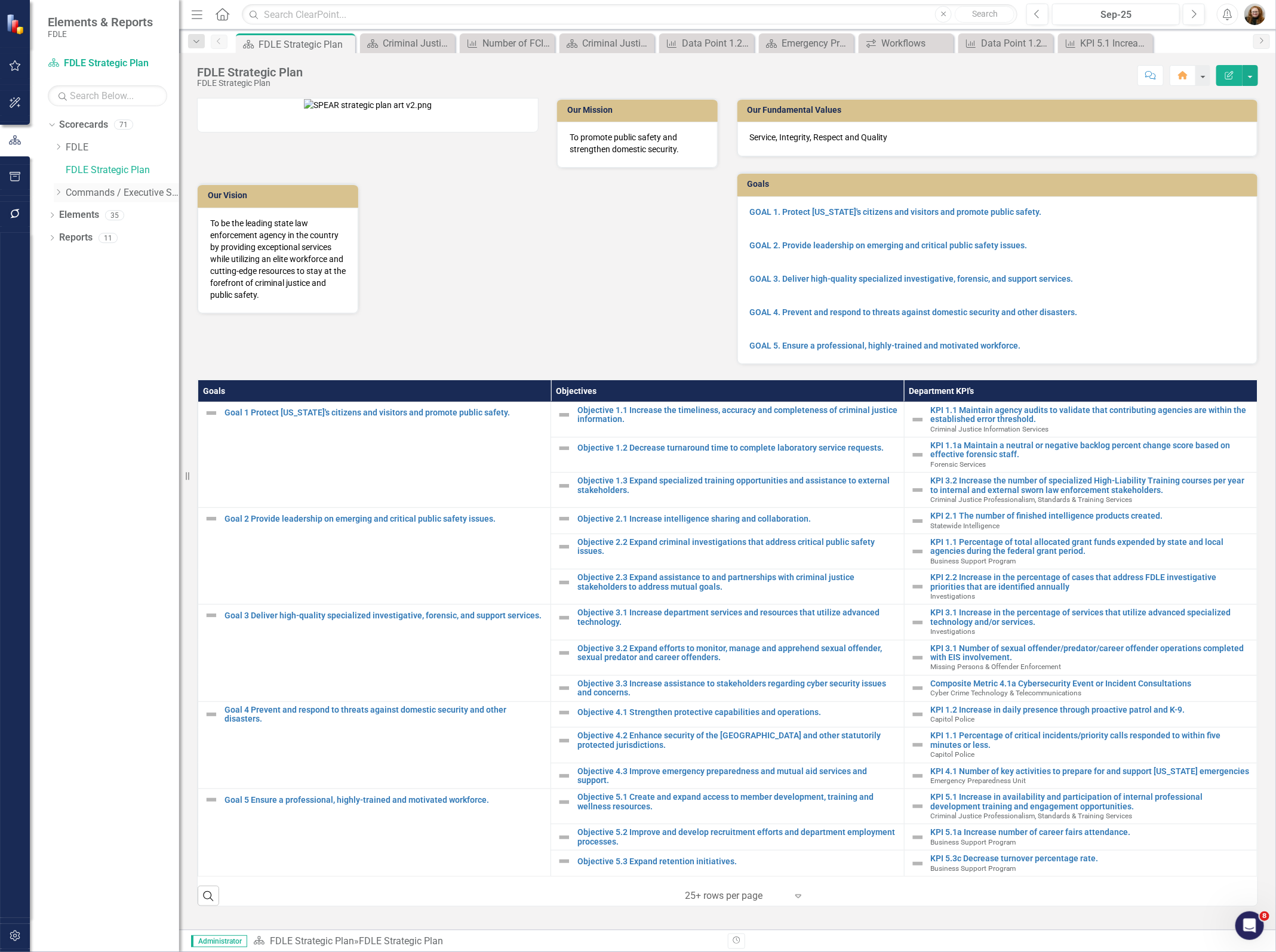
click at [59, 189] on icon "Dropdown" at bounding box center [57, 192] width 9 height 7
click at [64, 286] on div "Dropdown Strategic Justice Command" at bounding box center [116, 284] width 126 height 23
click at [69, 283] on icon "Dropdown" at bounding box center [69, 282] width 9 height 7
click at [102, 369] on link "Statewide Intelligence" at bounding box center [134, 373] width 89 height 14
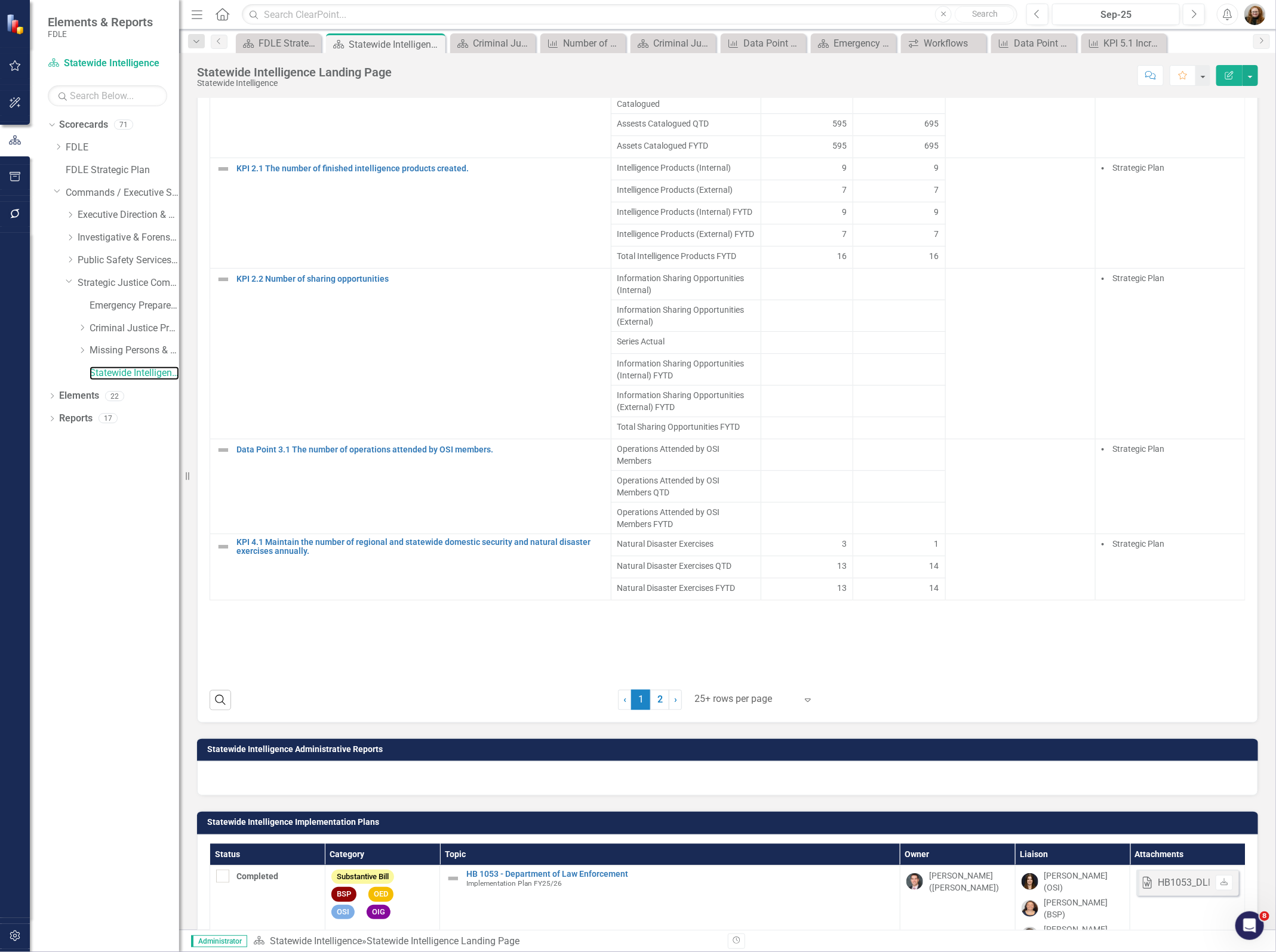
scroll to position [986, 0]
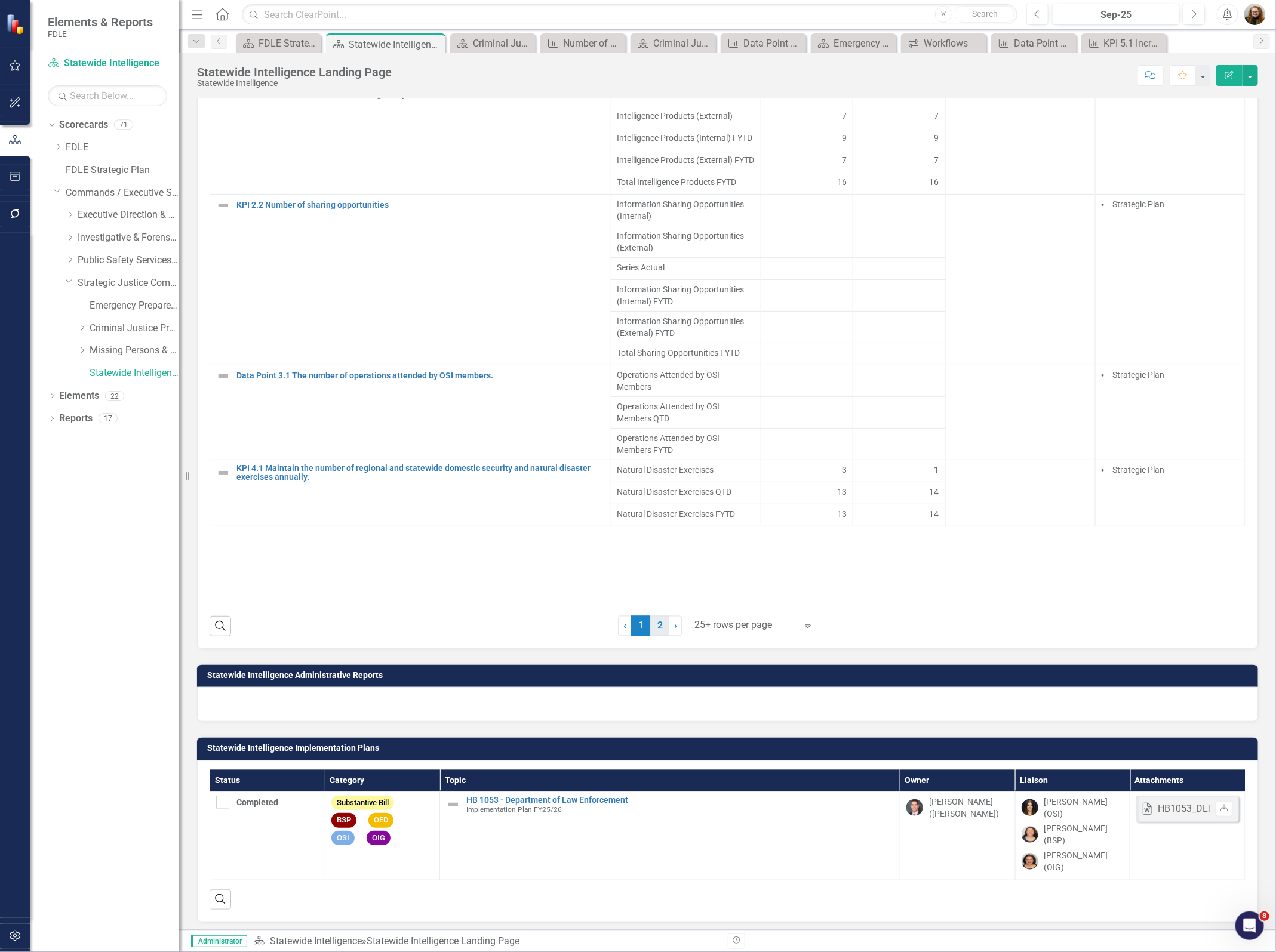
click at [653, 636] on link "2" at bounding box center [659, 625] width 19 height 21
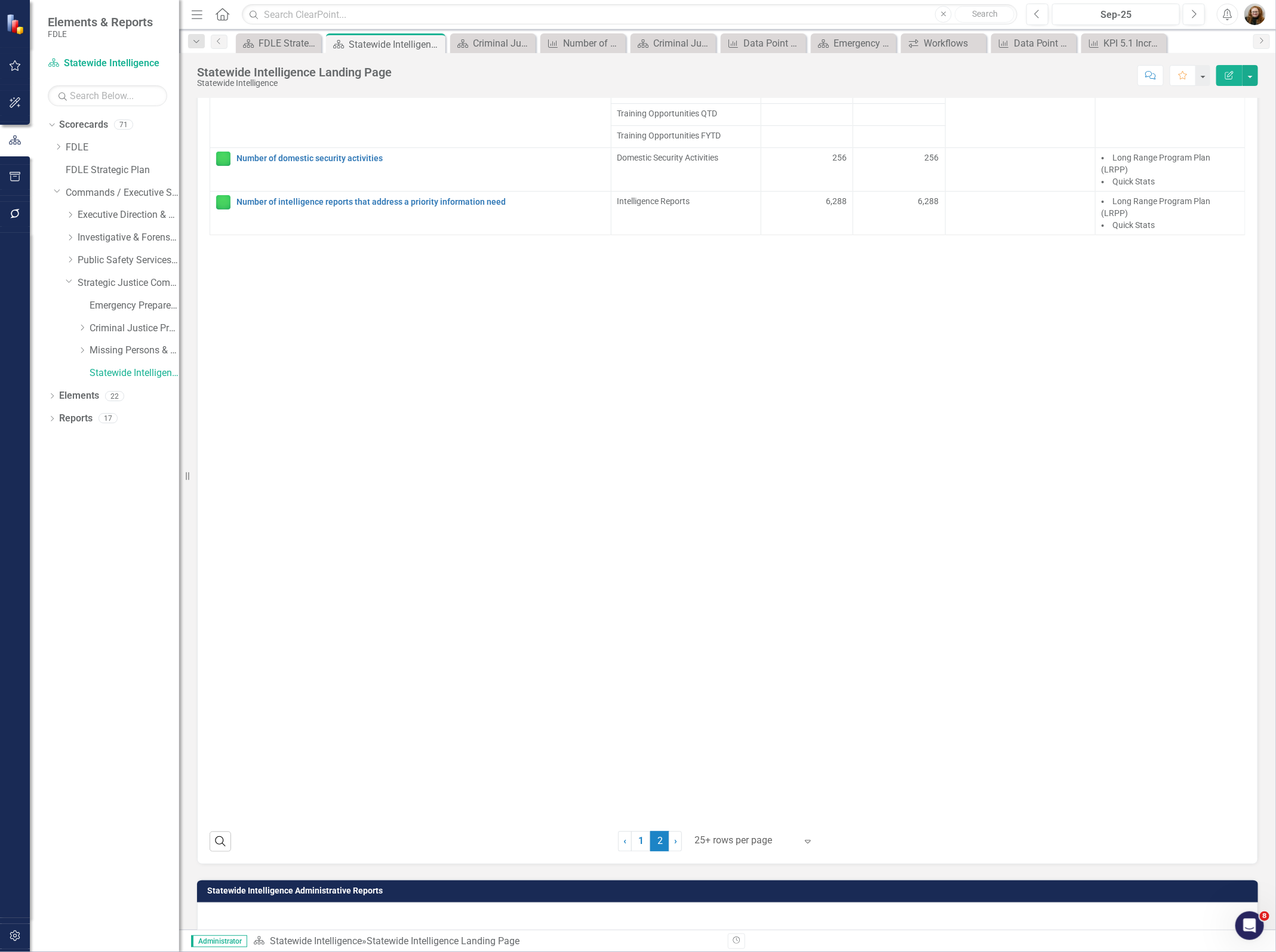
scroll to position [801, 0]
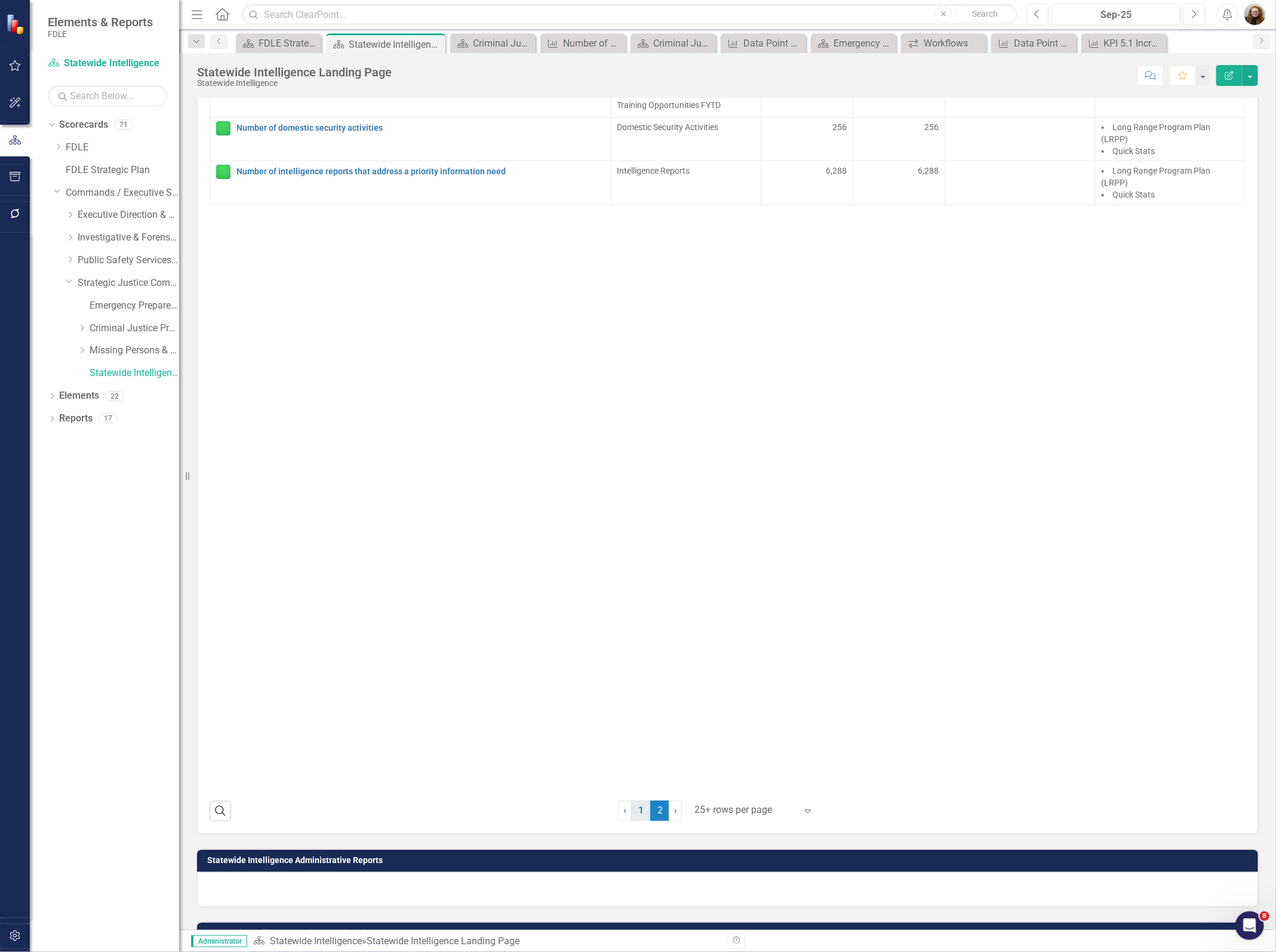
click at [637, 821] on link "1" at bounding box center [639, 810] width 19 height 21
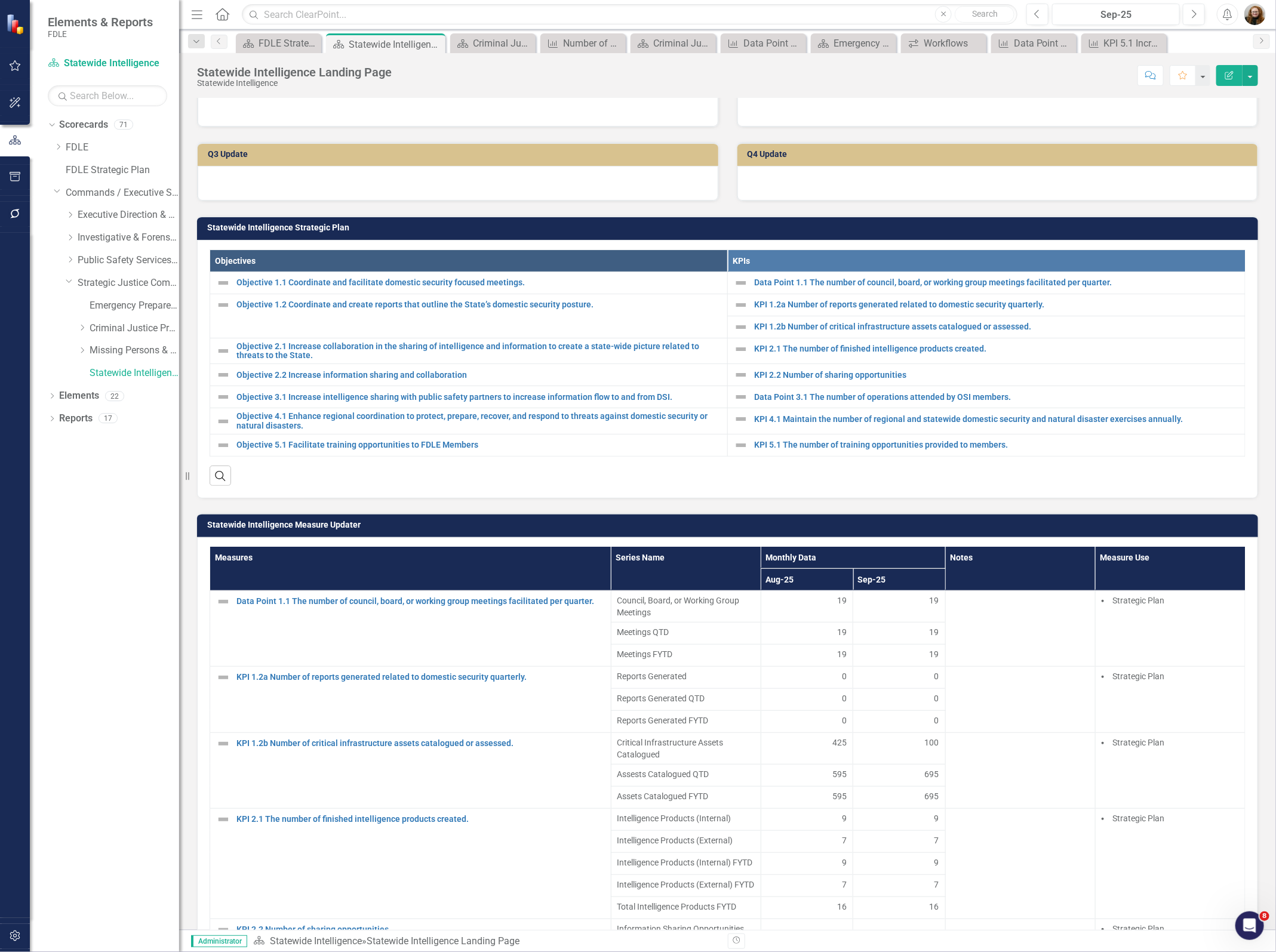
scroll to position [0, 0]
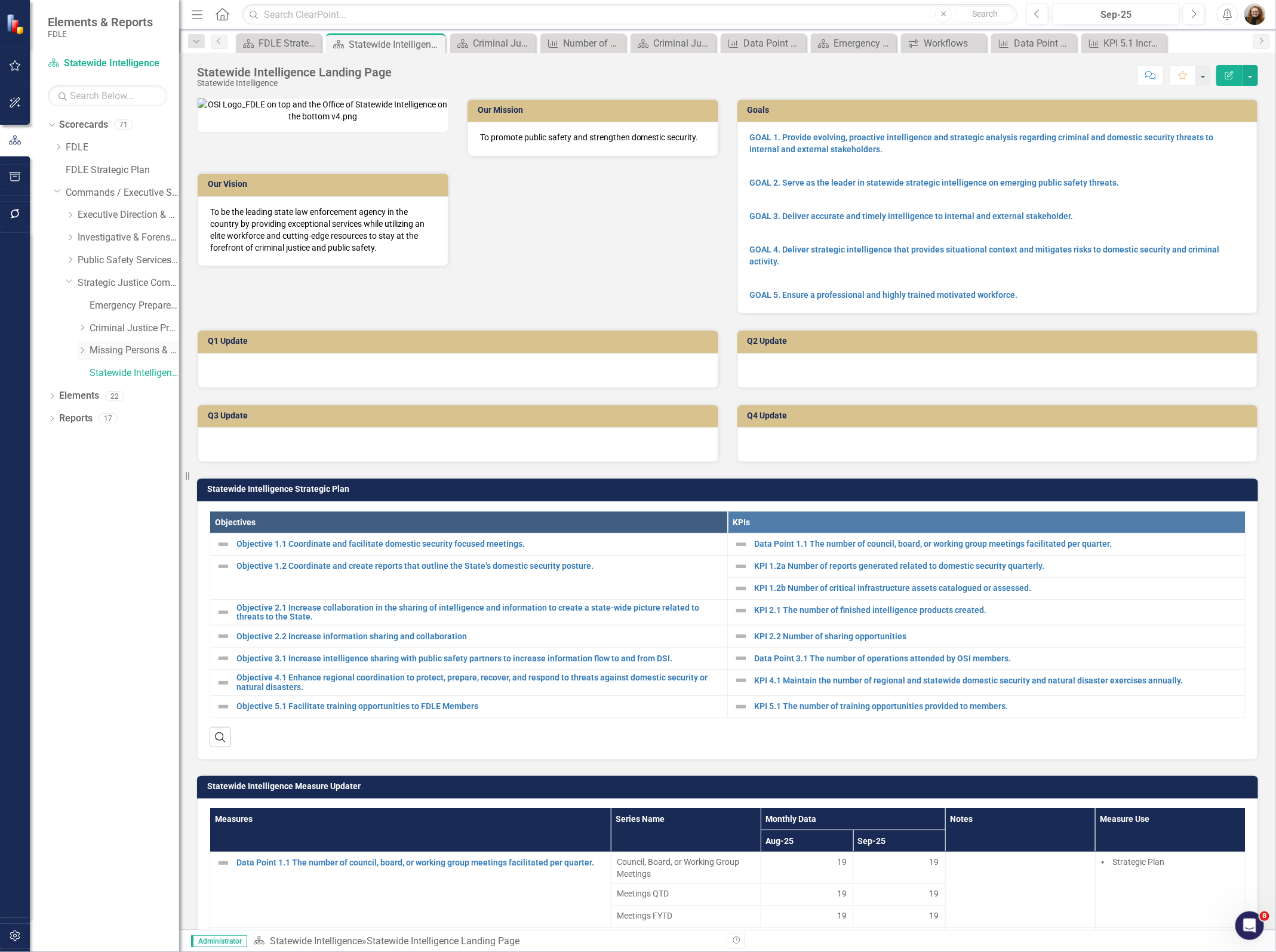
click at [140, 346] on link "Missing Persons & Offender Enforcement" at bounding box center [134, 350] width 89 height 14
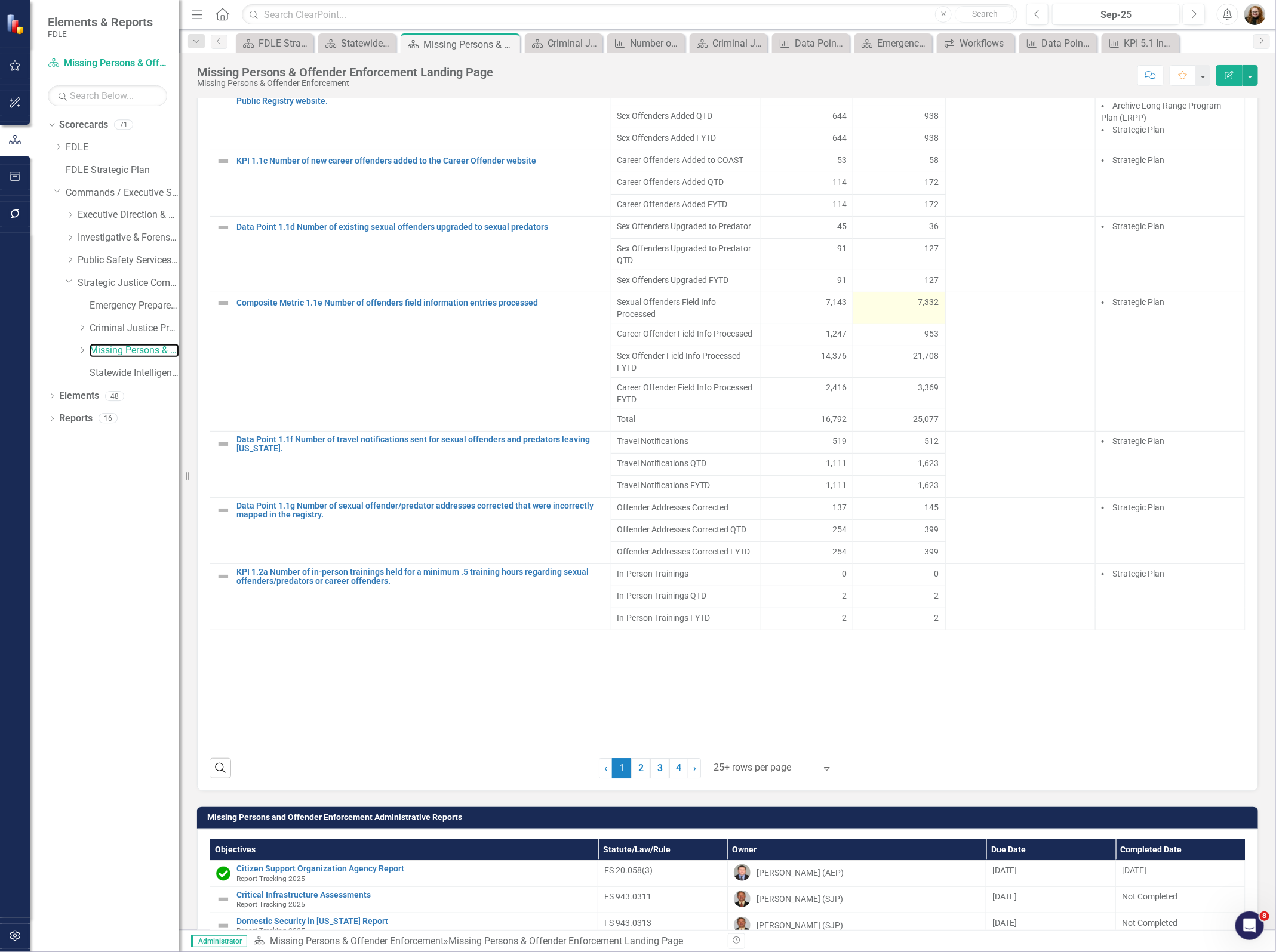
scroll to position [1473, 0]
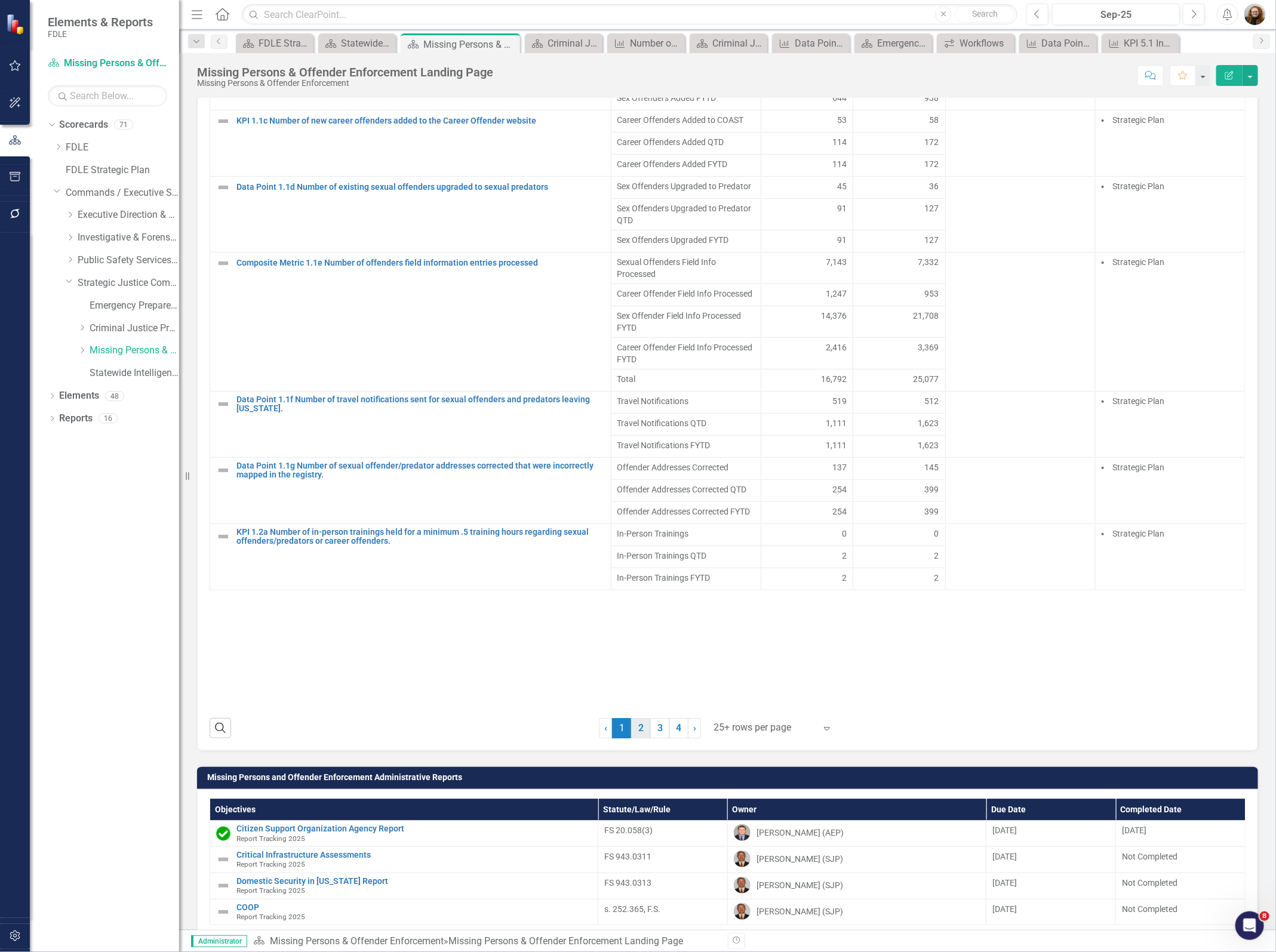
click at [637, 738] on link "2" at bounding box center [639, 727] width 19 height 21
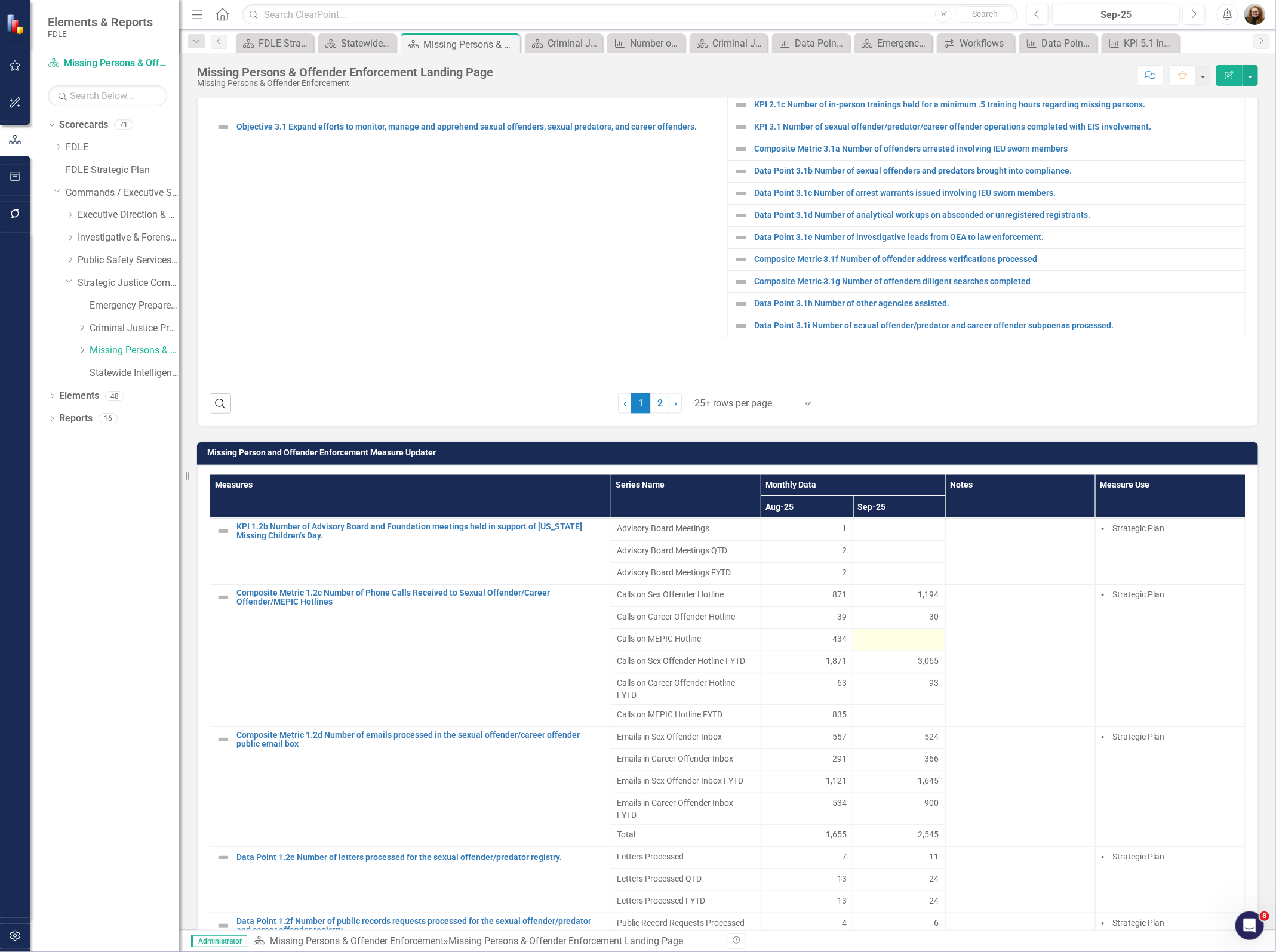
scroll to position [876, 0]
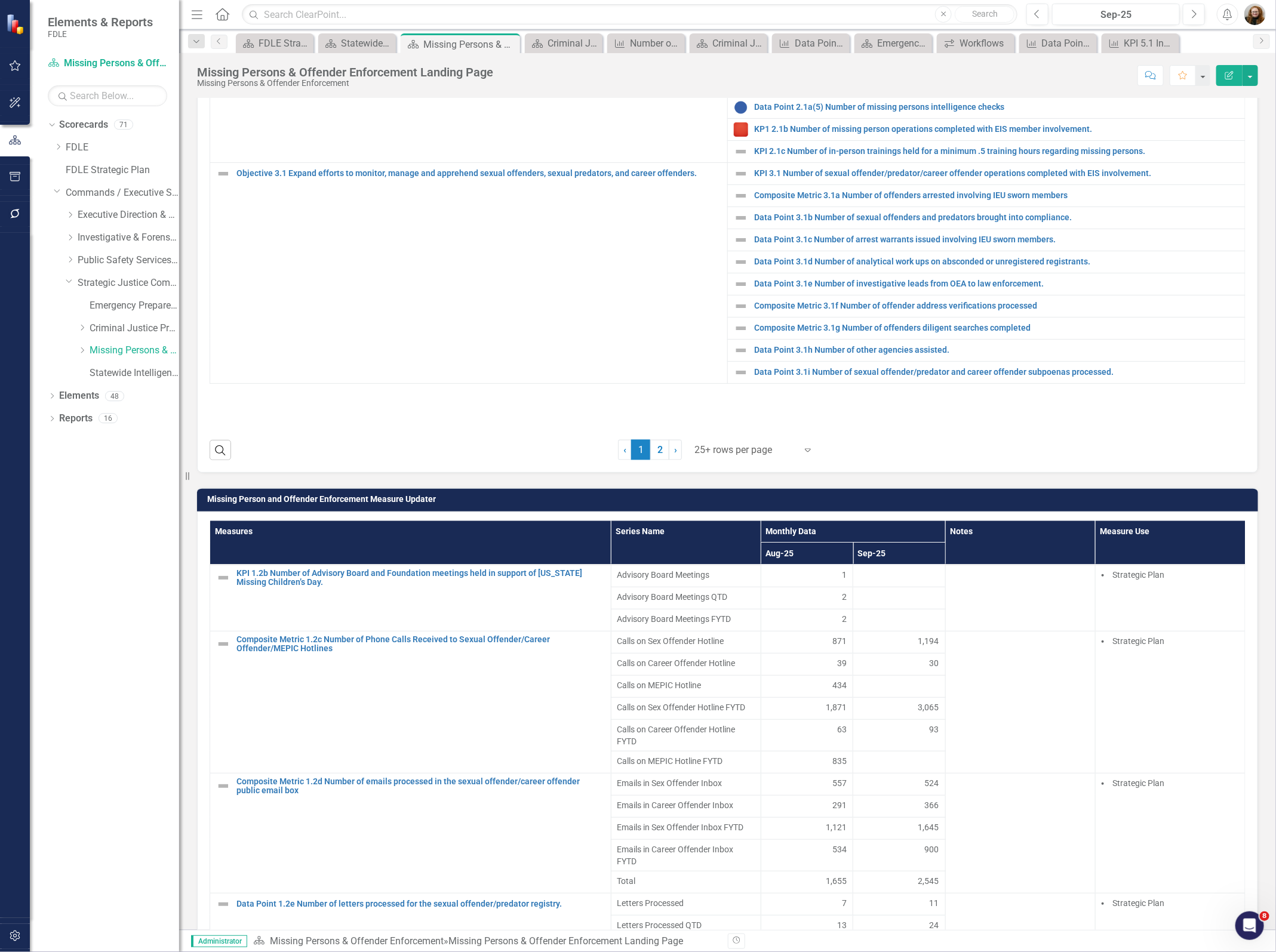
click at [629, 714] on span "Calls on Sex Offender Hotline FYTD" at bounding box center [686, 708] width 138 height 12
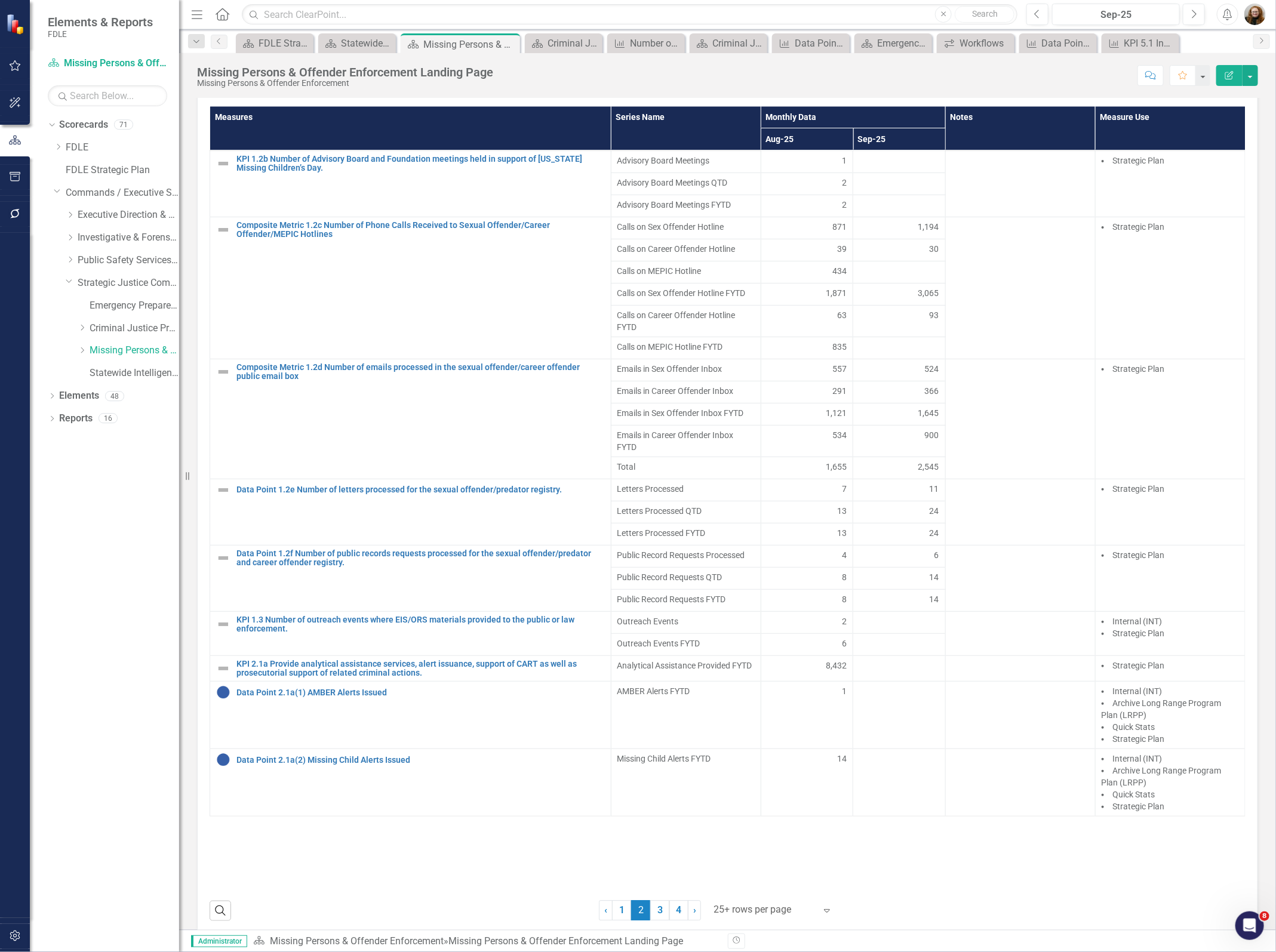
scroll to position [1323, 0]
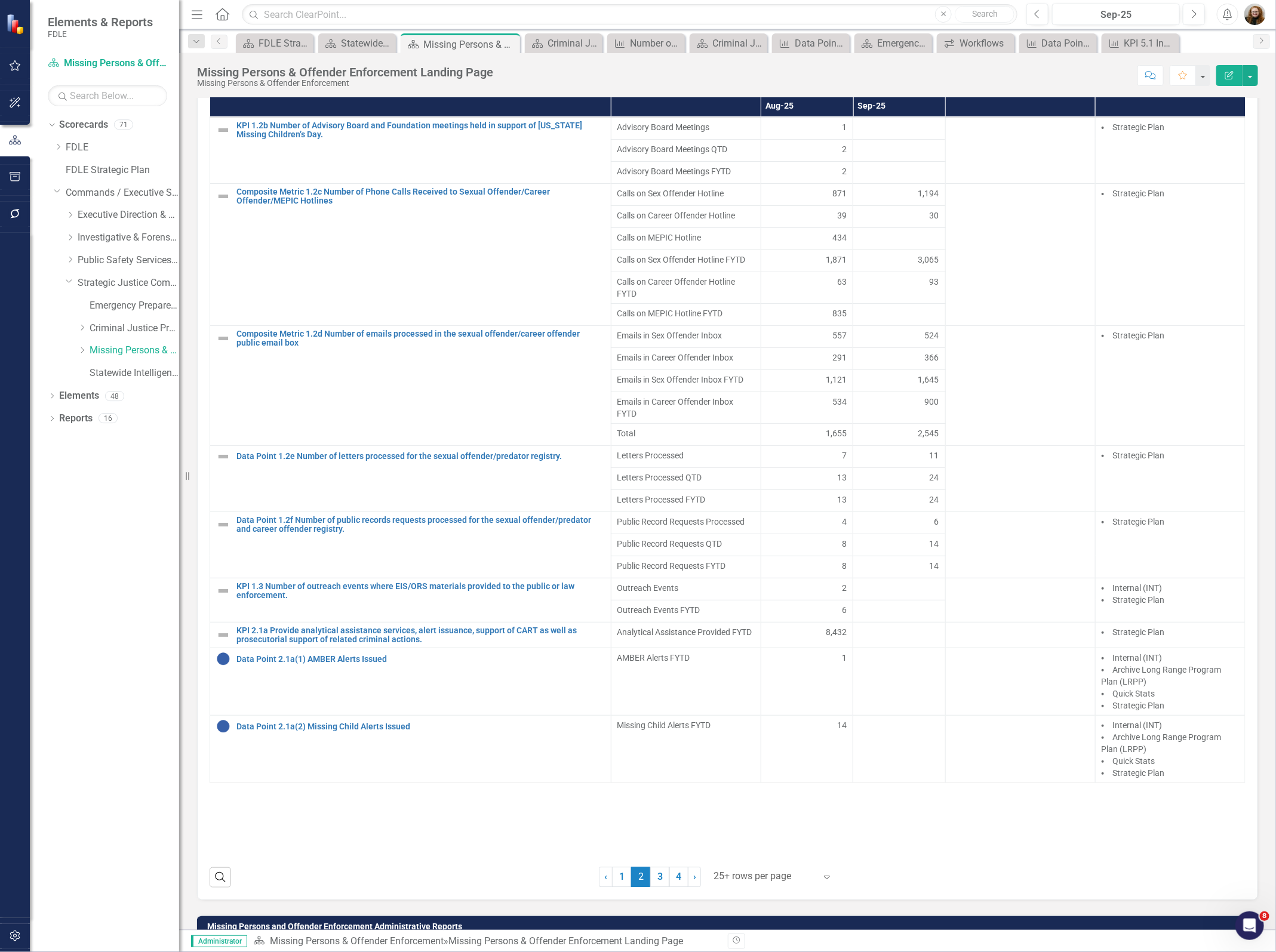
click at [767, 841] on div "Measures Series Name Monthly Data Notes Measure Use Aug-25 Sep-25 KPI 1.2b Numb…" at bounding box center [728, 465] width 1035 height 785
click at [652, 888] on link "3" at bounding box center [659, 877] width 19 height 21
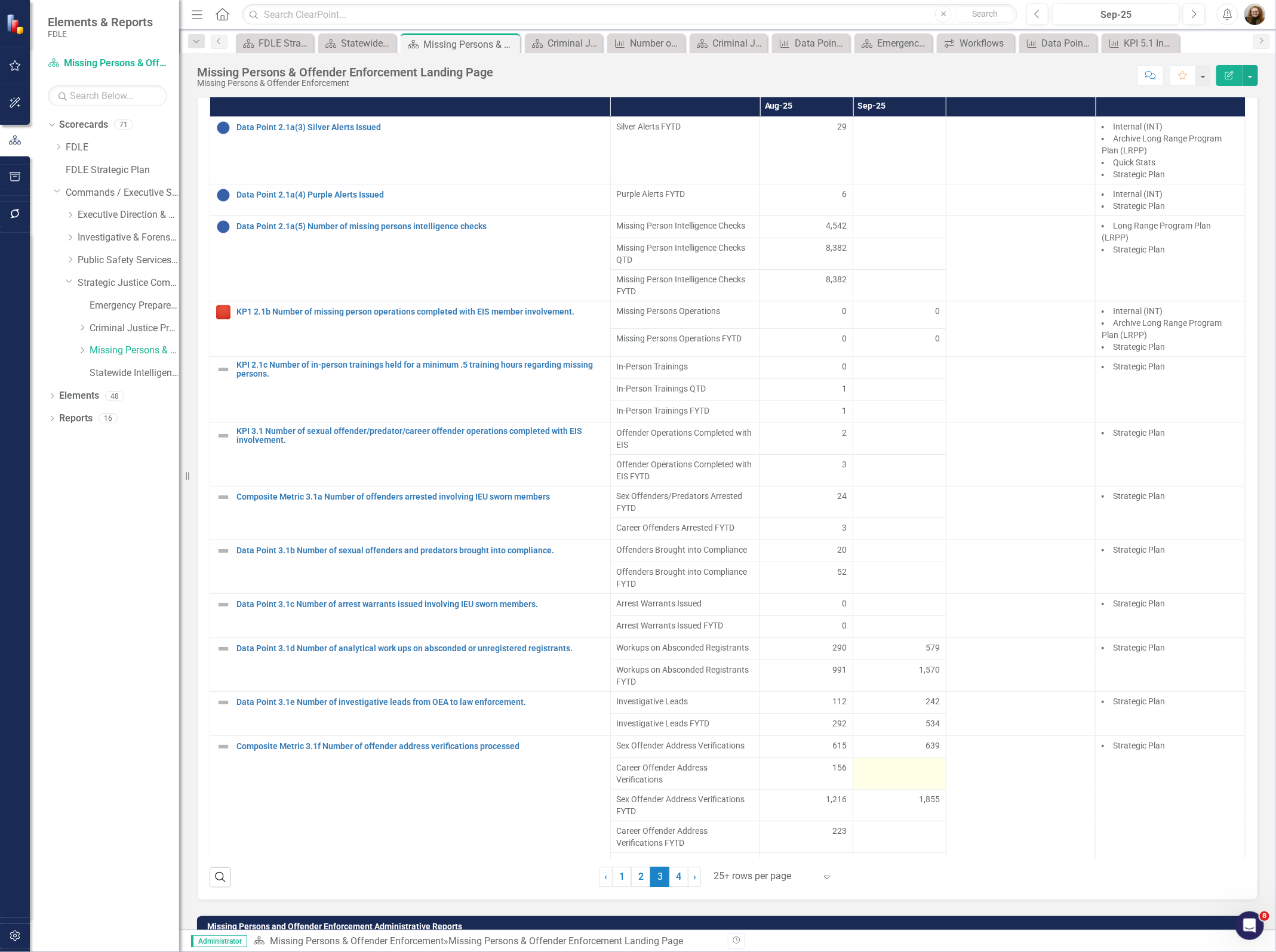
scroll to position [21, 0]
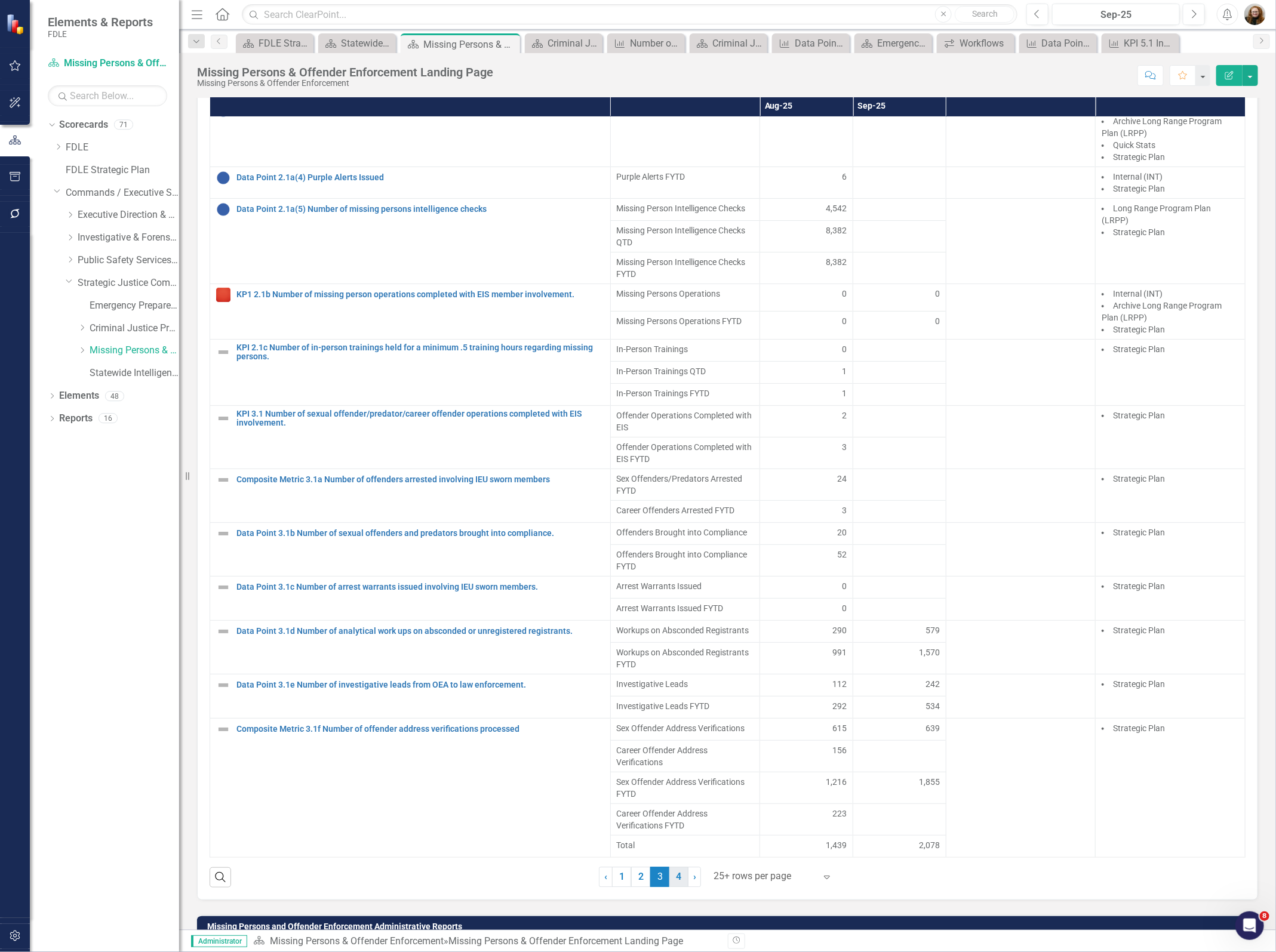
click at [673, 888] on link "4" at bounding box center [678, 877] width 19 height 21
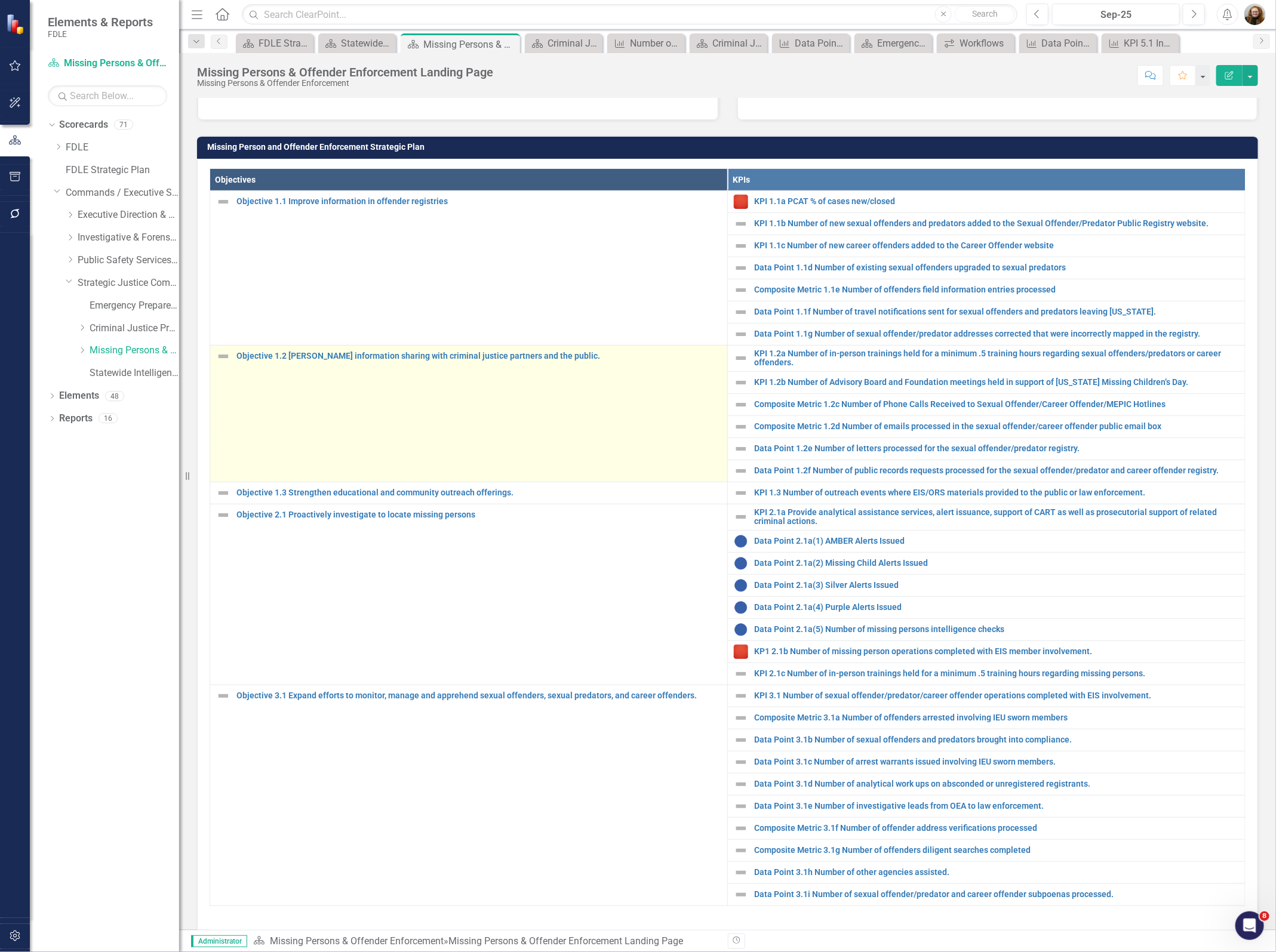
scroll to position [0, 0]
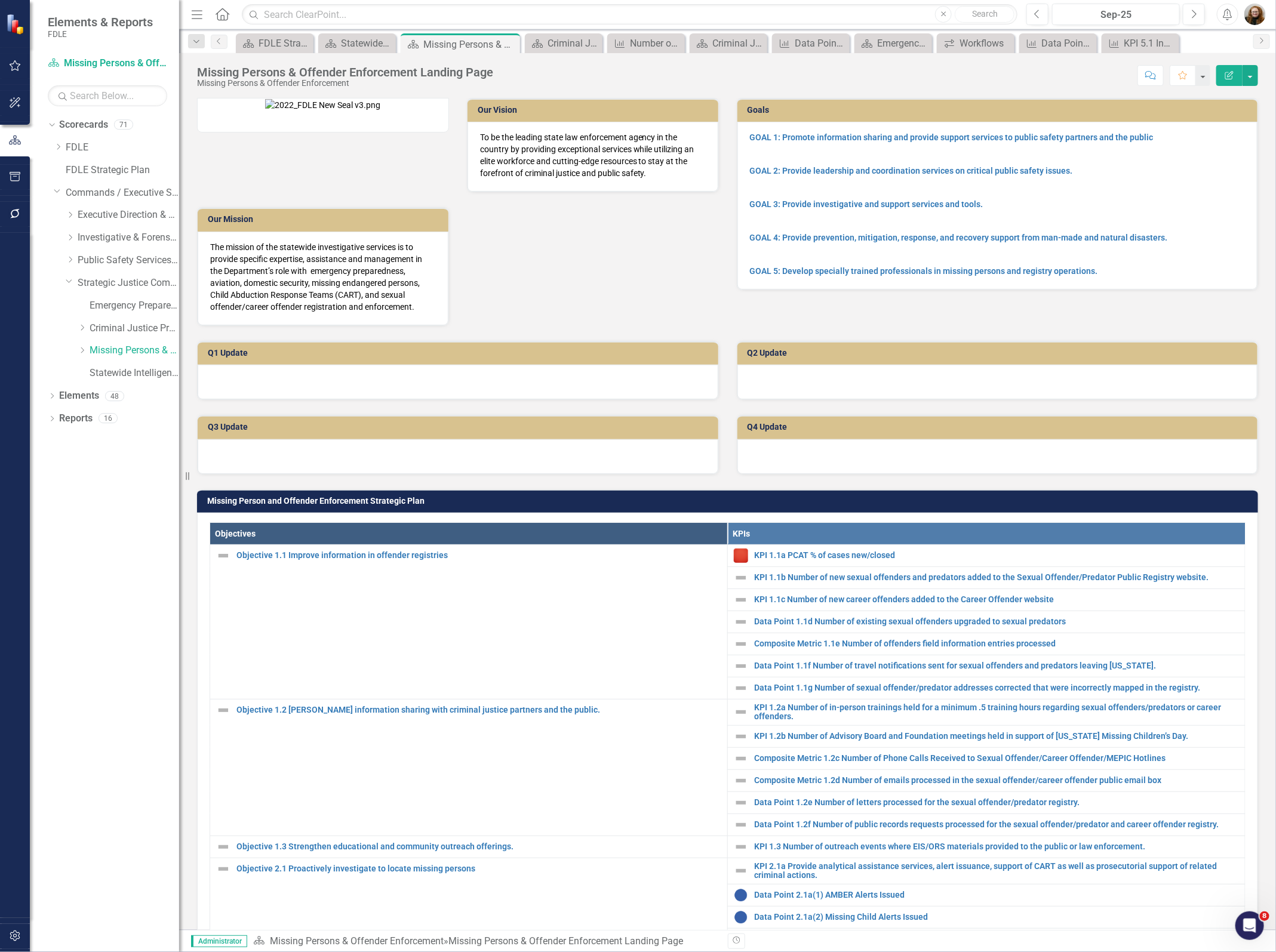
drag, startPoint x: 106, startPoint y: 601, endPoint x: 103, endPoint y: 587, distance: 14.3
click at [106, 601] on div "Dropdown Scorecards 71 Dropdown FDLE Commissioner's Initiative Team Project Das…" at bounding box center [104, 532] width 149 height 836
click at [67, 259] on icon "Dropdown" at bounding box center [69, 259] width 9 height 7
click at [109, 346] on link "Information Technology Services" at bounding box center [134, 350] width 89 height 14
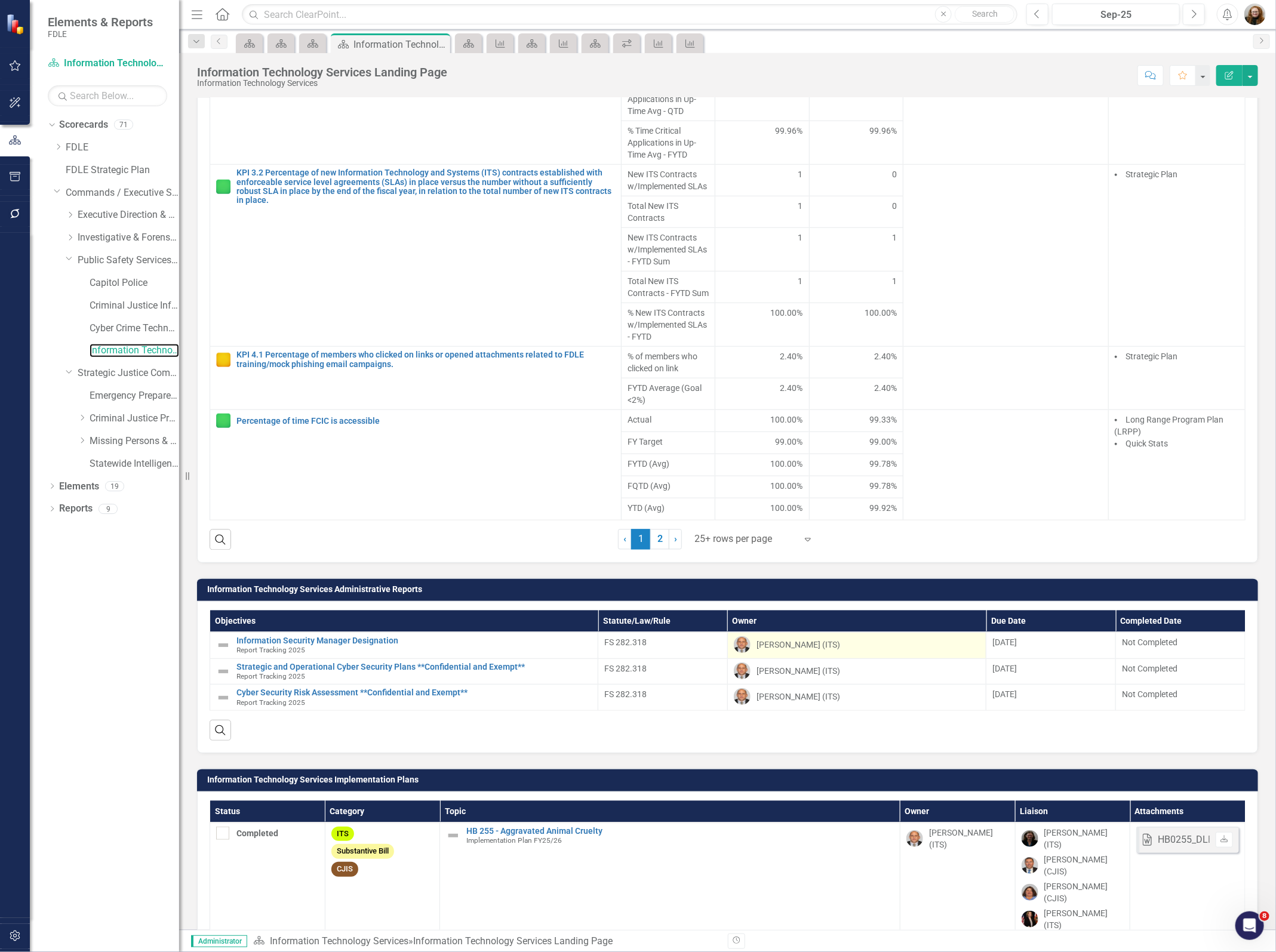
scroll to position [1193, 0]
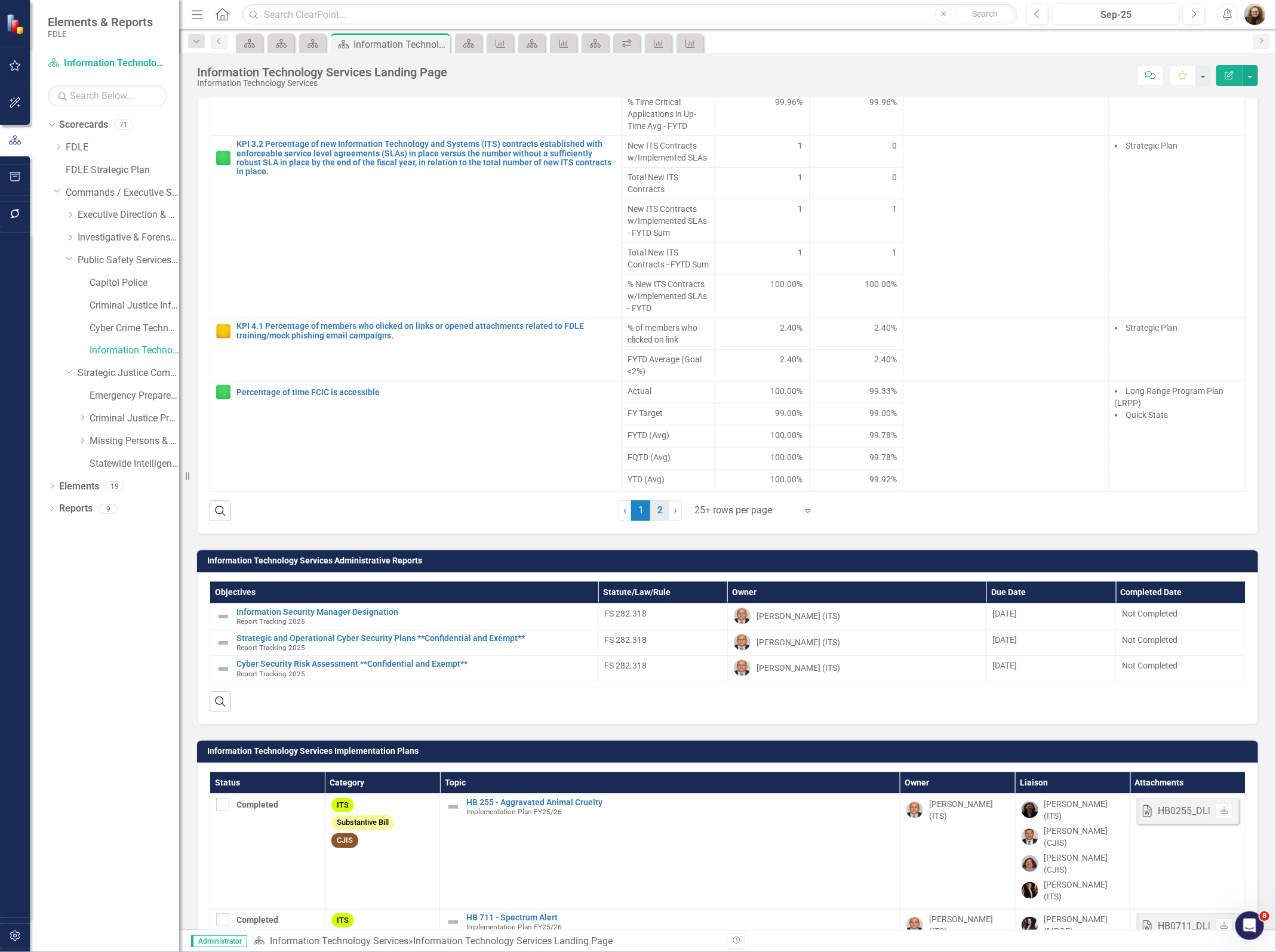
click at [652, 520] on link "2" at bounding box center [659, 511] width 19 height 21
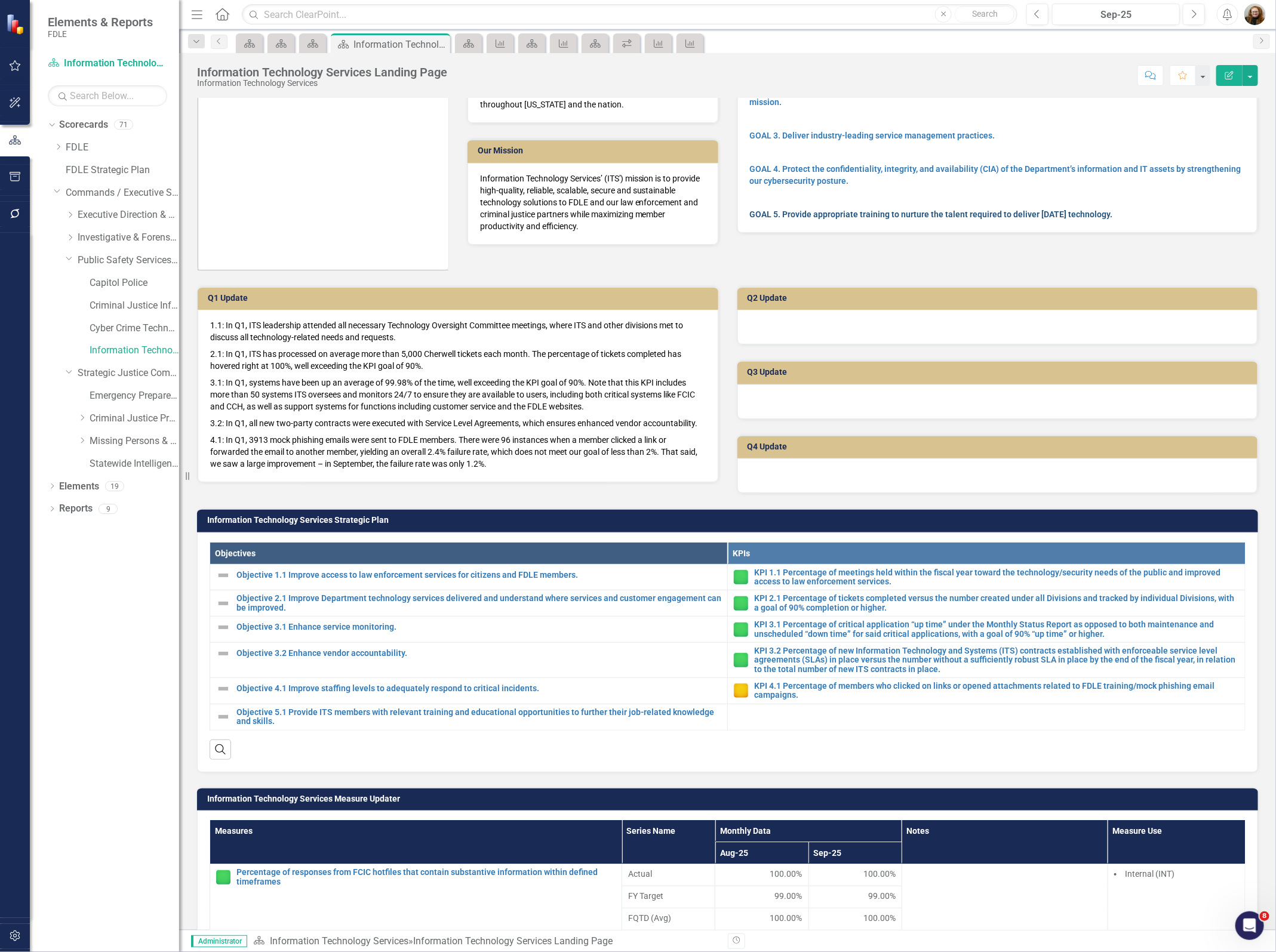
scroll to position [74, 0]
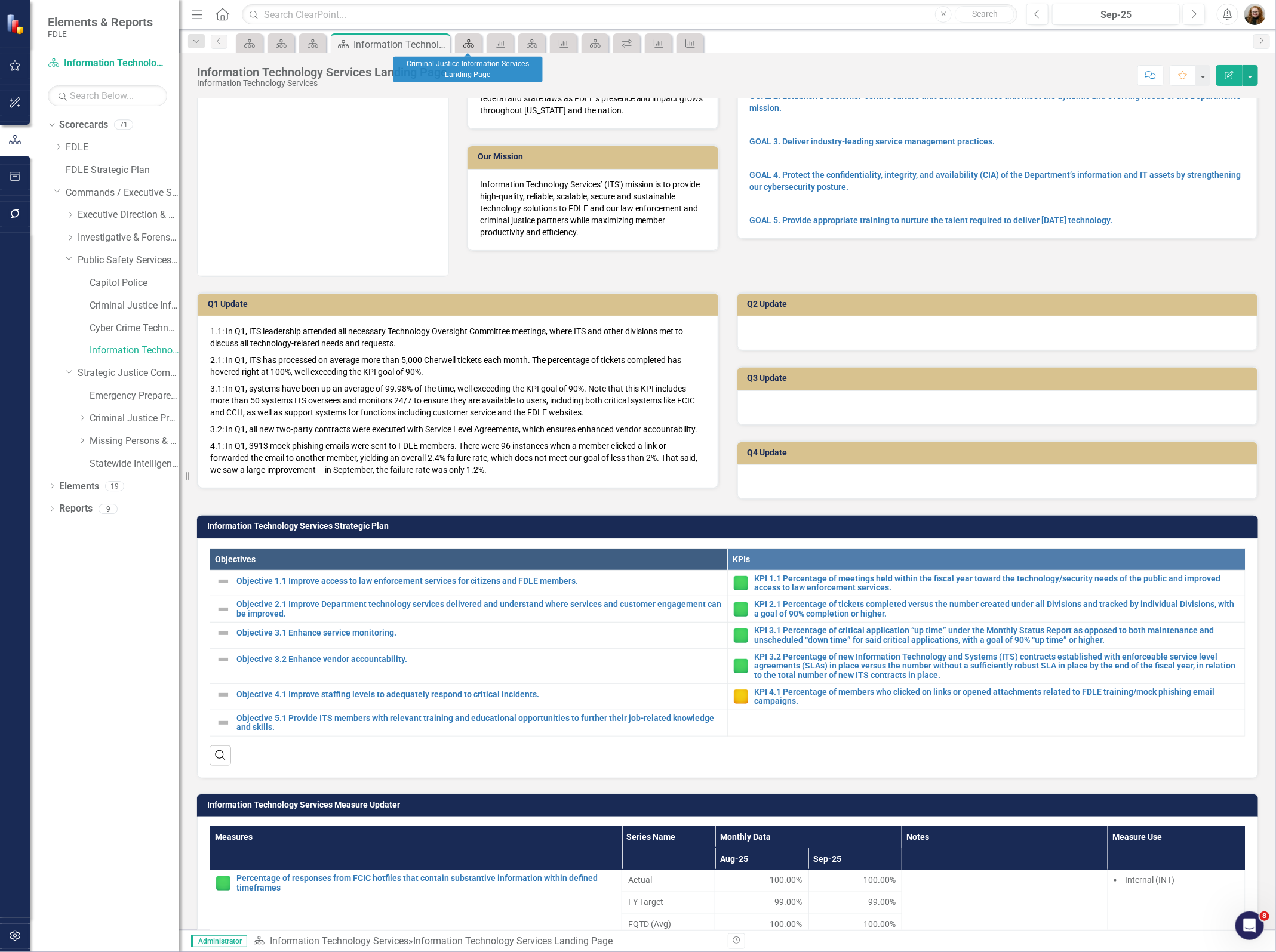
click at [472, 41] on icon "Scorecard" at bounding box center [468, 44] width 12 height 10
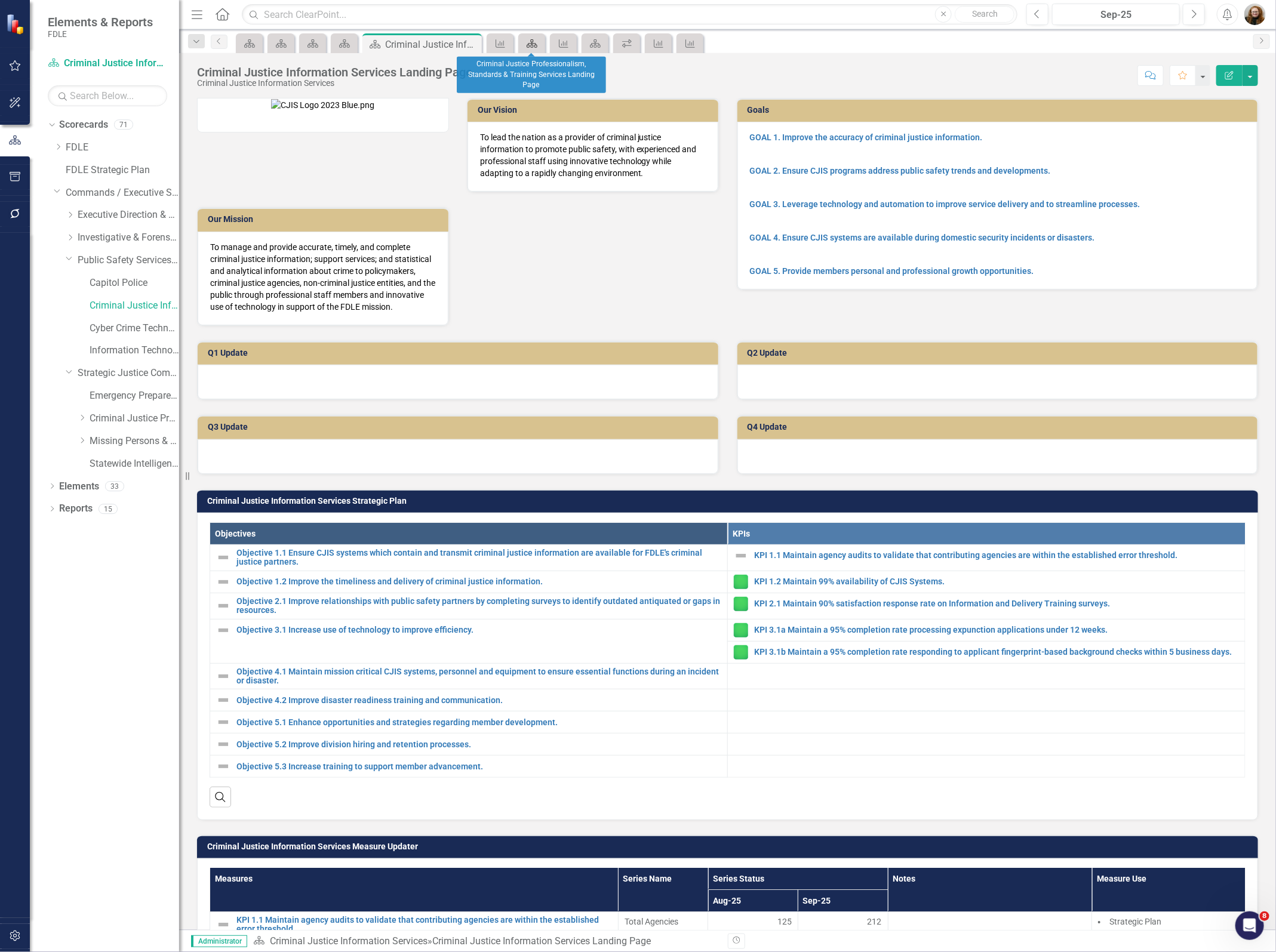
click at [532, 50] on div "Scorecard" at bounding box center [529, 43] width 17 height 15
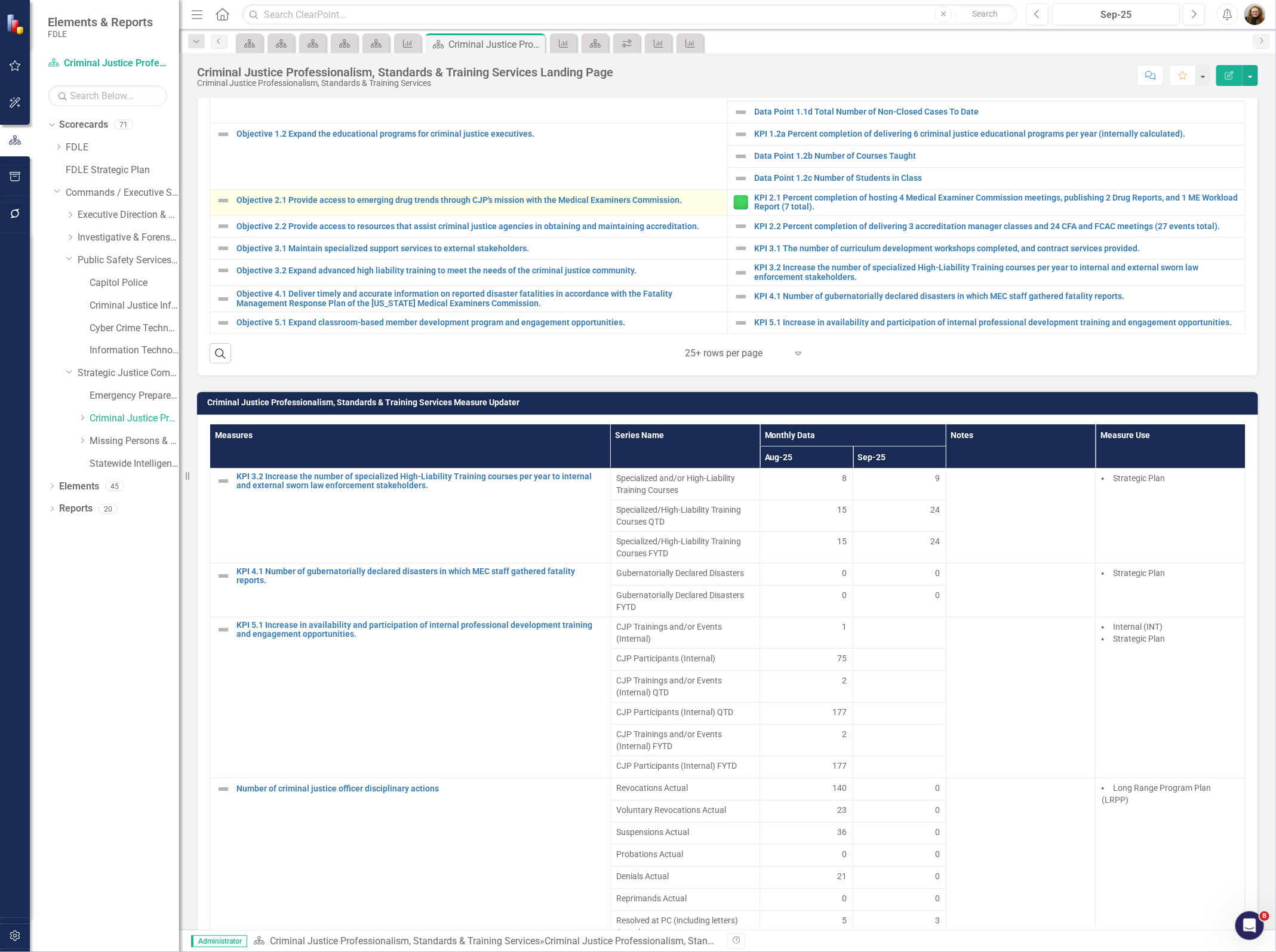
scroll to position [896, 0]
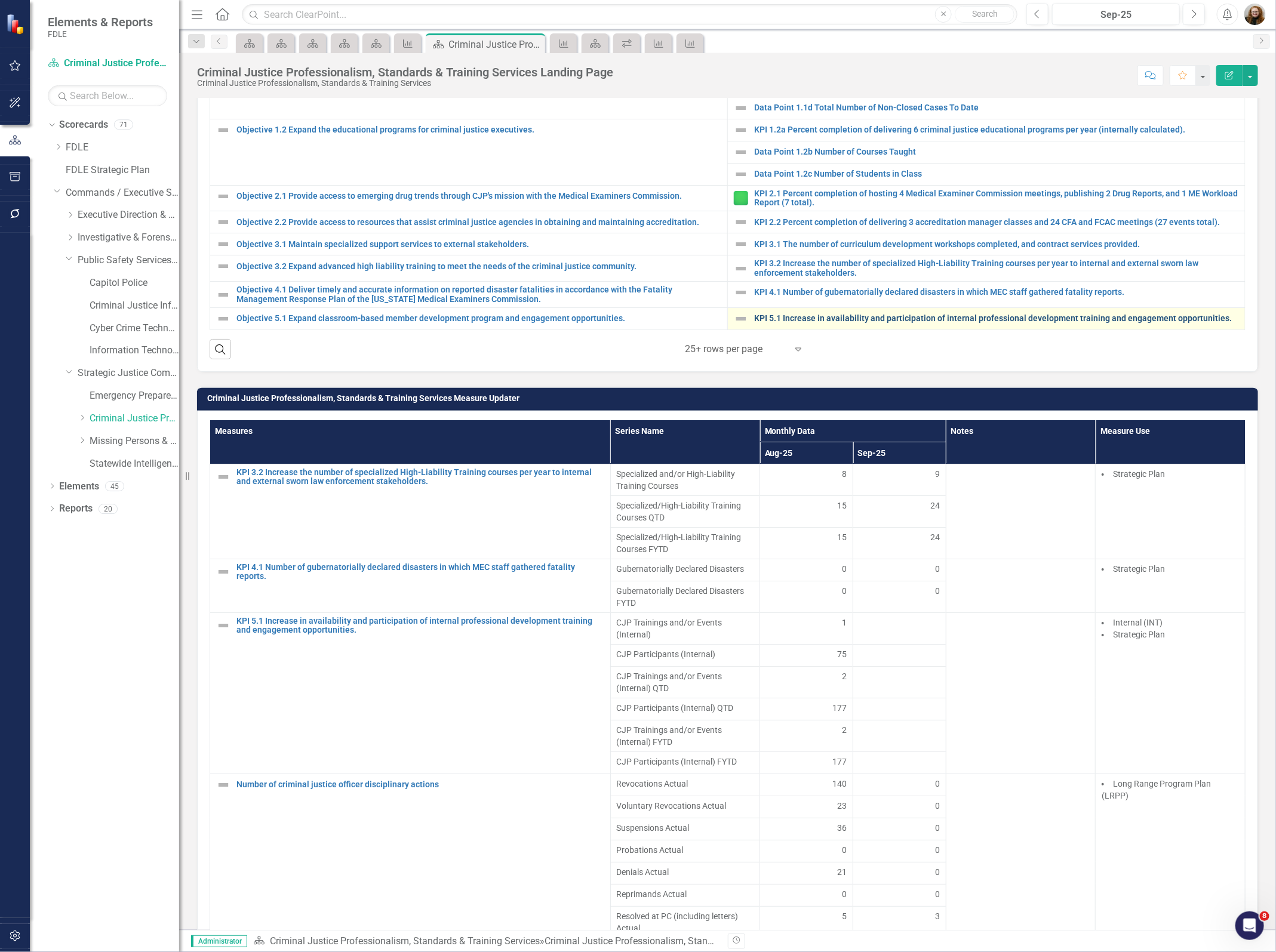
click at [896, 323] on link "KPI 5.1 Increase in availability and participation of internal professional dev…" at bounding box center [997, 318] width 485 height 9
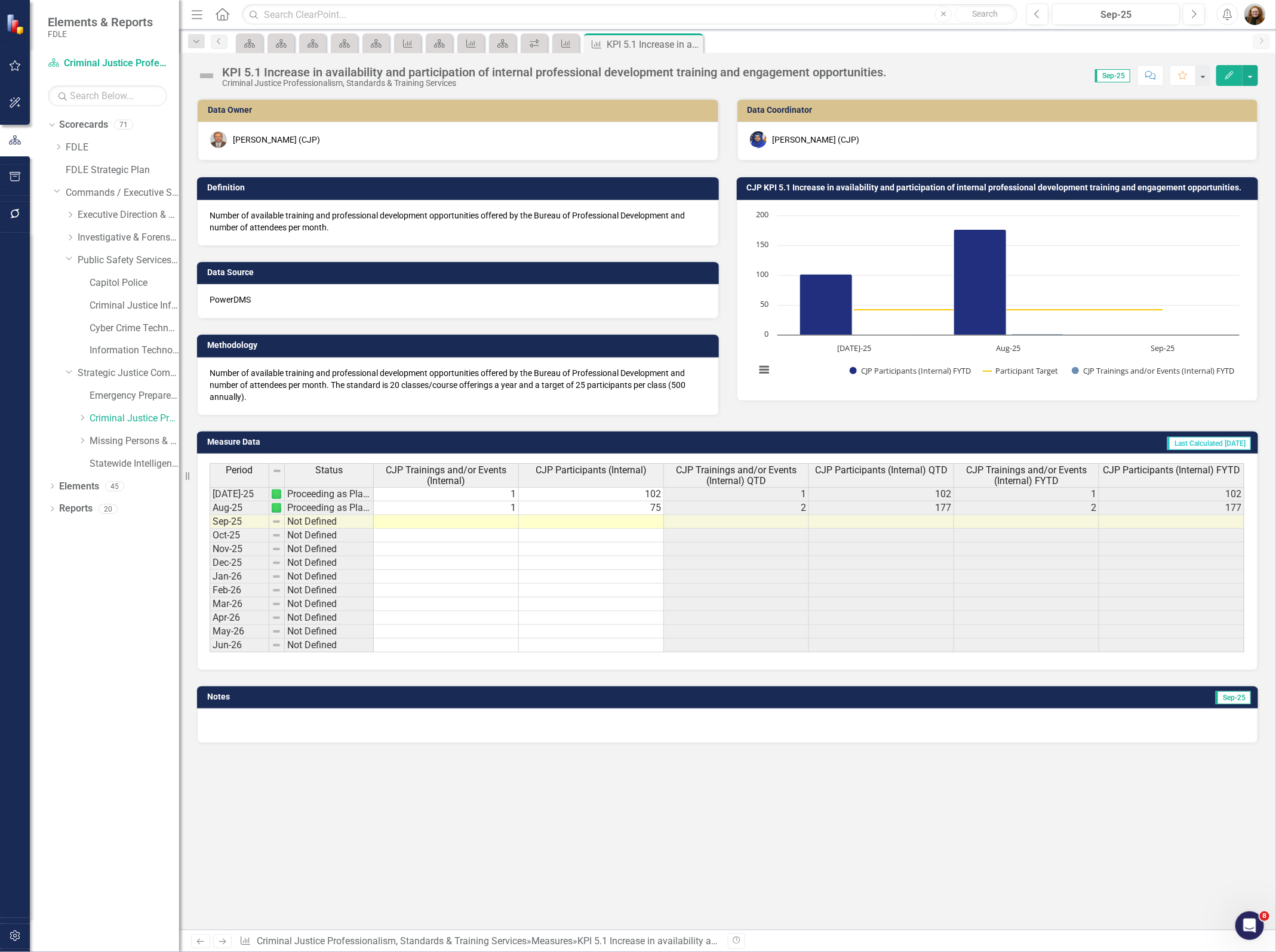
click at [1049, 830] on div "Data Owner [PERSON_NAME] (CJP) Definition Number of available training and prof…" at bounding box center [728, 514] width 1097 height 832
click at [783, 479] on span "CJP Trainings and/or Events (Internal) QTD" at bounding box center [736, 475] width 140 height 21
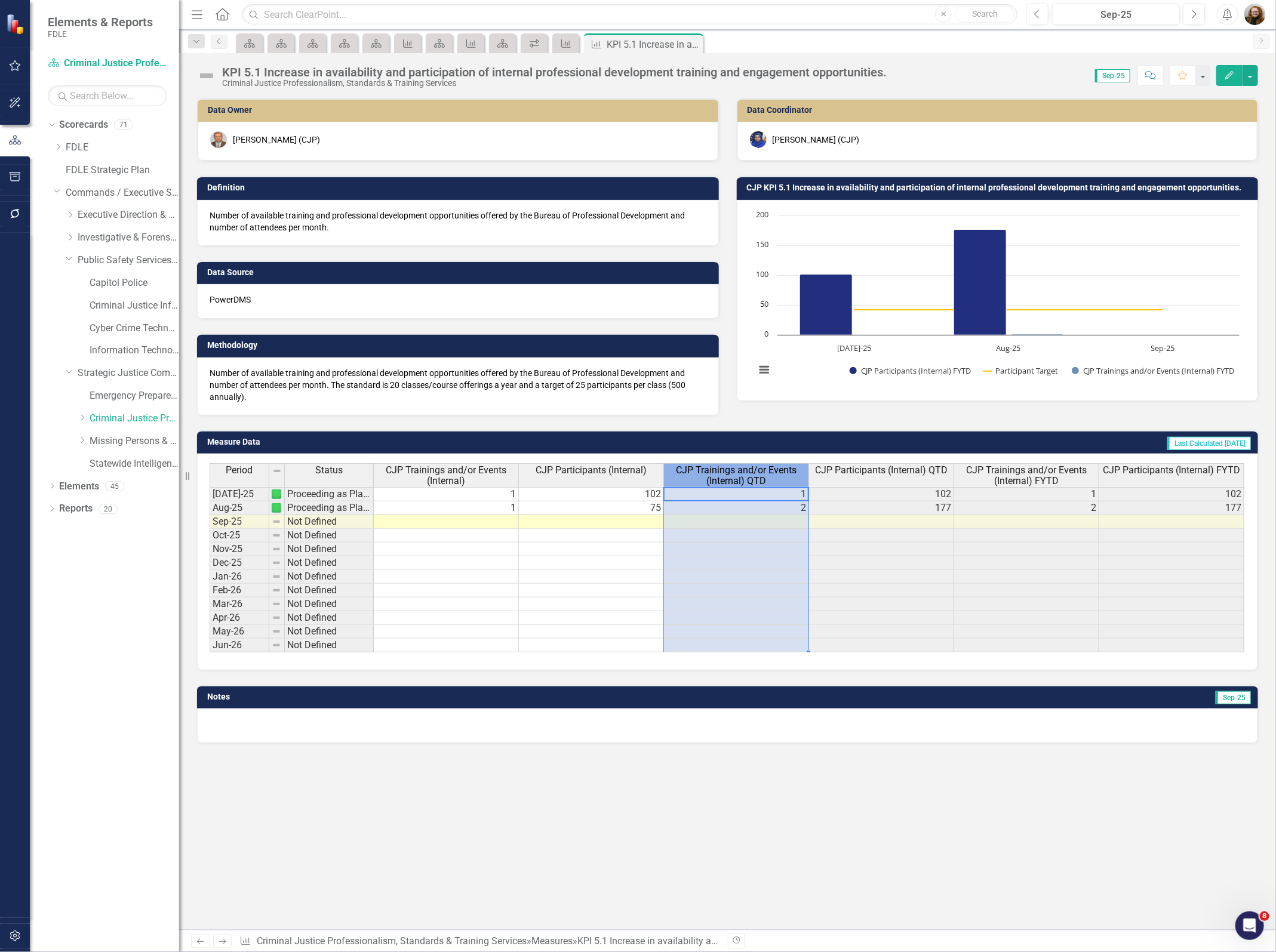
click at [783, 479] on span "CJP Trainings and/or Events (Internal) QTD" at bounding box center [736, 475] width 140 height 21
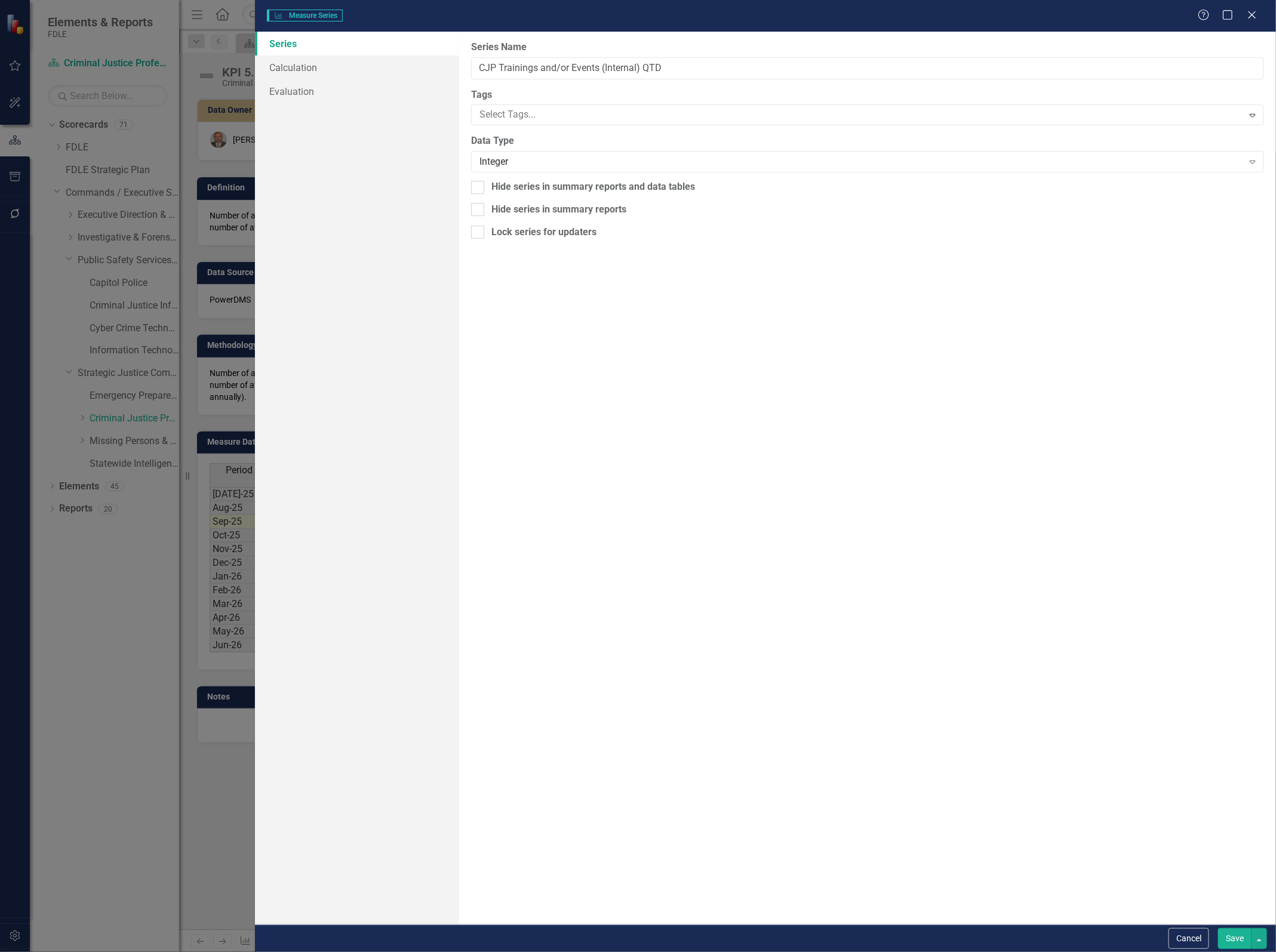
type input "CJP Trainings and/or Events (Internal) QTD"
click at [479, 187] on div at bounding box center [477, 187] width 13 height 13
click at [479, 187] on input "Hide series in summary reports and data tables" at bounding box center [475, 185] width 8 height 8
checkbox input "true"
click at [1230, 939] on button "Save" at bounding box center [1234, 938] width 34 height 21
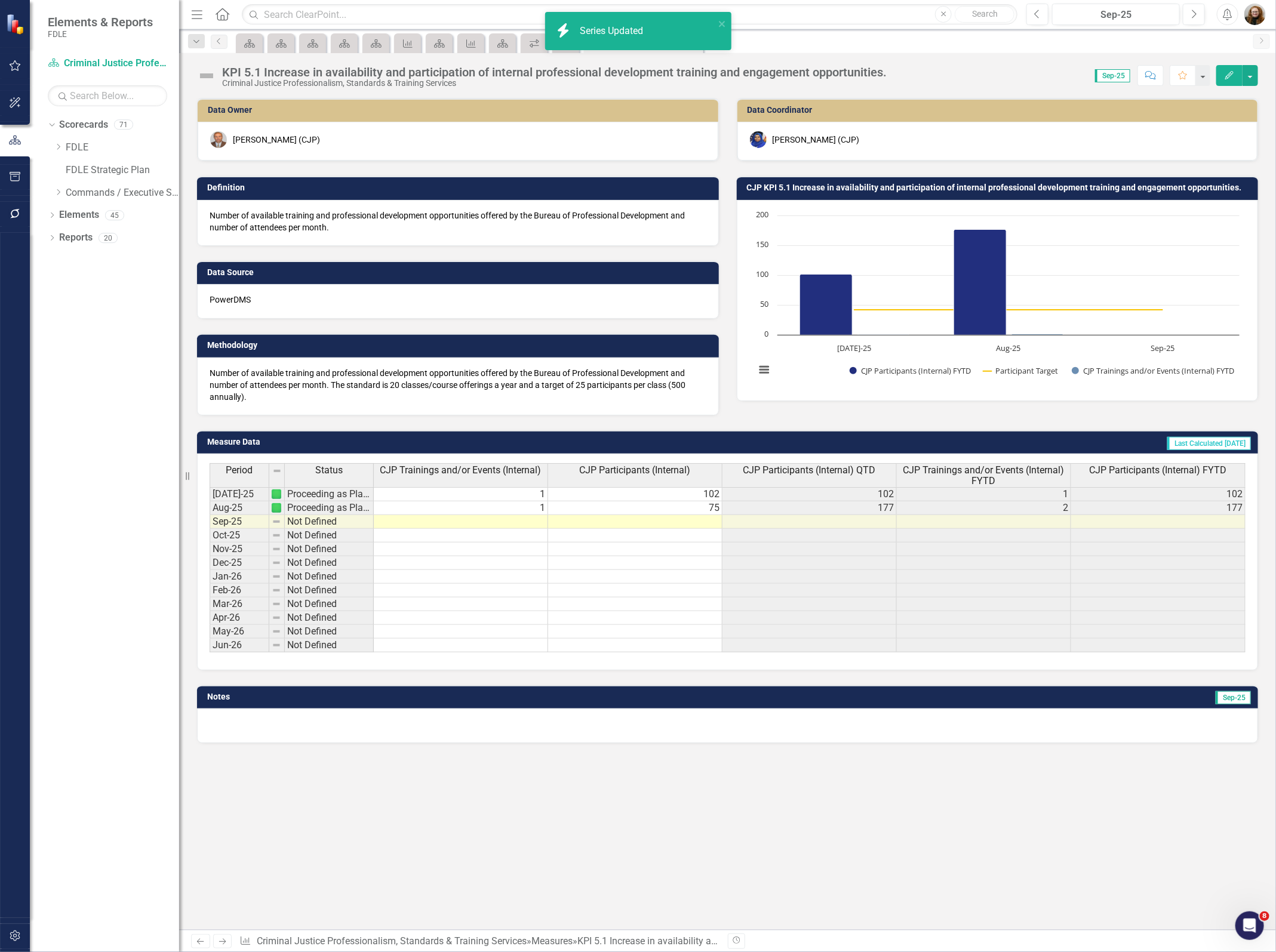
click at [829, 473] on span "CJP Participants (Internal) QTD" at bounding box center [810, 470] width 133 height 11
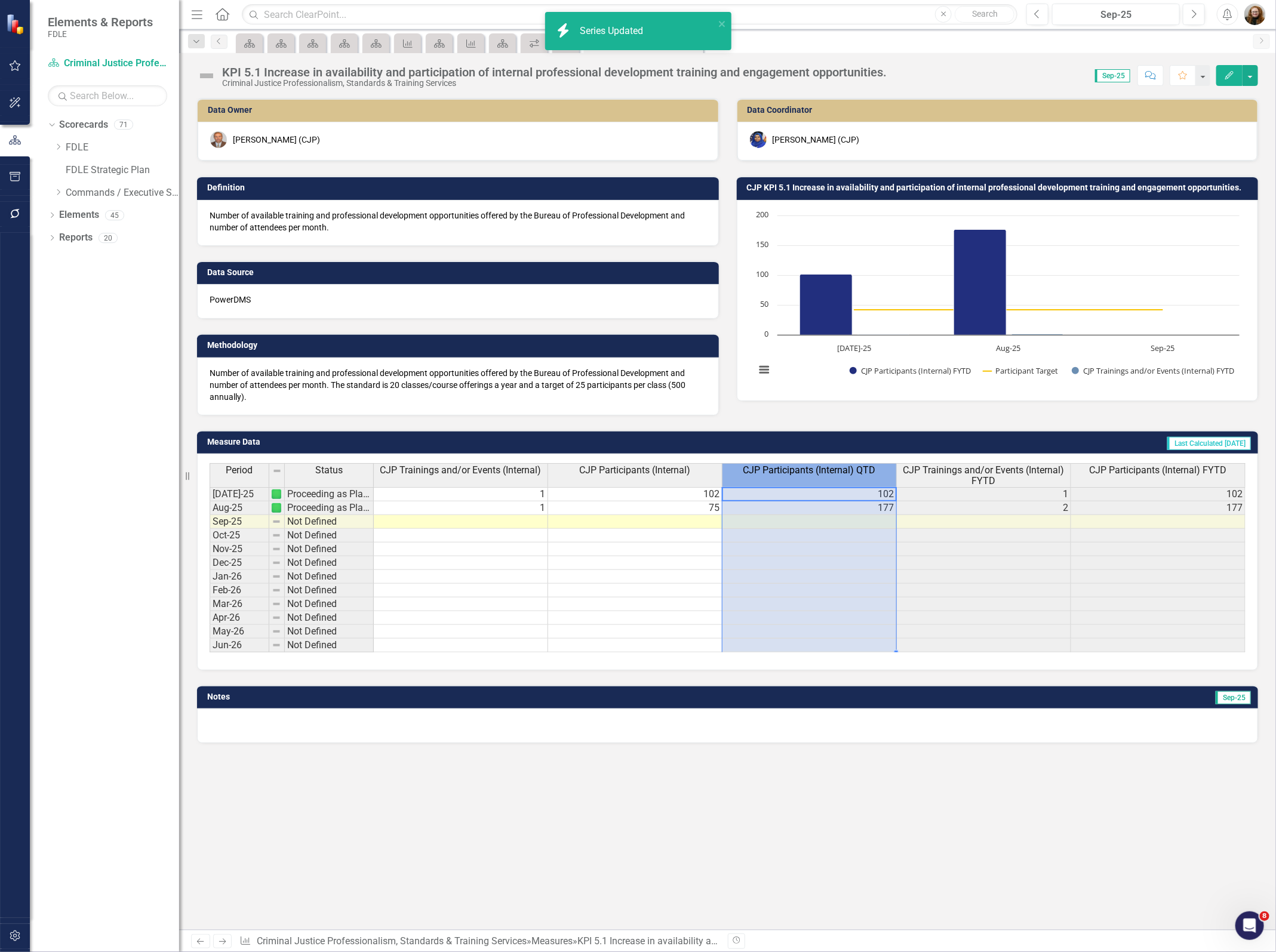
click at [829, 473] on span "CJP Participants (Internal) QTD" at bounding box center [810, 470] width 133 height 11
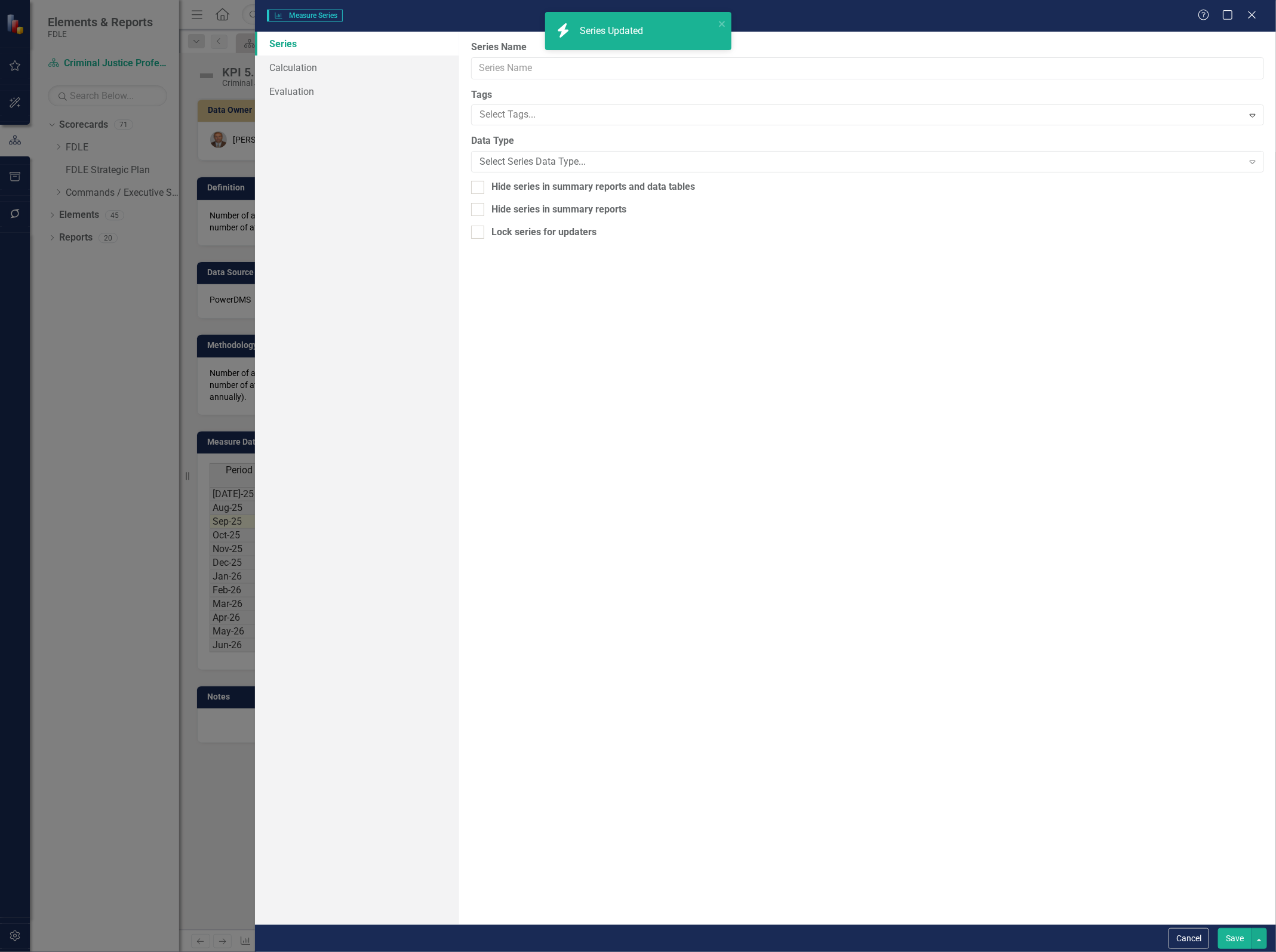
type input "CJP Participants (Internal) QTD"
click at [478, 186] on input "Hide series in summary reports and data tables" at bounding box center [475, 185] width 8 height 8
checkbox input "true"
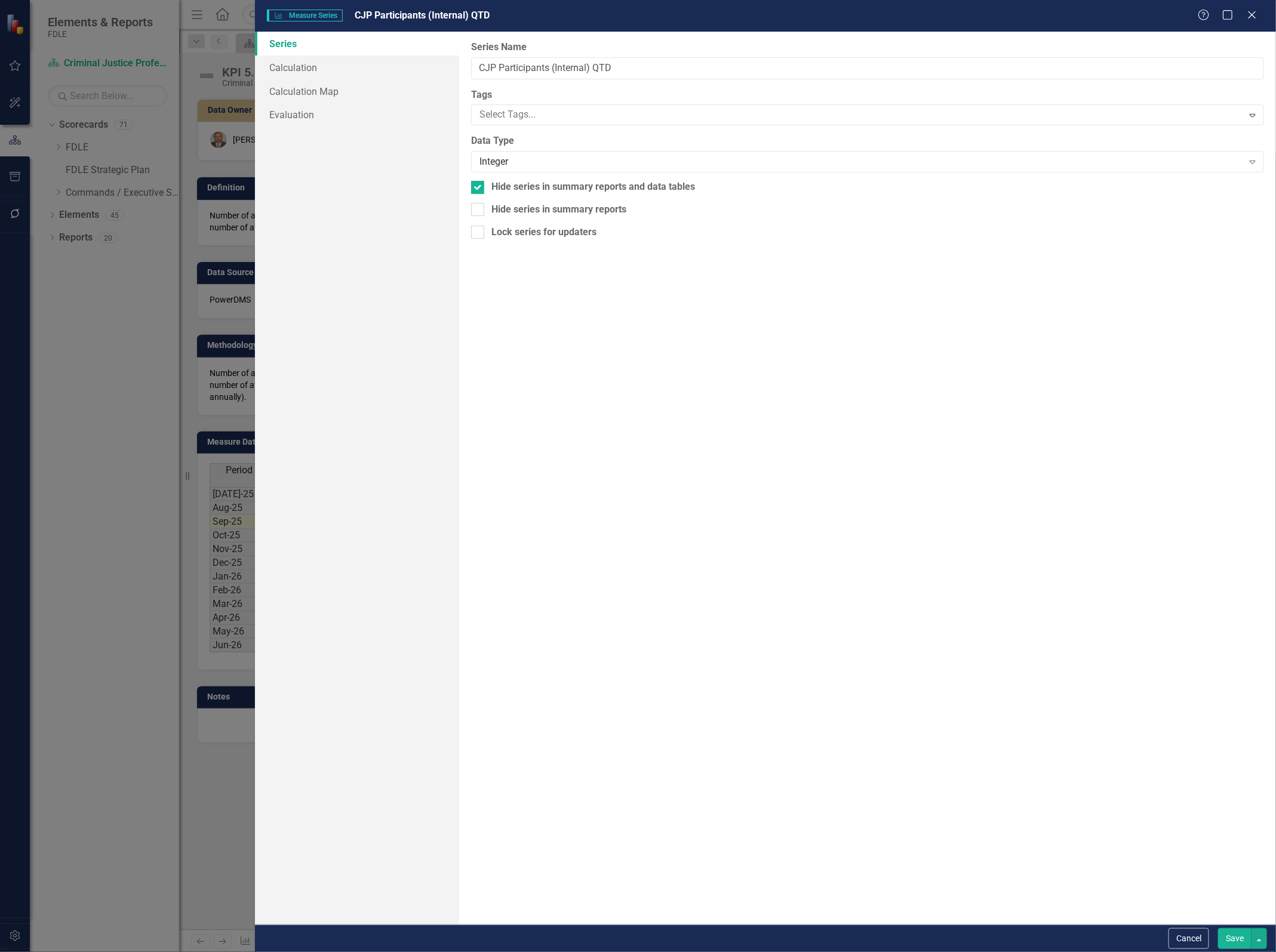
click at [1236, 933] on button "Save" at bounding box center [1234, 938] width 34 height 21
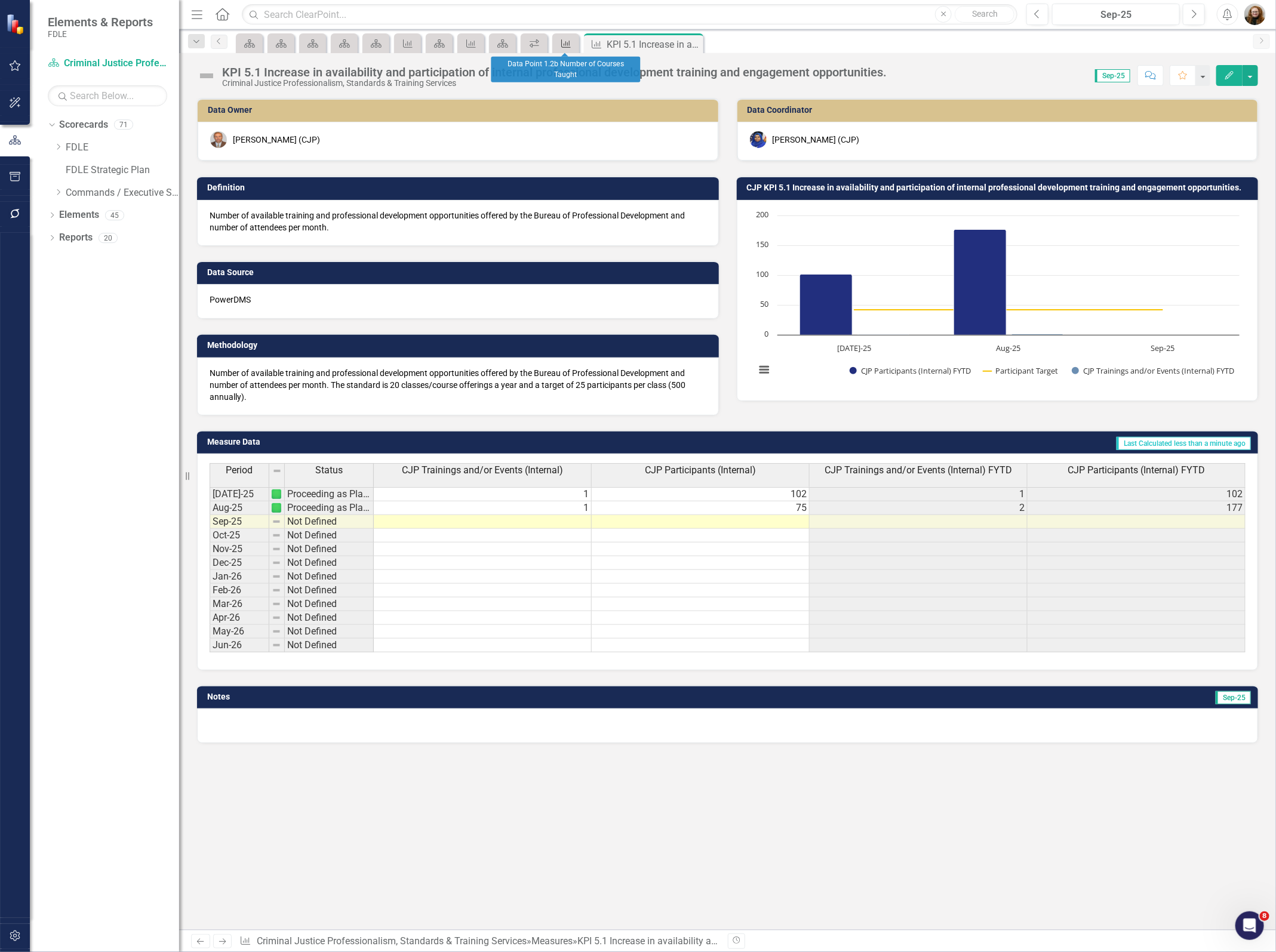
click at [563, 46] on icon "Measure" at bounding box center [566, 44] width 12 height 10
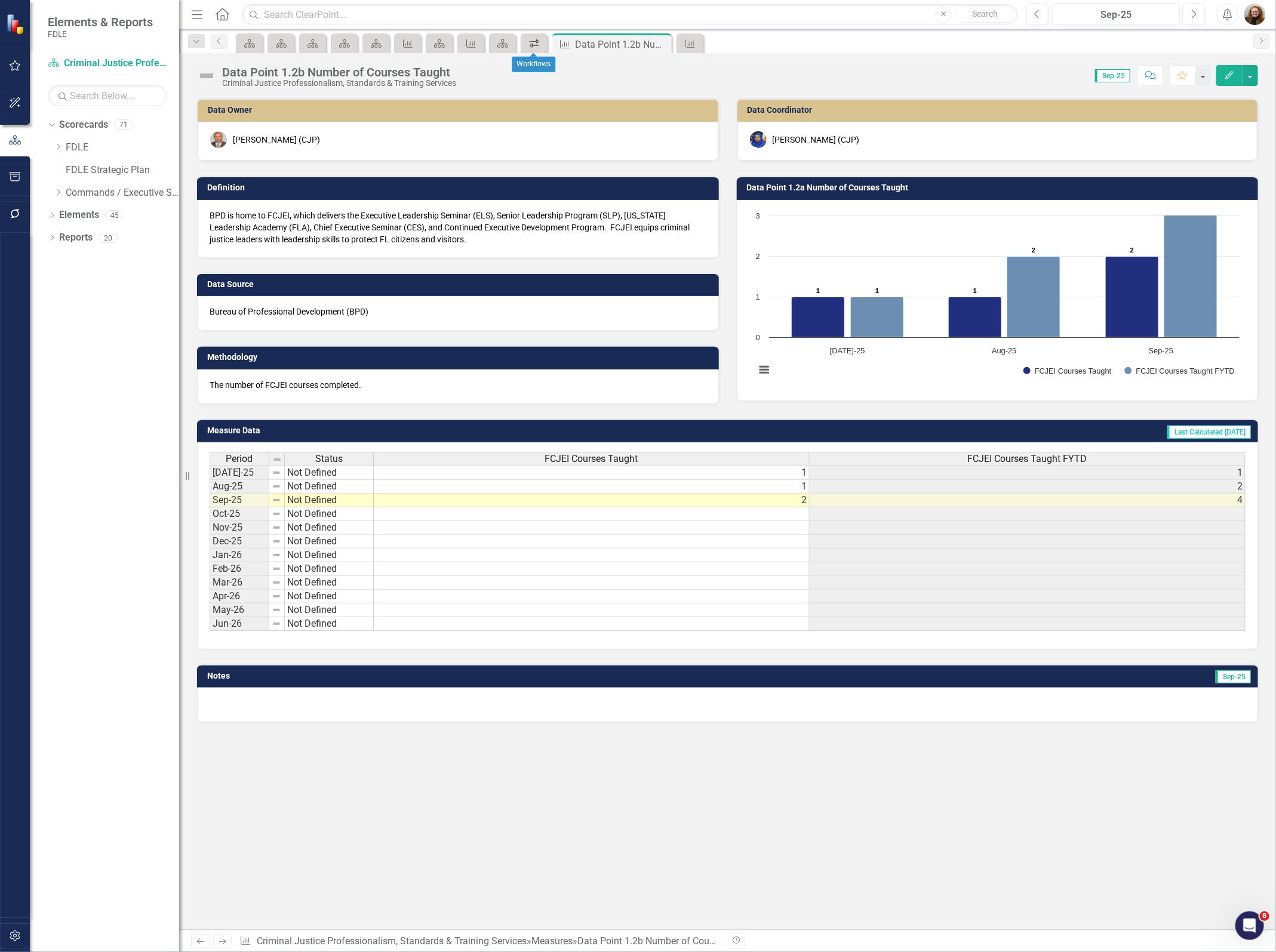
click at [533, 45] on icon "Workflows" at bounding box center [535, 44] width 12 height 10
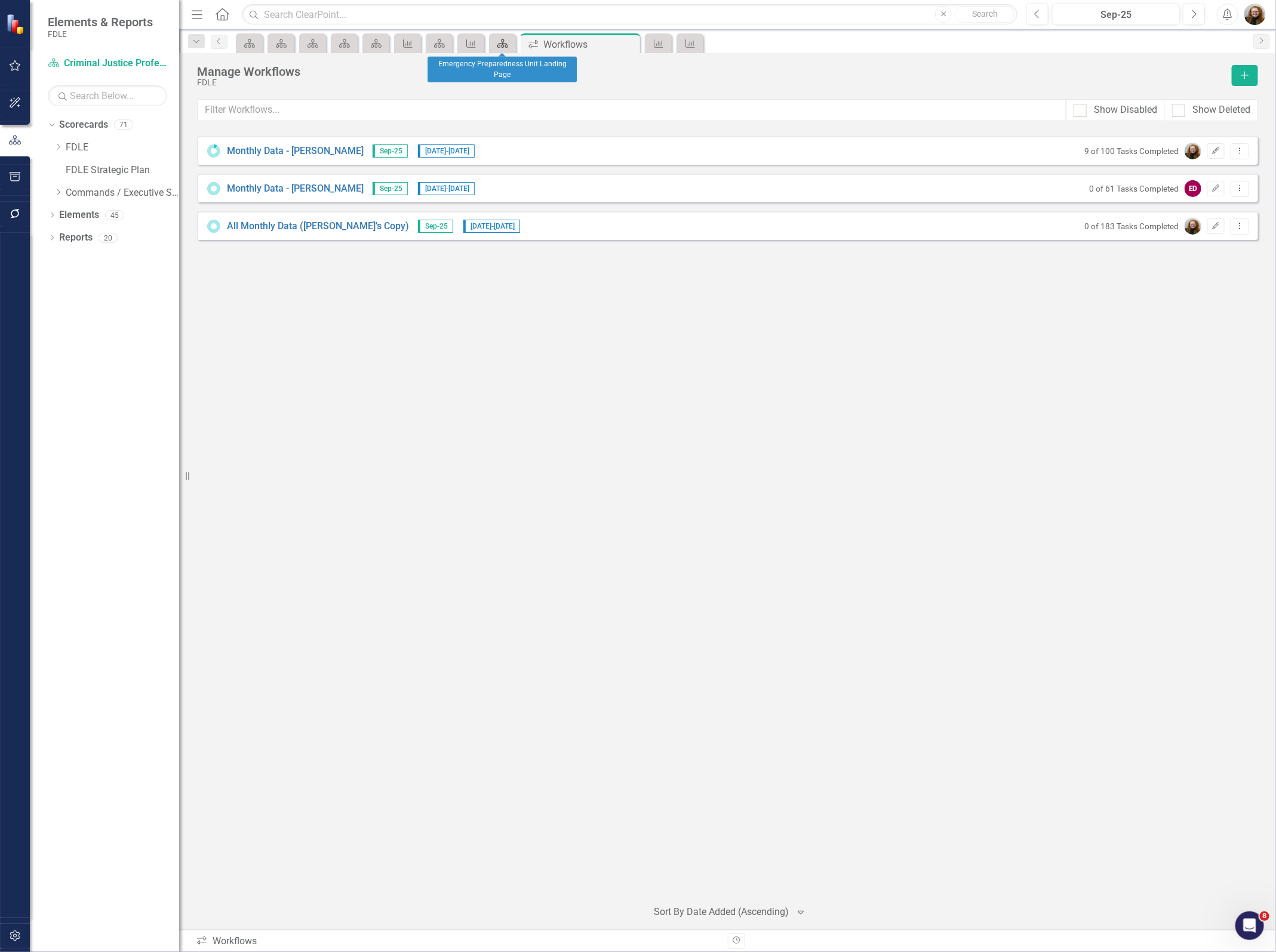
click at [503, 47] on icon at bounding box center [502, 44] width 11 height 8
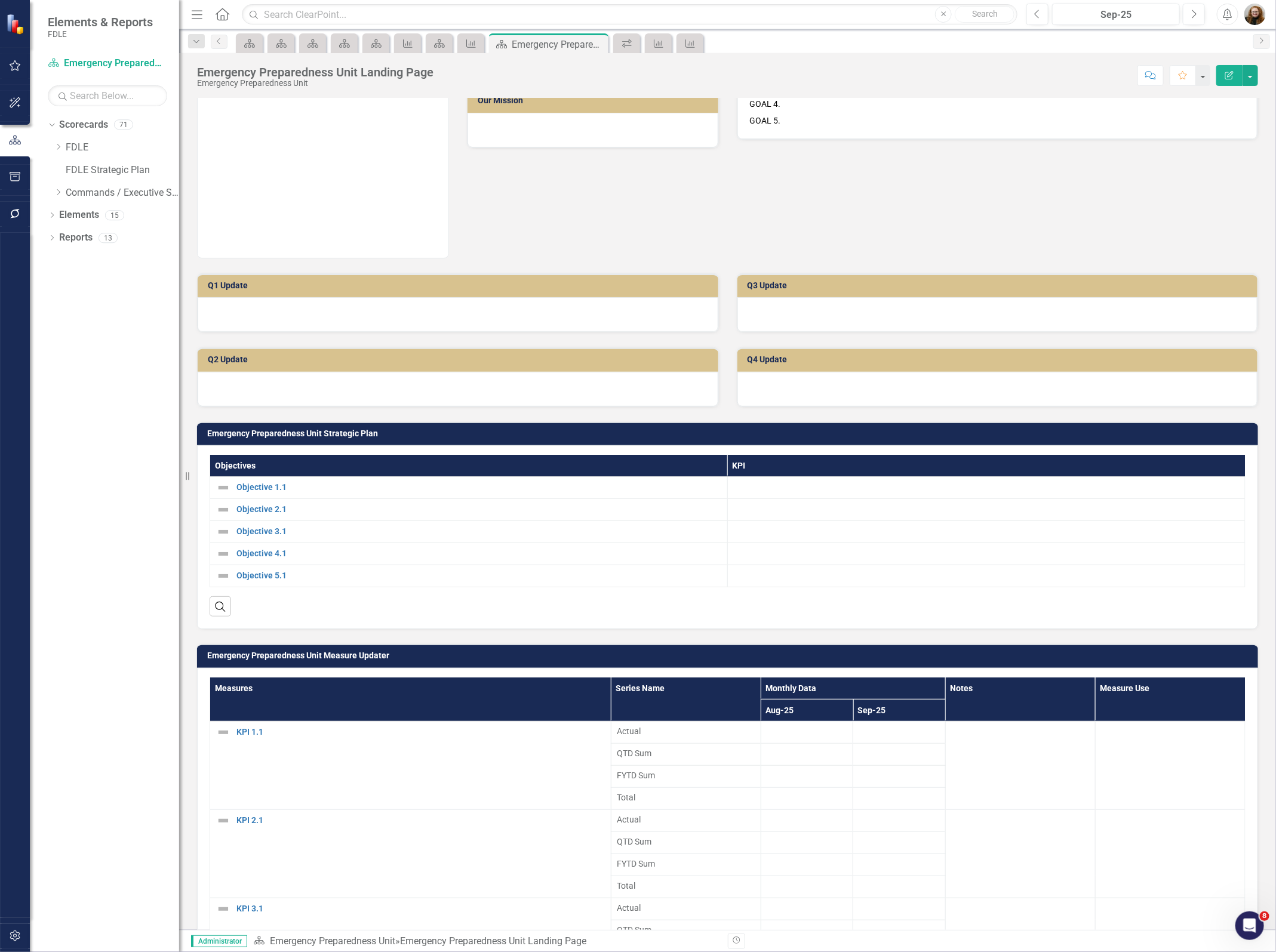
scroll to position [55, 0]
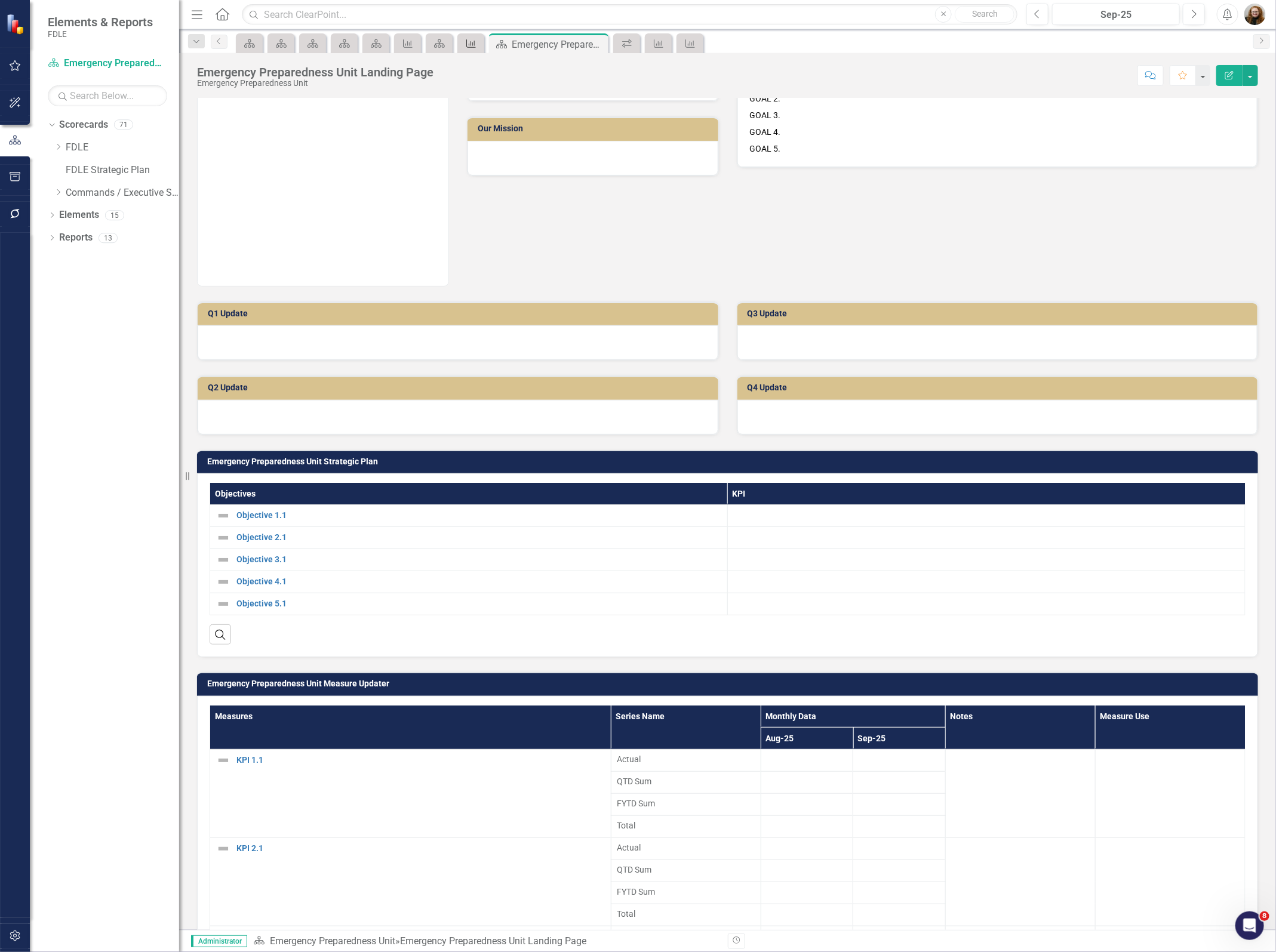
click at [465, 44] on icon "Measure" at bounding box center [471, 44] width 12 height 10
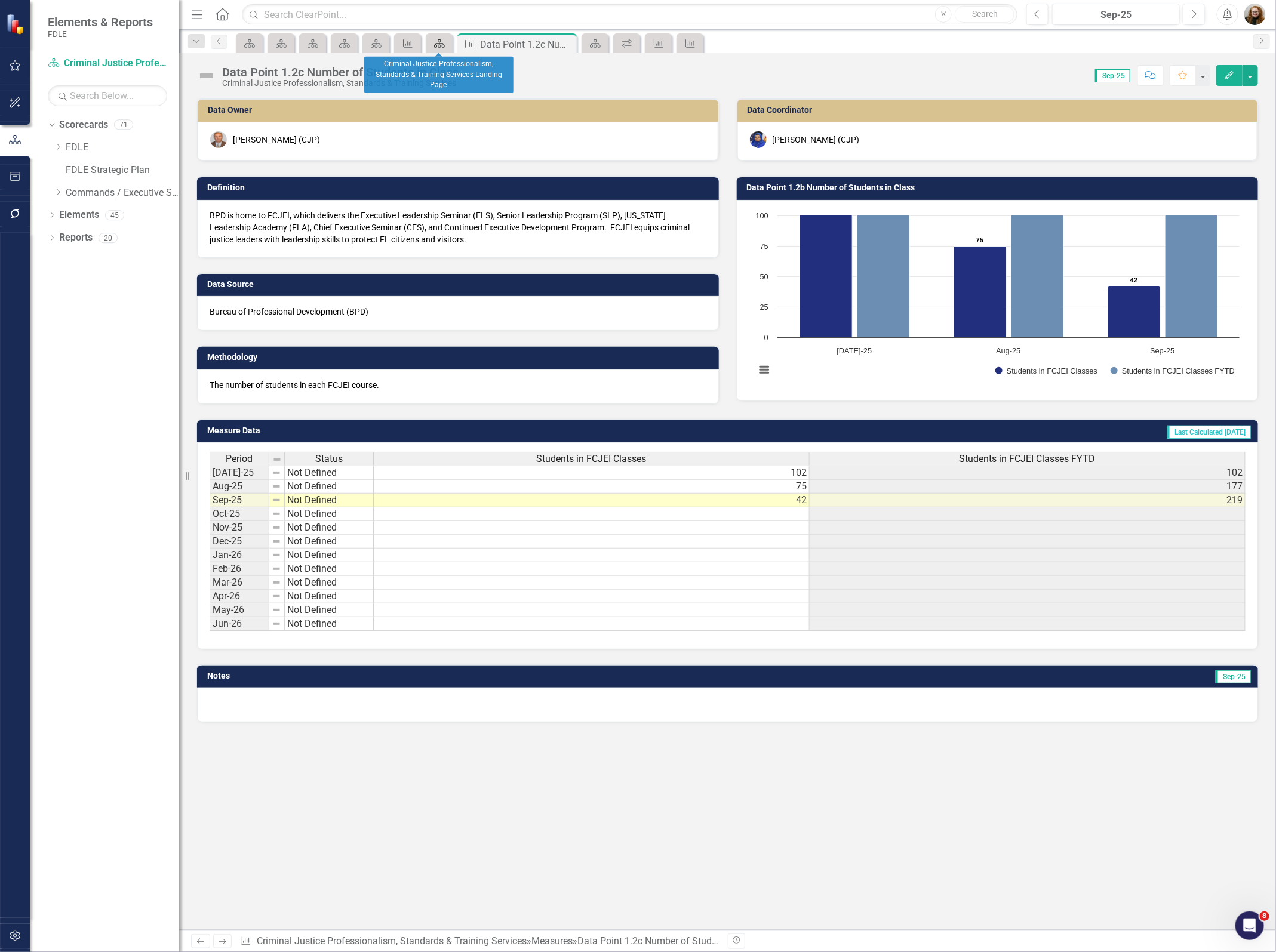
click at [437, 49] on div "Scorecard" at bounding box center [437, 43] width 17 height 15
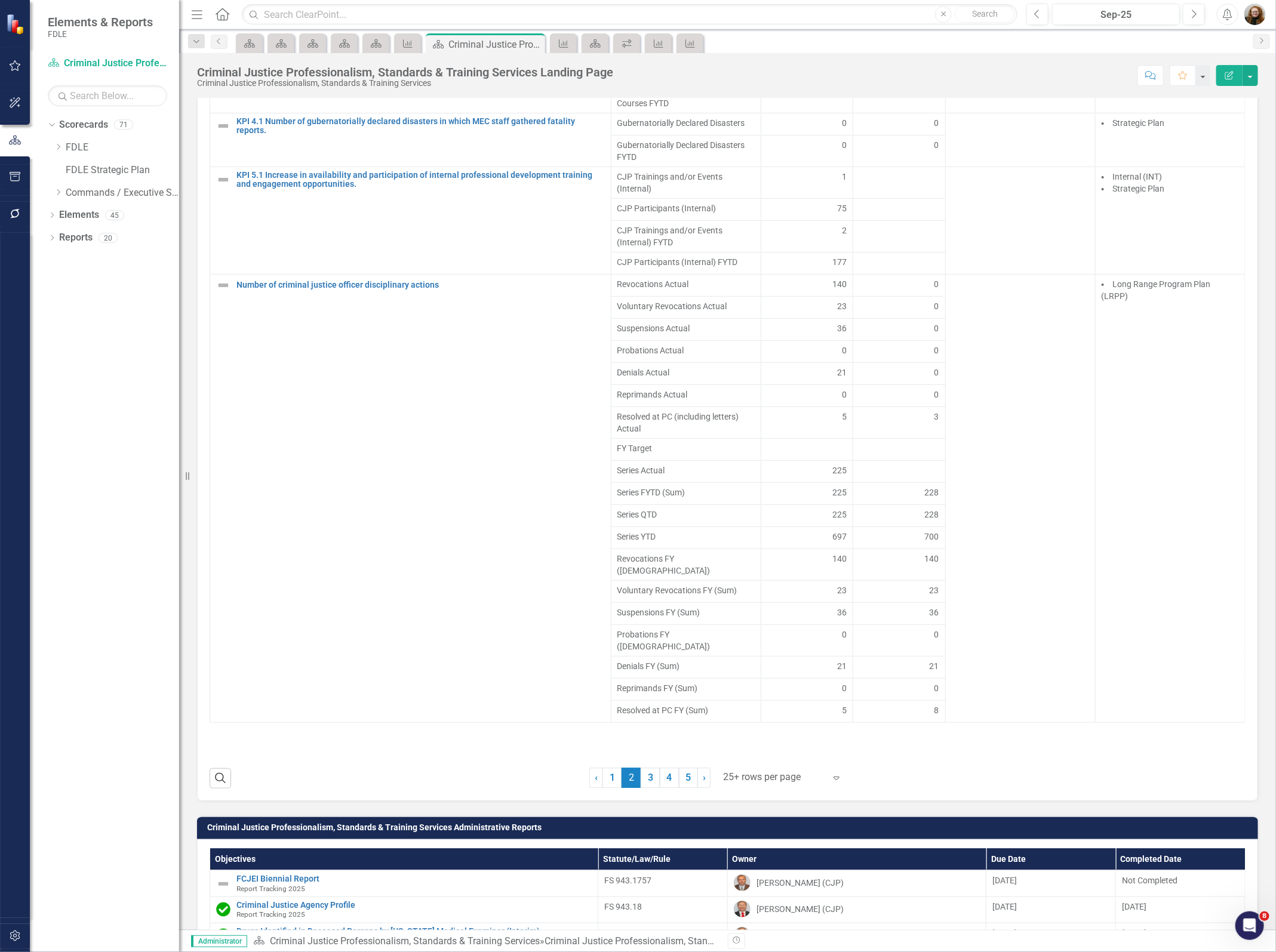
scroll to position [1343, 0]
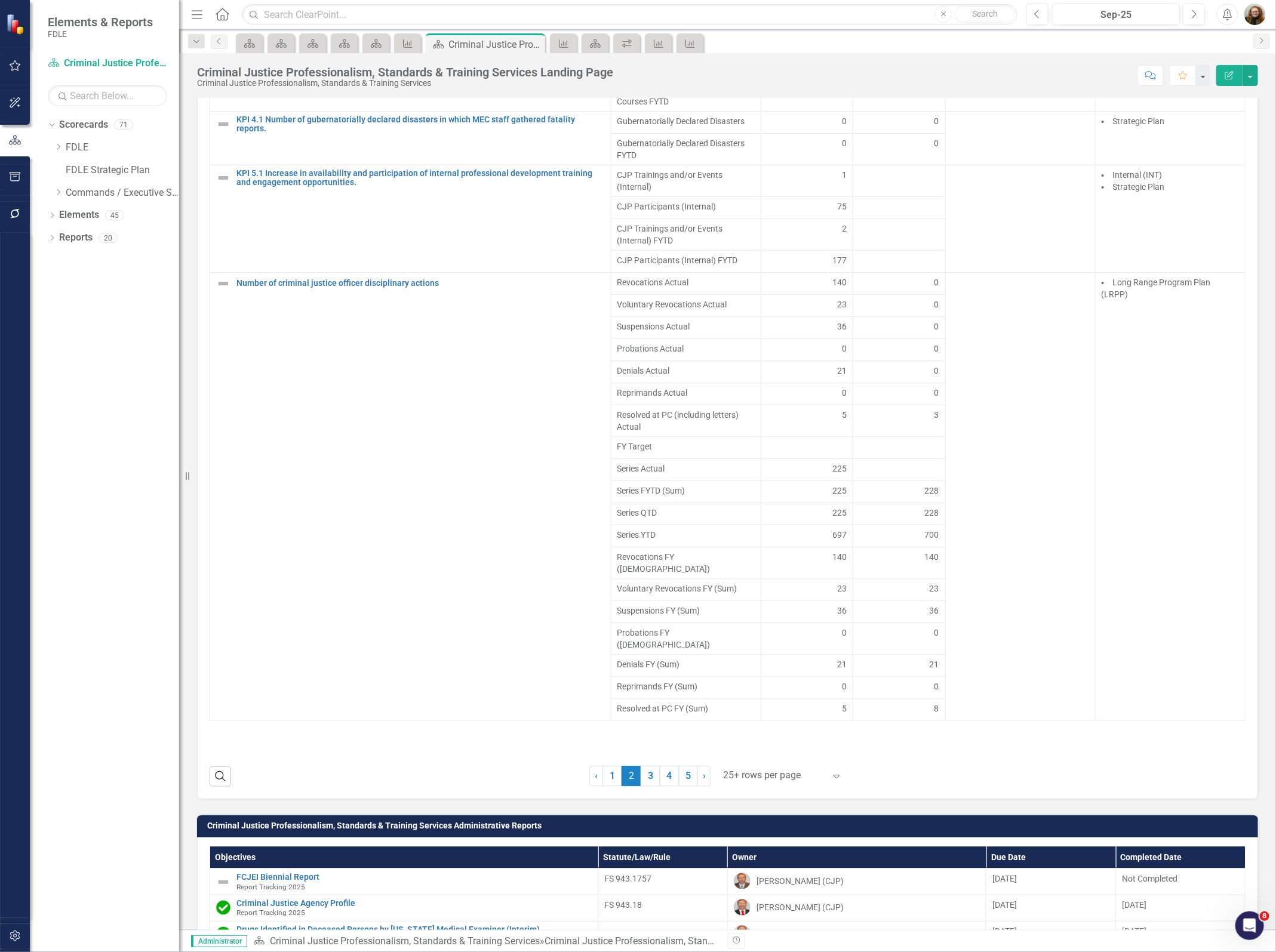
click at [111, 518] on div "Dropdown Scorecards 71 Dropdown FDLE Commissioner's Initiative Team Project Das…" at bounding box center [104, 532] width 149 height 836
drag, startPoint x: 1262, startPoint y: 352, endPoint x: 1299, endPoint y: 373, distance: 42.5
click at [1275, 373] on html "Elements & Reports FDLE Scorecard Criminal Justice Professionalism, Standards &…" at bounding box center [638, 476] width 1276 height 952
